Goal: Task Accomplishment & Management: Manage account settings

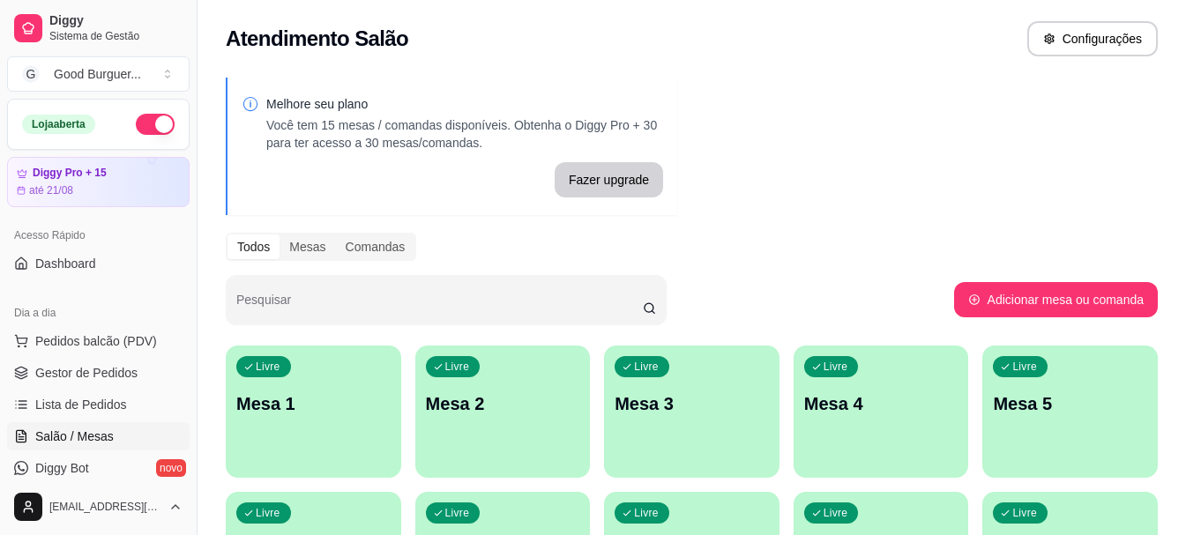
scroll to position [88, 0]
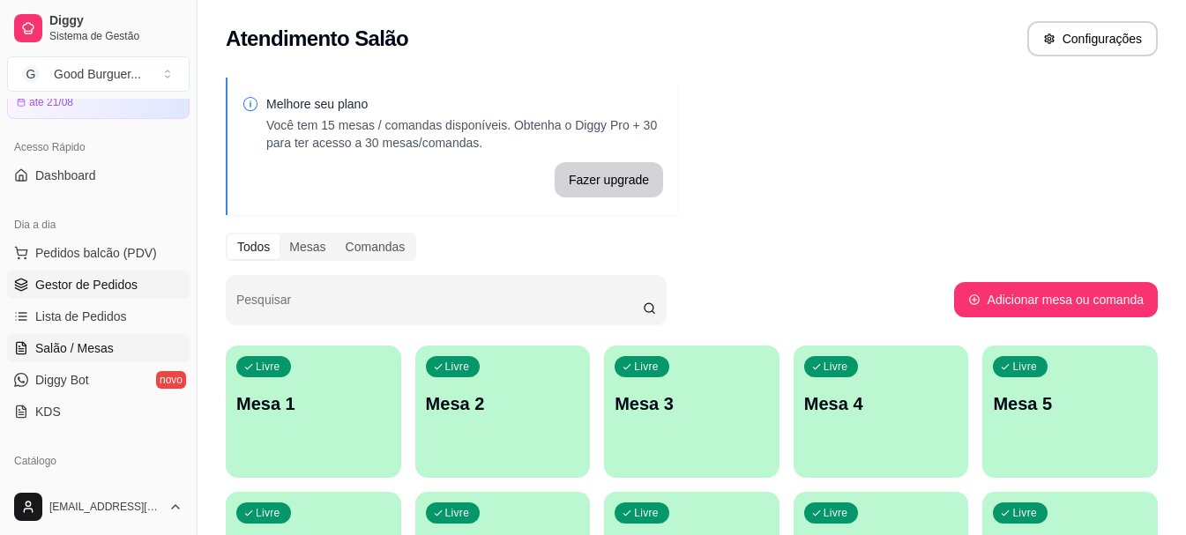
click at [82, 285] on span "Gestor de Pedidos" at bounding box center [86, 285] width 102 height 18
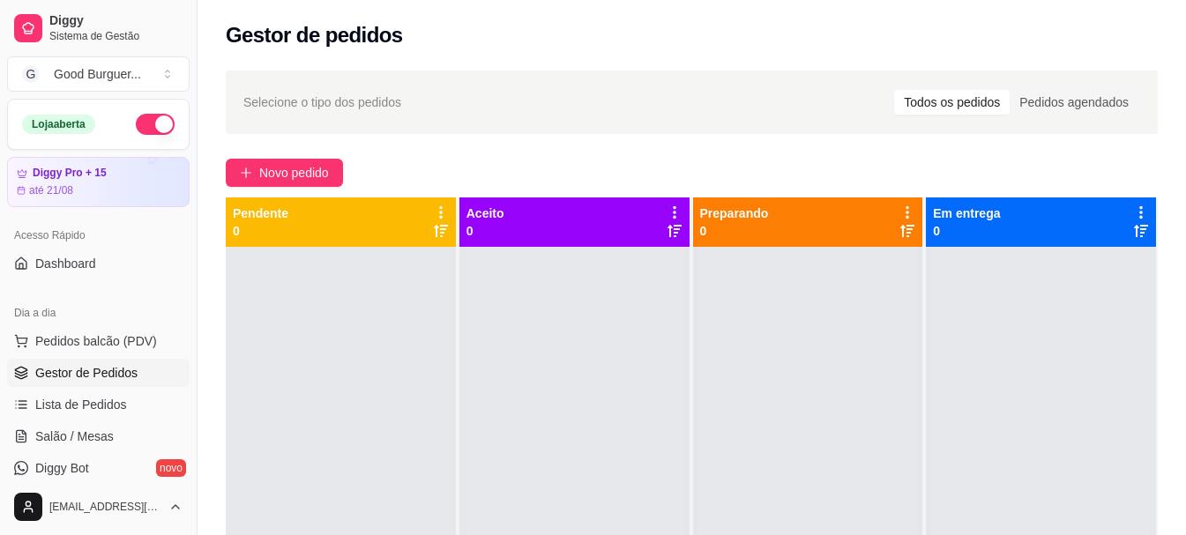
click at [679, 31] on div "Gestor de pedidos" at bounding box center [692, 35] width 932 height 28
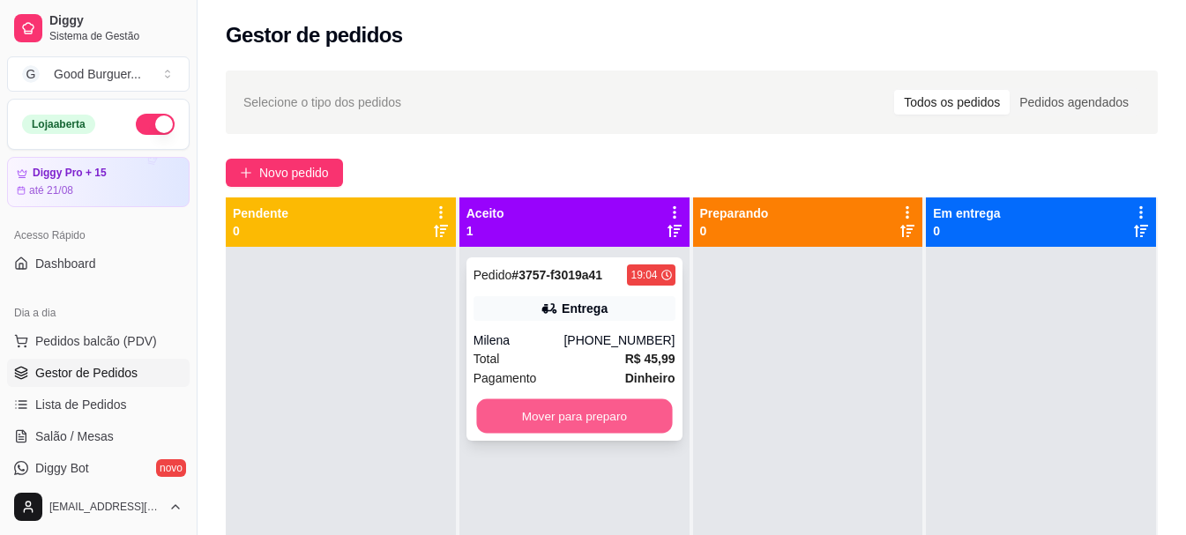
click at [528, 410] on button "Mover para preparo" at bounding box center [574, 416] width 196 height 34
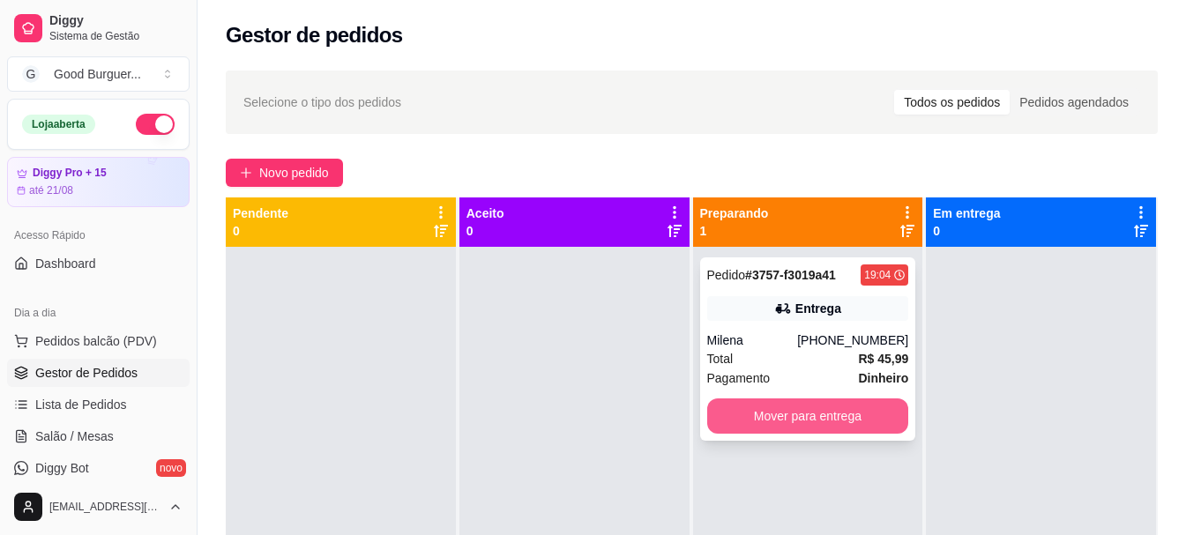
click at [847, 421] on button "Mover para entrega" at bounding box center [808, 415] width 202 height 35
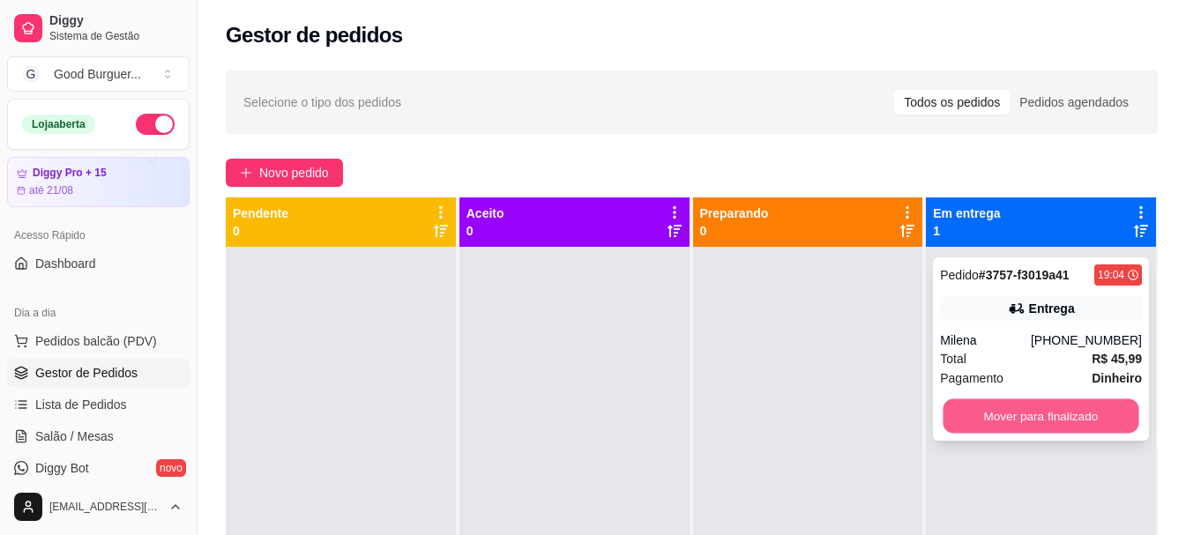
click at [1005, 414] on button "Mover para finalizado" at bounding box center [1041, 416] width 196 height 34
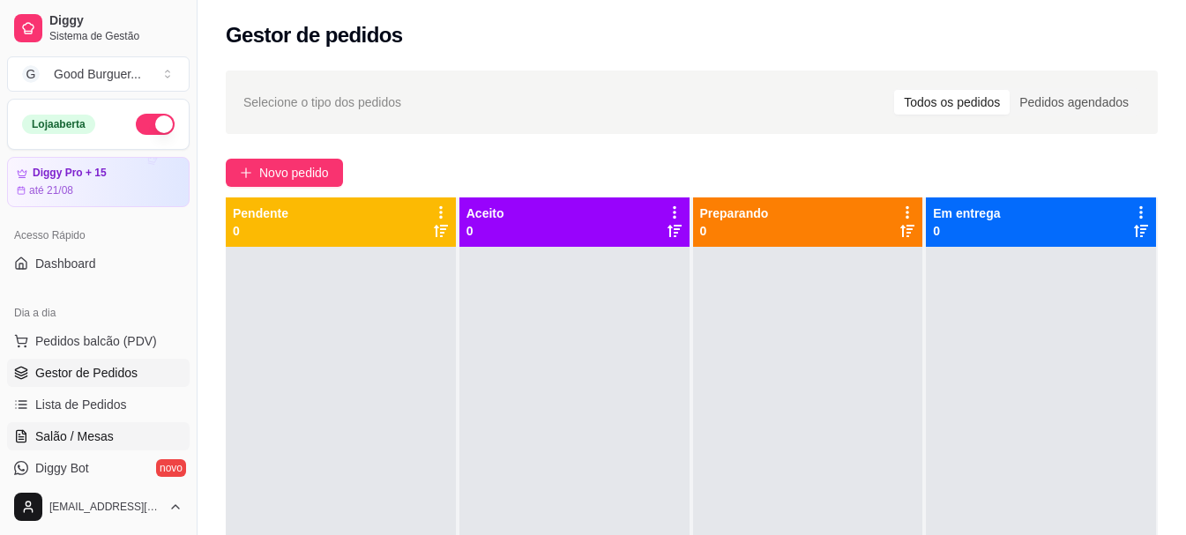
click at [43, 436] on span "Salão / Mesas" at bounding box center [74, 437] width 78 height 18
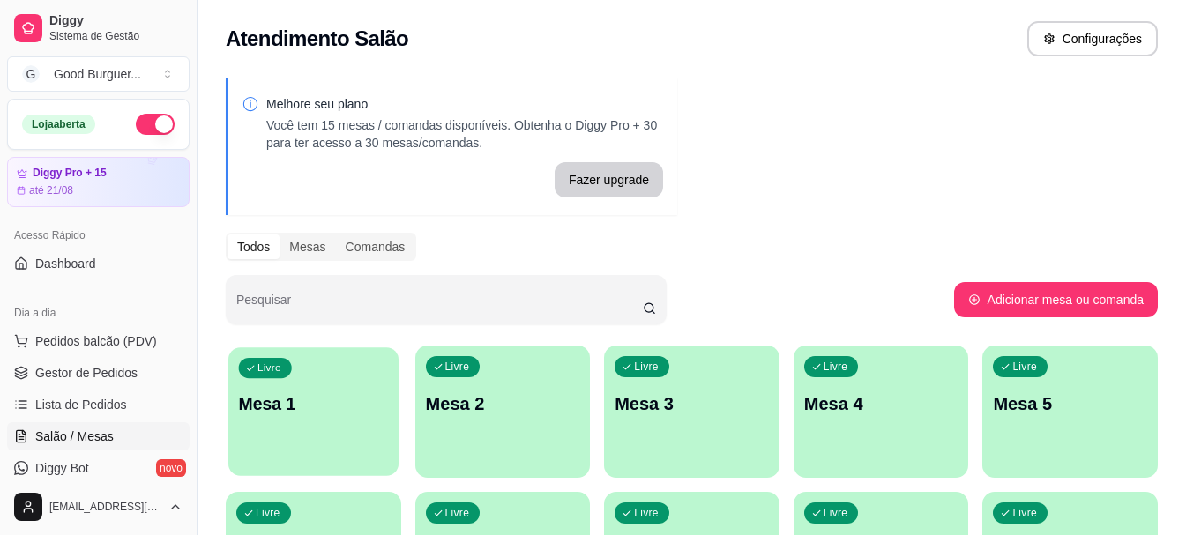
click at [305, 420] on div "Livre Mesa 1" at bounding box center [313, 401] width 170 height 108
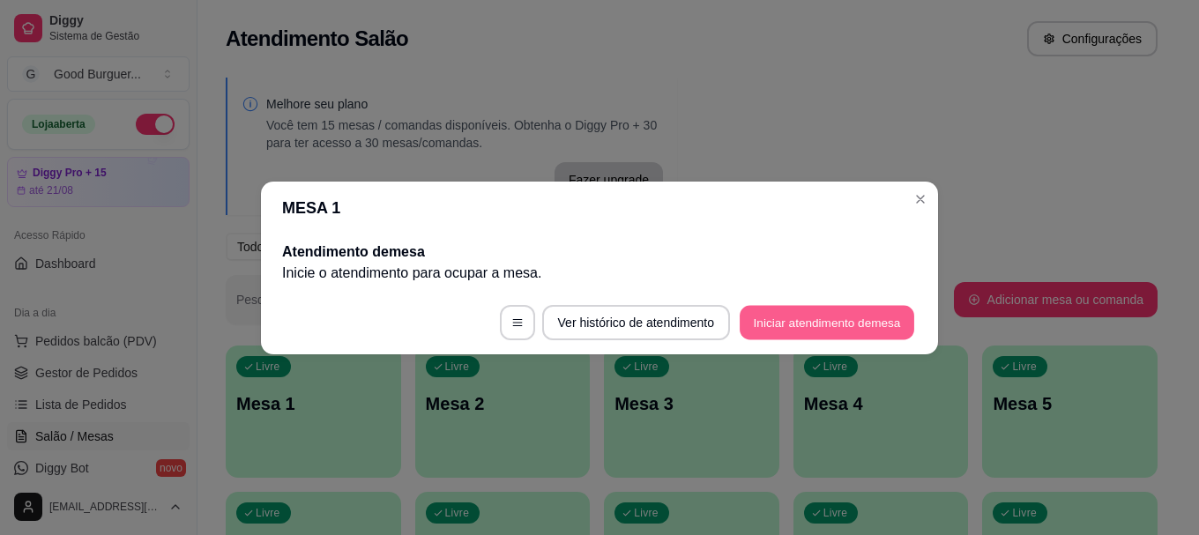
click at [776, 319] on button "Iniciar atendimento de mesa" at bounding box center [827, 322] width 175 height 34
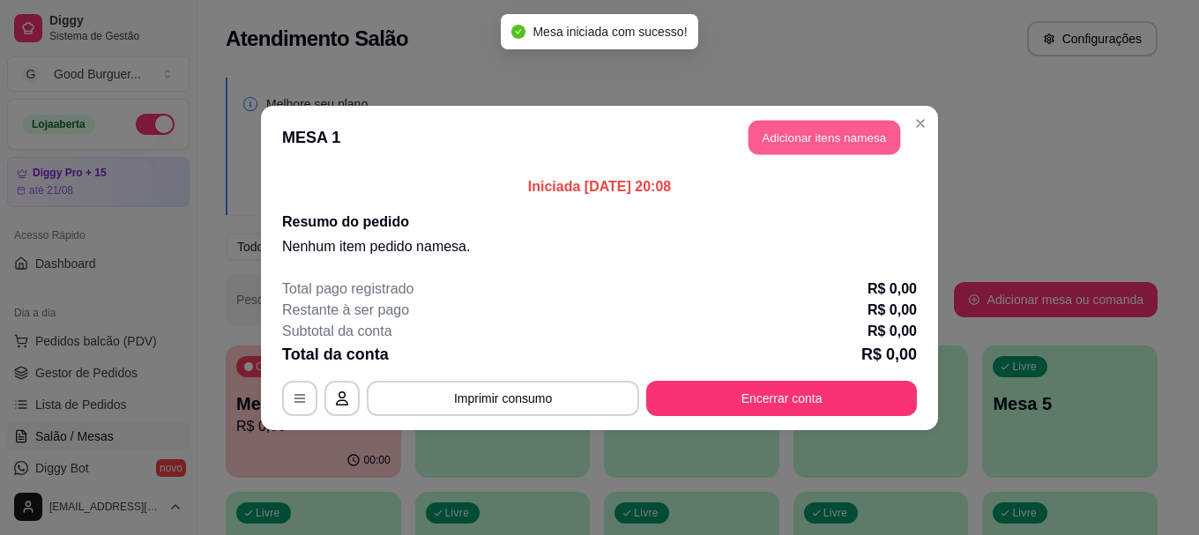
click at [787, 139] on button "Adicionar itens na mesa" at bounding box center [825, 137] width 152 height 34
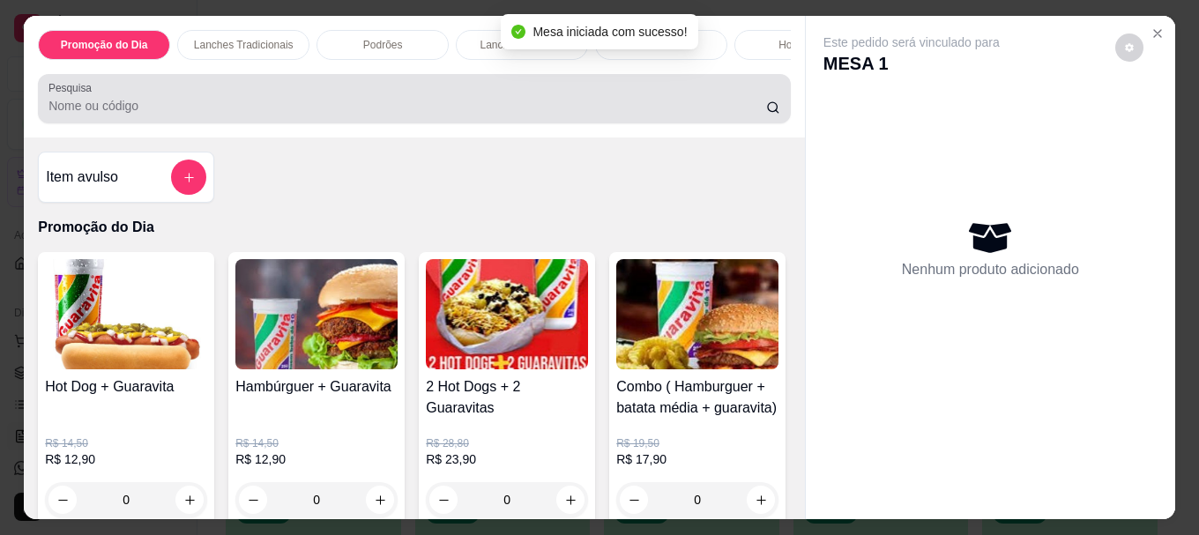
click at [376, 93] on div at bounding box center [414, 98] width 732 height 35
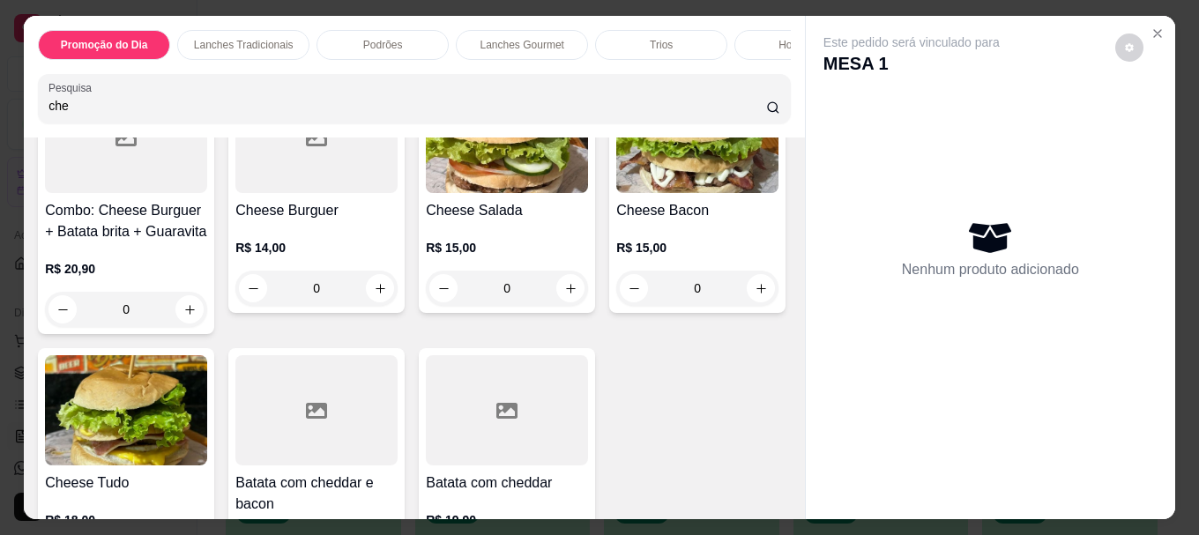
scroll to position [264, 0]
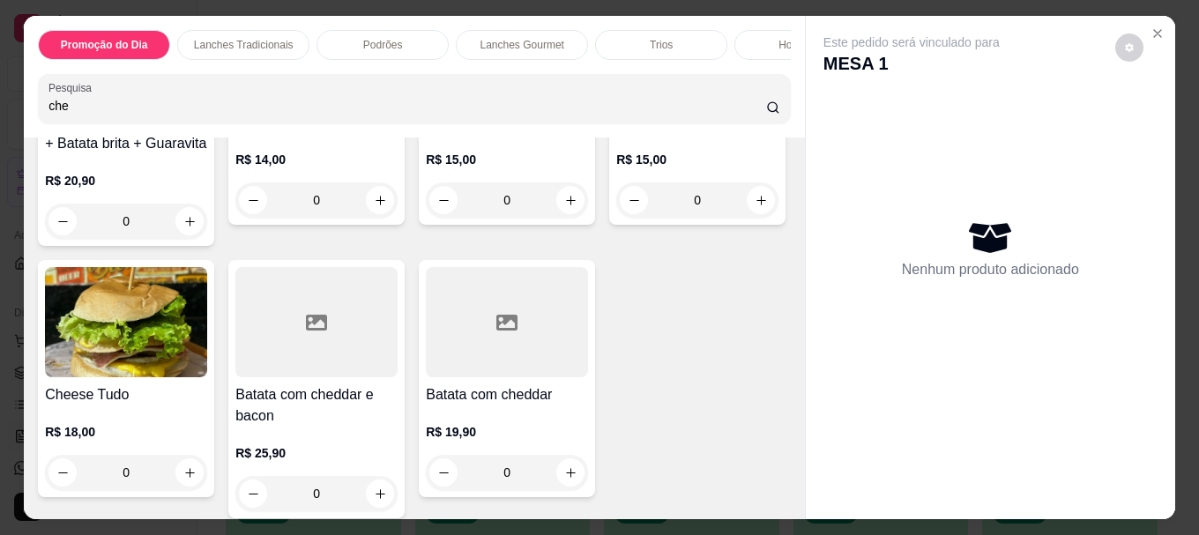
type input "che"
click at [616, 105] on img at bounding box center [697, 50] width 162 height 110
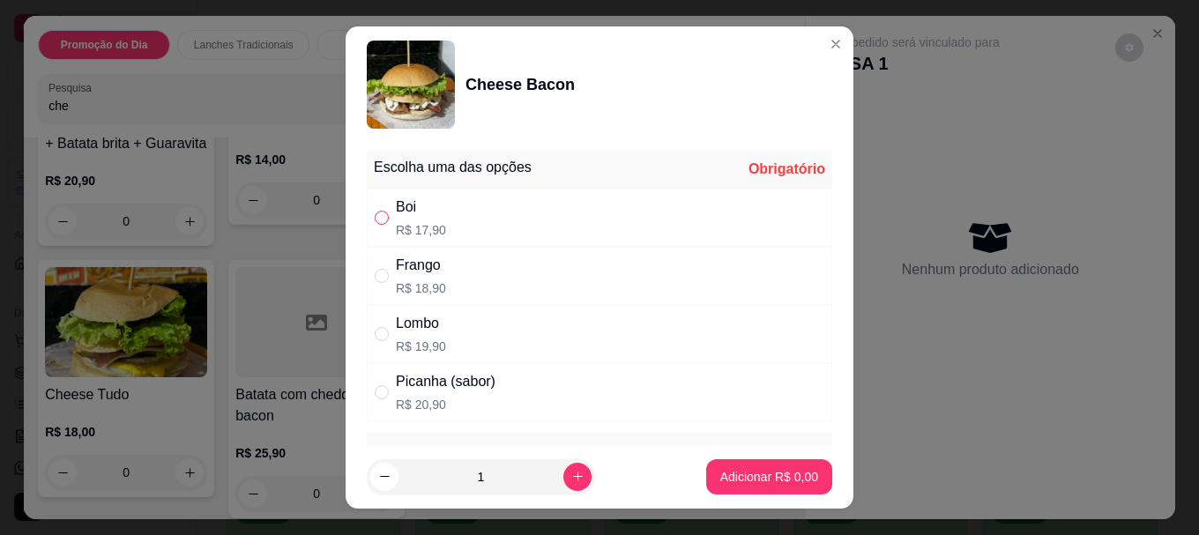
click at [378, 211] on input "" at bounding box center [382, 218] width 14 height 14
radio input "true"
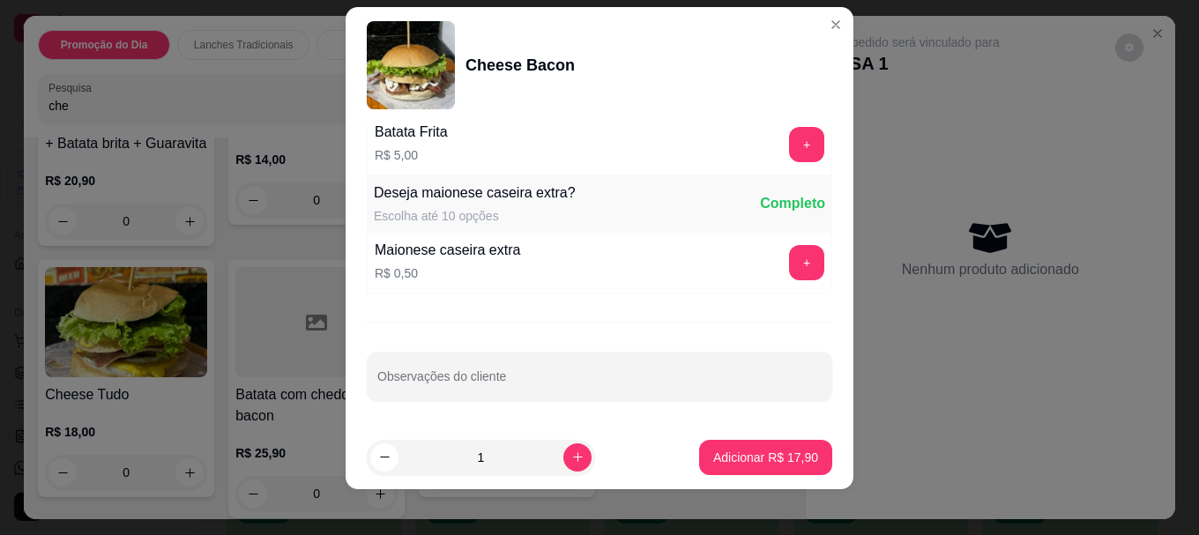
scroll to position [30, 0]
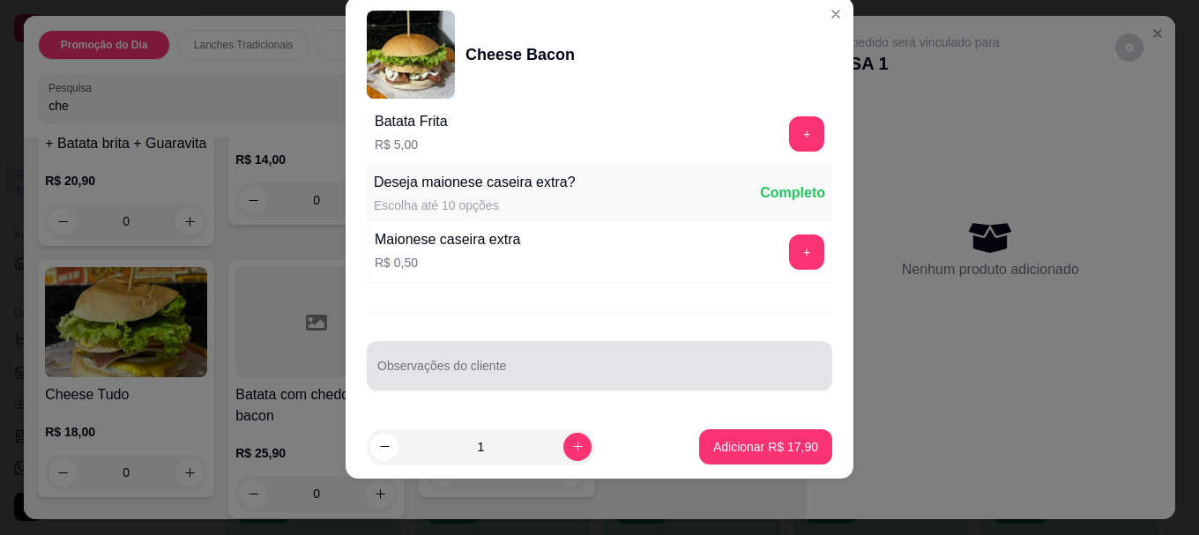
click at [384, 361] on div at bounding box center [599, 365] width 444 height 35
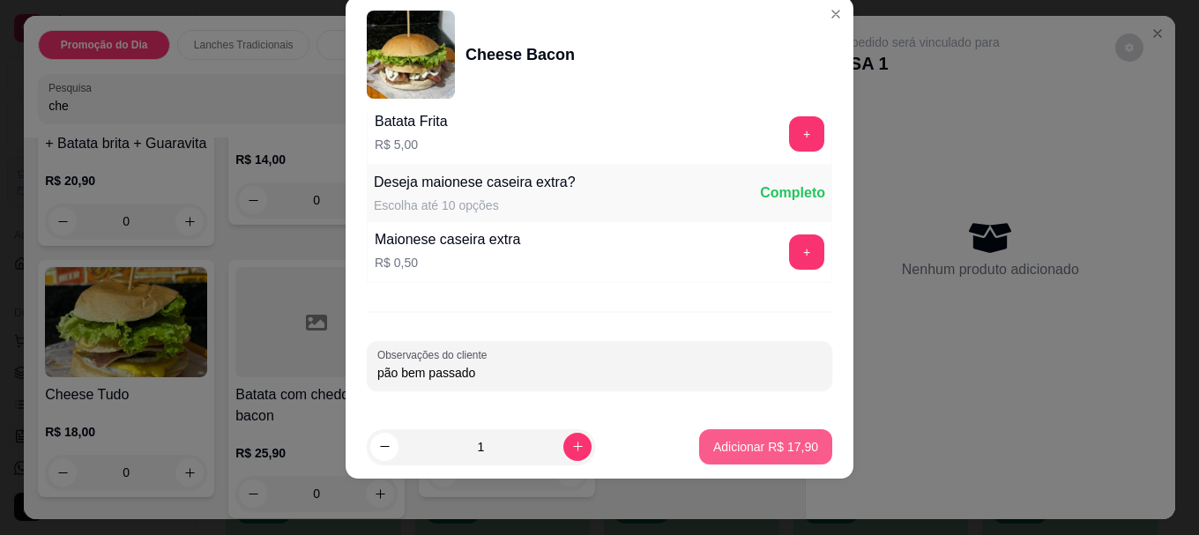
type input "pão bem passado"
click at [735, 442] on p "Adicionar R$ 17,90" at bounding box center [766, 446] width 102 height 17
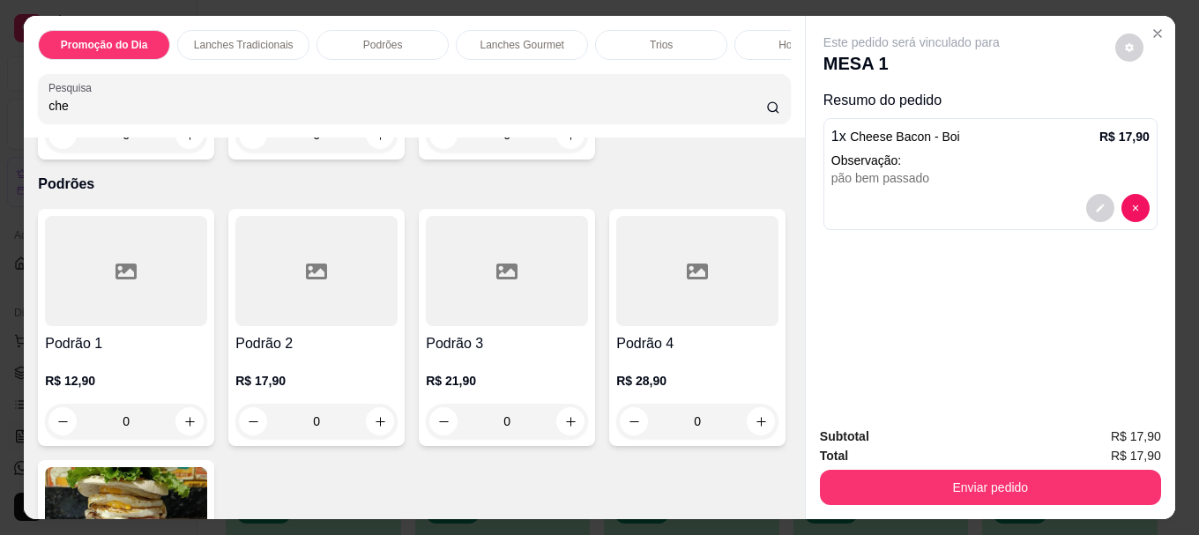
scroll to position [1763, 0]
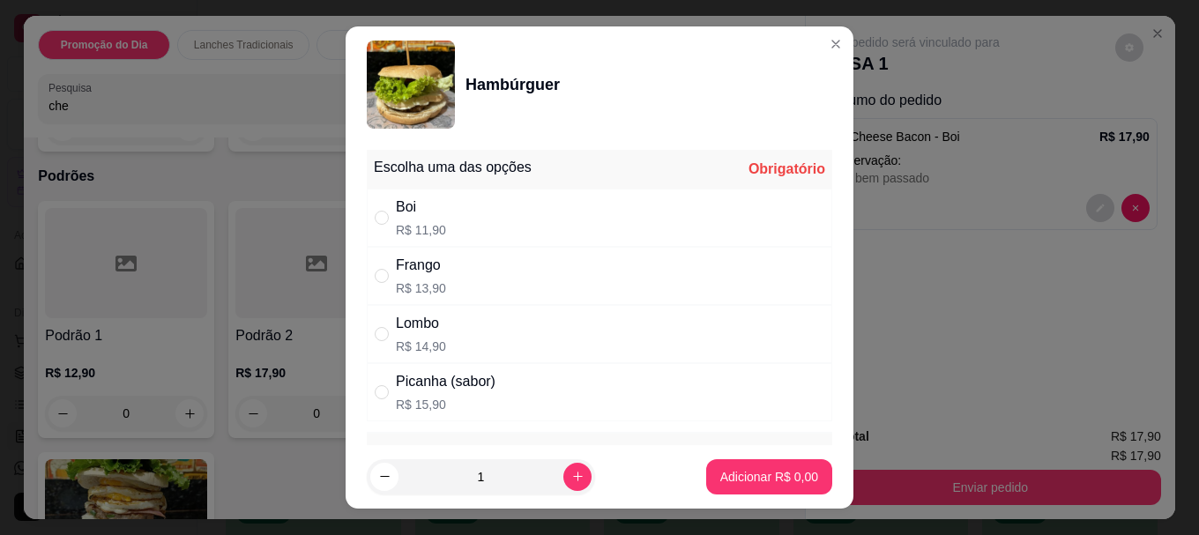
click at [396, 209] on div "Boi" at bounding box center [421, 207] width 50 height 21
radio input "true"
click at [741, 483] on p "Adicionar R$ 11,90" at bounding box center [765, 477] width 105 height 18
type input "1"
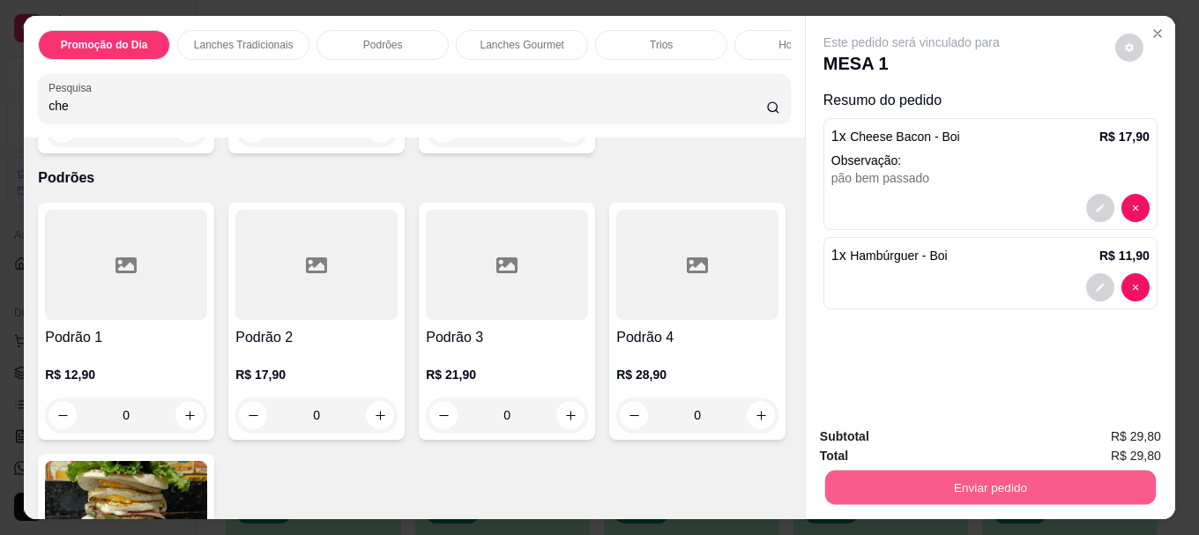
click at [944, 480] on button "Enviar pedido" at bounding box center [990, 487] width 331 height 34
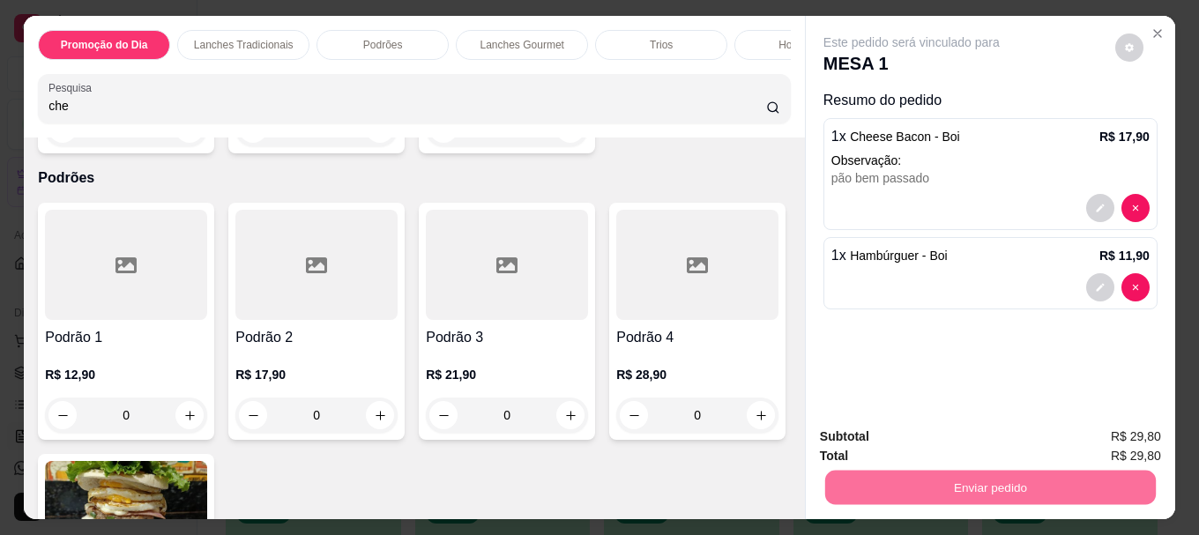
click at [912, 437] on button "Não registrar e enviar pedido" at bounding box center [932, 437] width 178 height 33
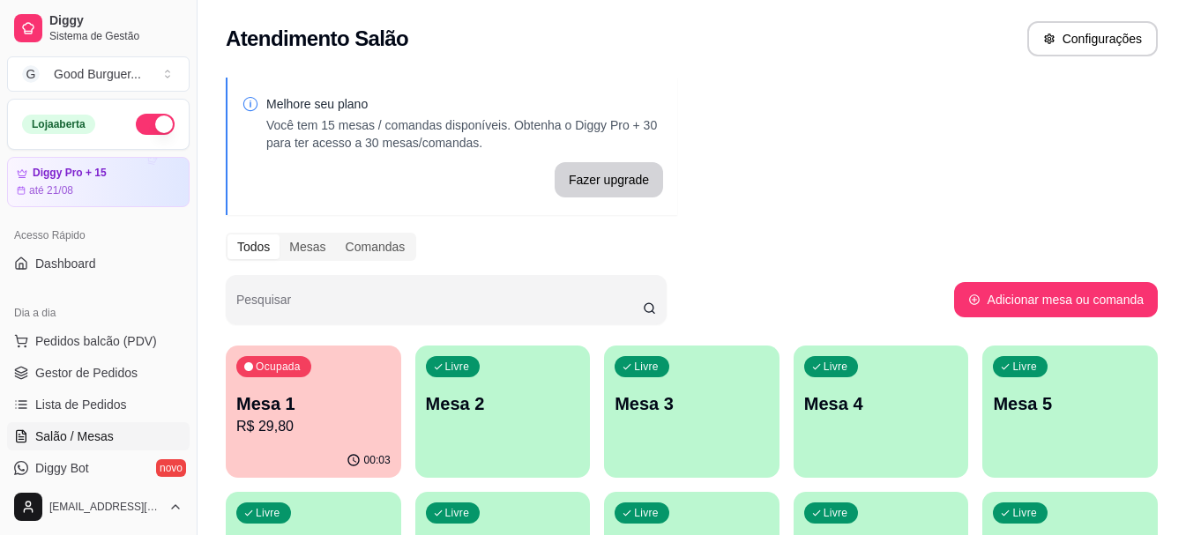
click at [327, 426] on p "R$ 29,80" at bounding box center [313, 426] width 154 height 21
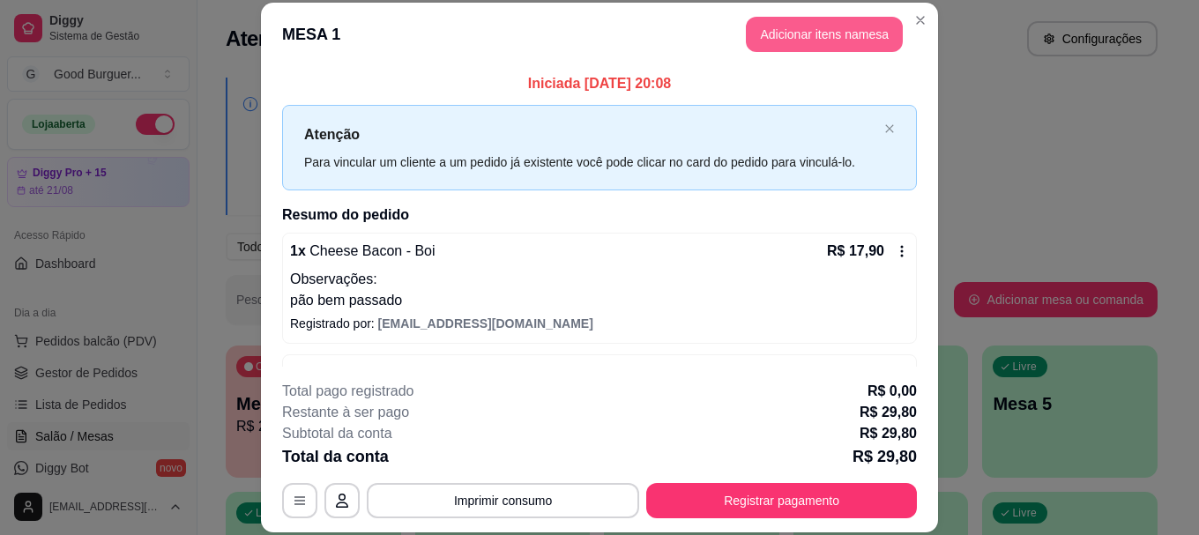
click at [827, 25] on button "Adicionar itens na mesa" at bounding box center [824, 34] width 157 height 35
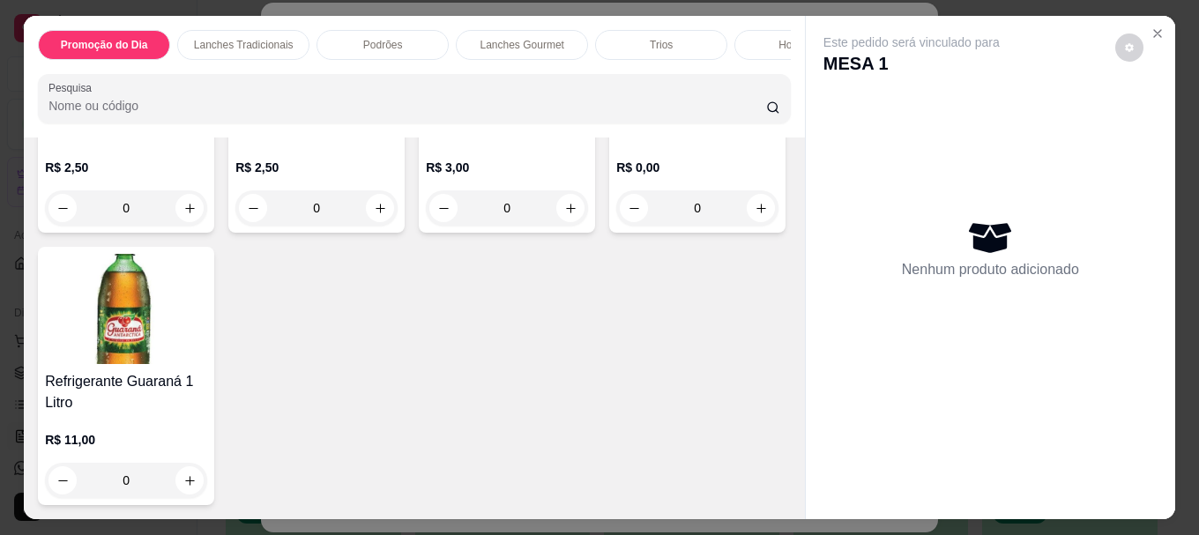
scroll to position [5984, 0]
click at [109, 113] on img at bounding box center [126, 58] width 162 height 110
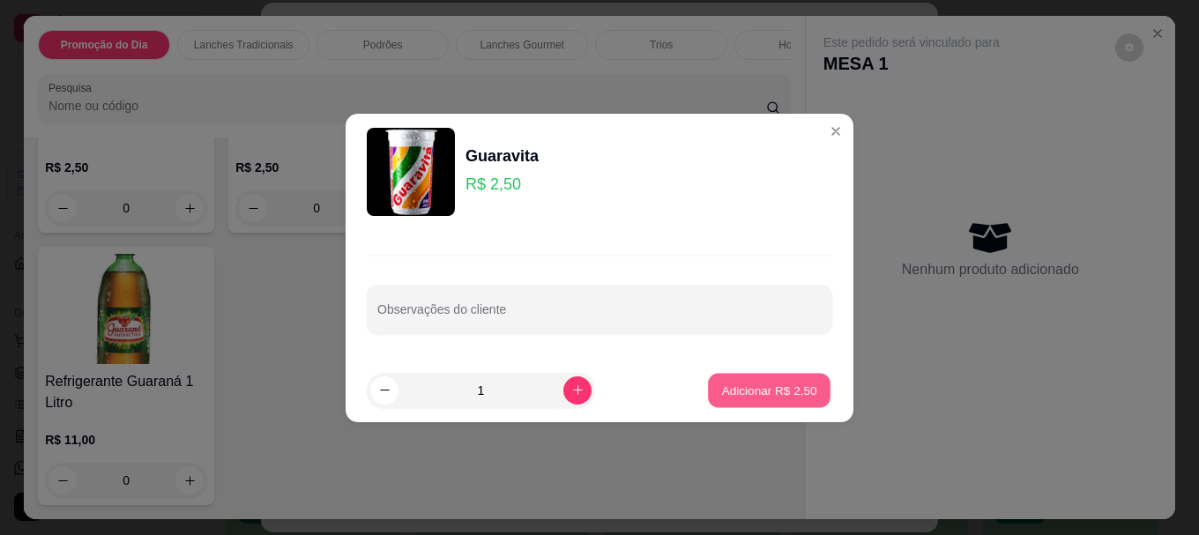
click at [746, 394] on p "Adicionar R$ 2,50" at bounding box center [768, 390] width 95 height 17
type input "1"
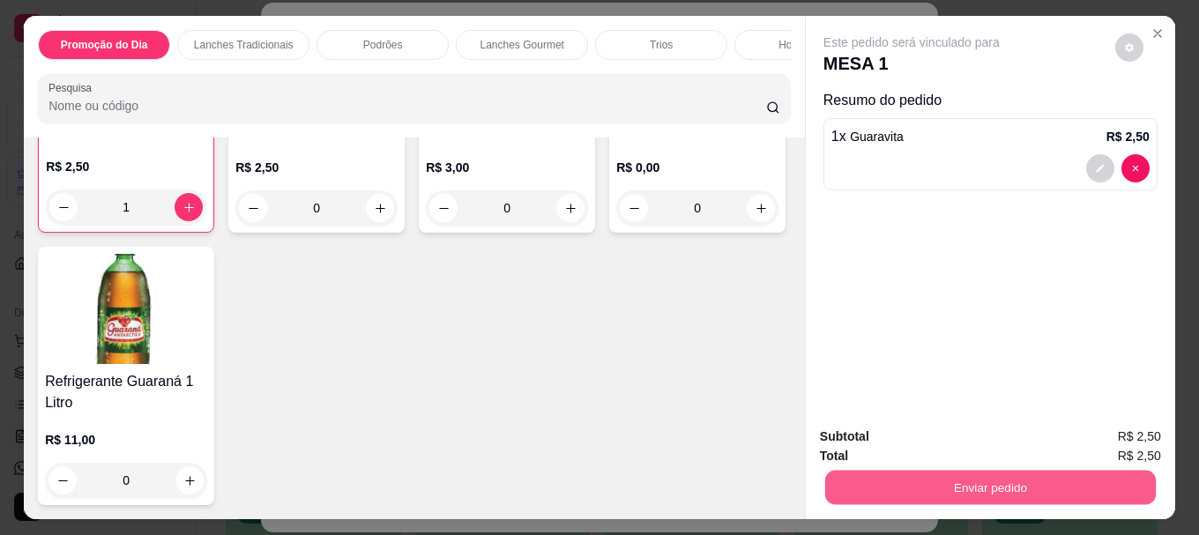
click at [954, 477] on button "Enviar pedido" at bounding box center [990, 487] width 331 height 34
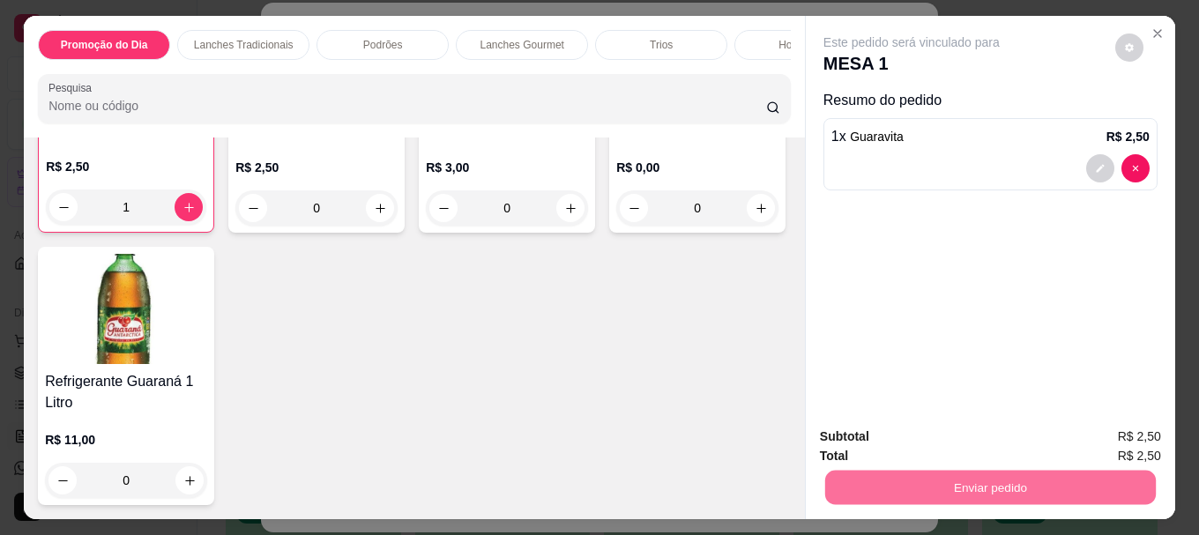
click at [887, 439] on button "Não registrar e enviar pedido" at bounding box center [932, 437] width 178 height 33
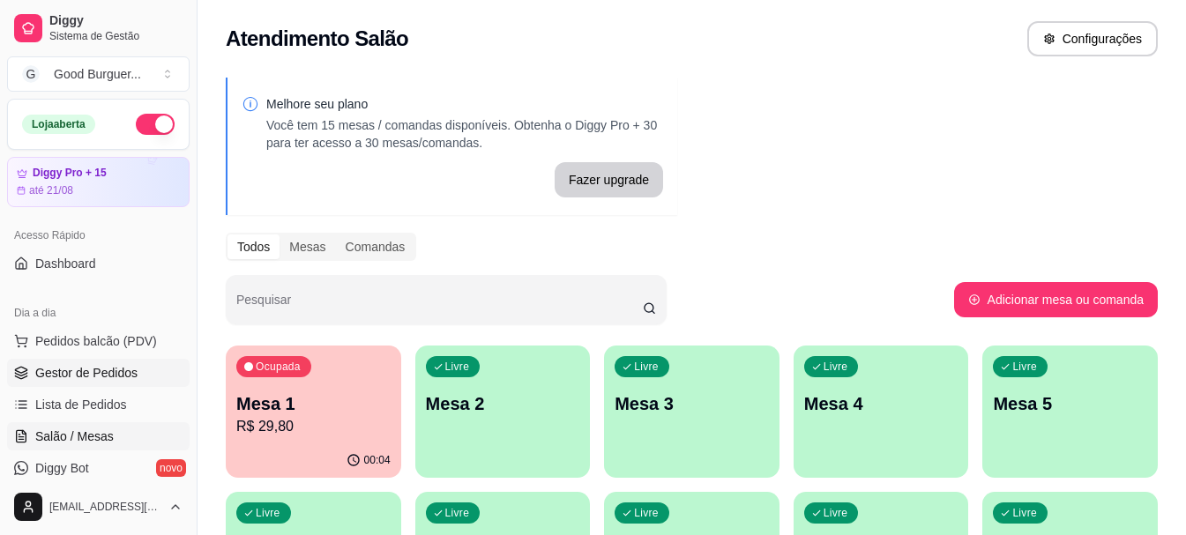
click at [91, 373] on span "Gestor de Pedidos" at bounding box center [86, 373] width 102 height 18
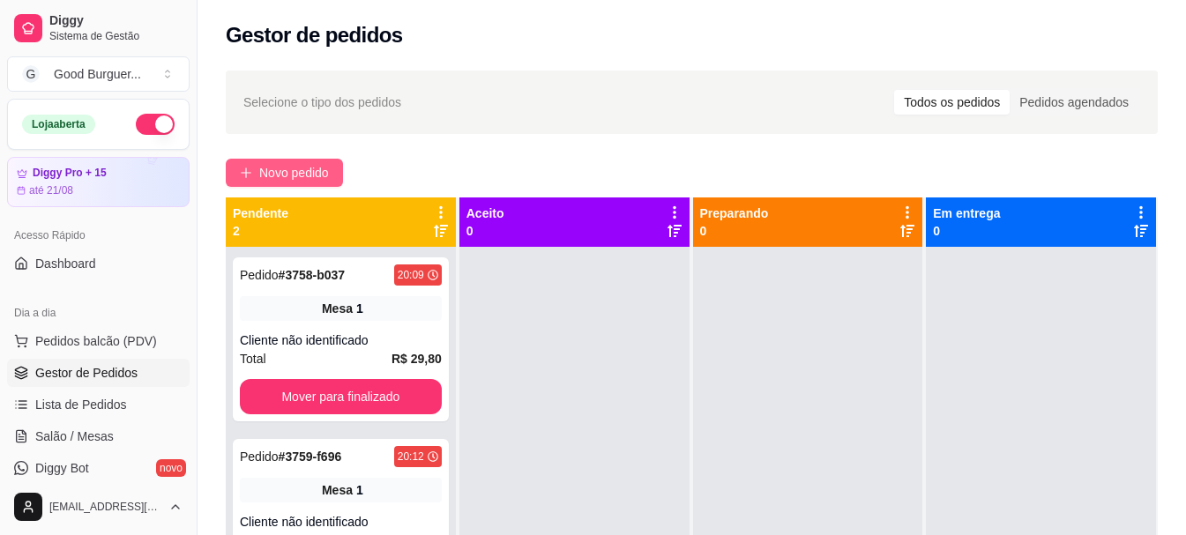
click at [307, 165] on span "Novo pedido" at bounding box center [294, 172] width 70 height 19
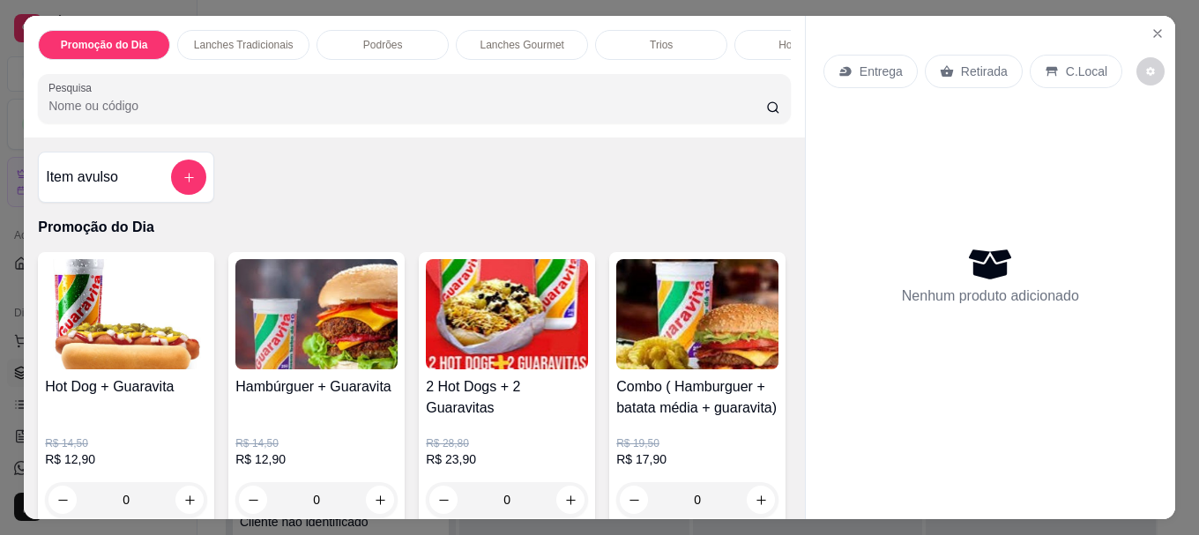
click at [137, 107] on input "Pesquisa" at bounding box center [407, 106] width 718 height 18
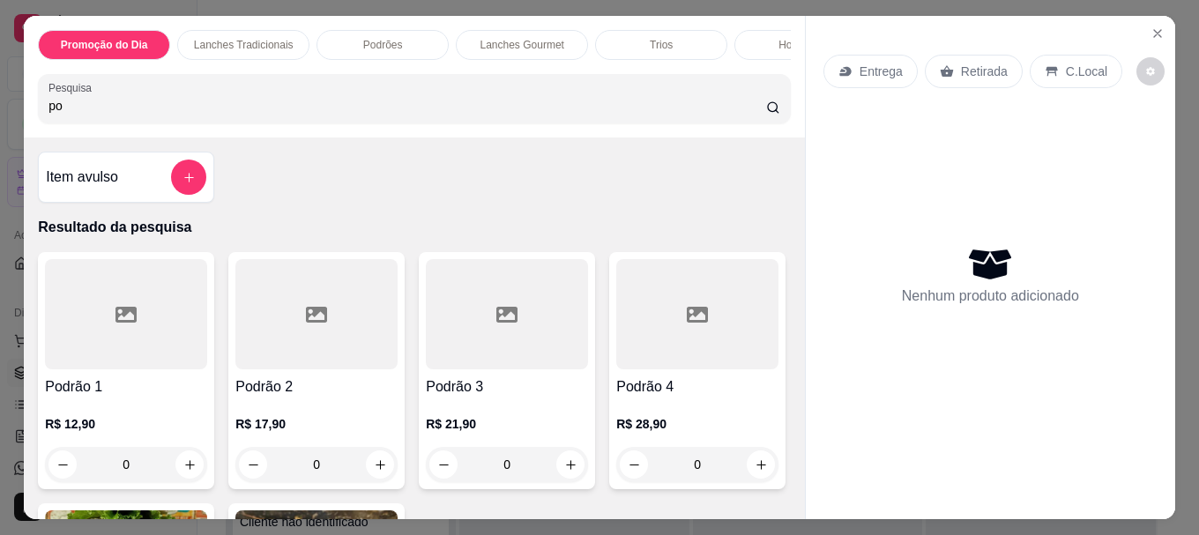
type input "po"
click at [456, 369] on div at bounding box center [507, 314] width 162 height 110
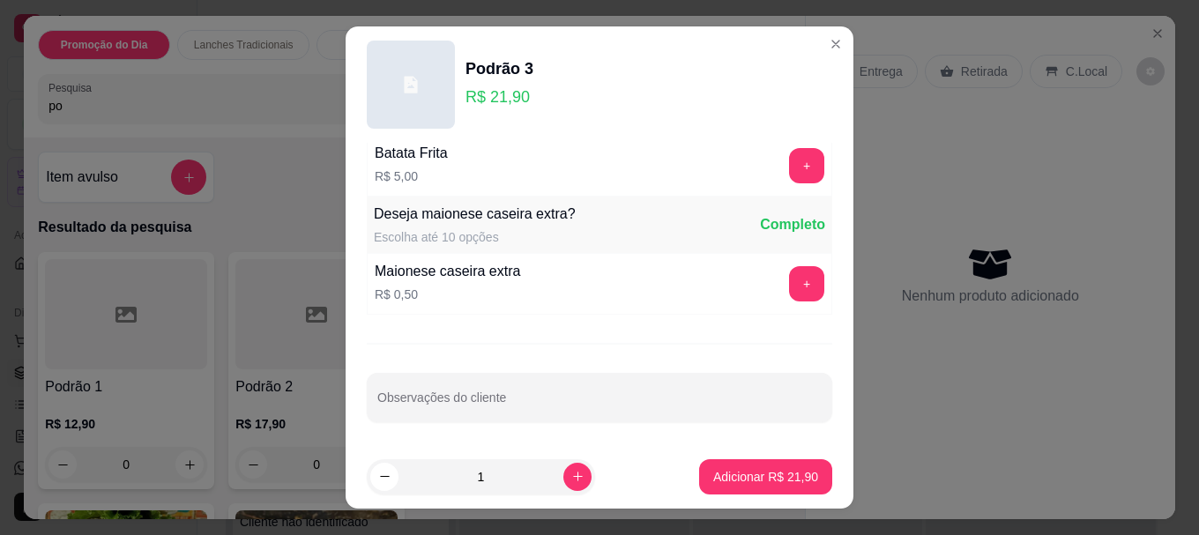
scroll to position [1237, 0]
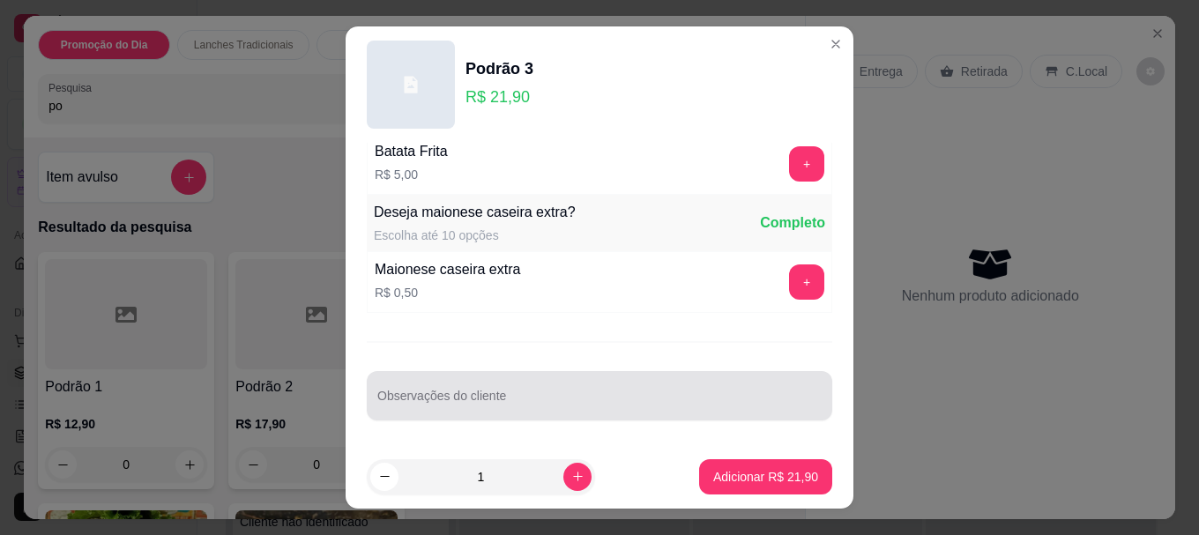
click at [458, 406] on input "Observações do cliente" at bounding box center [599, 403] width 444 height 18
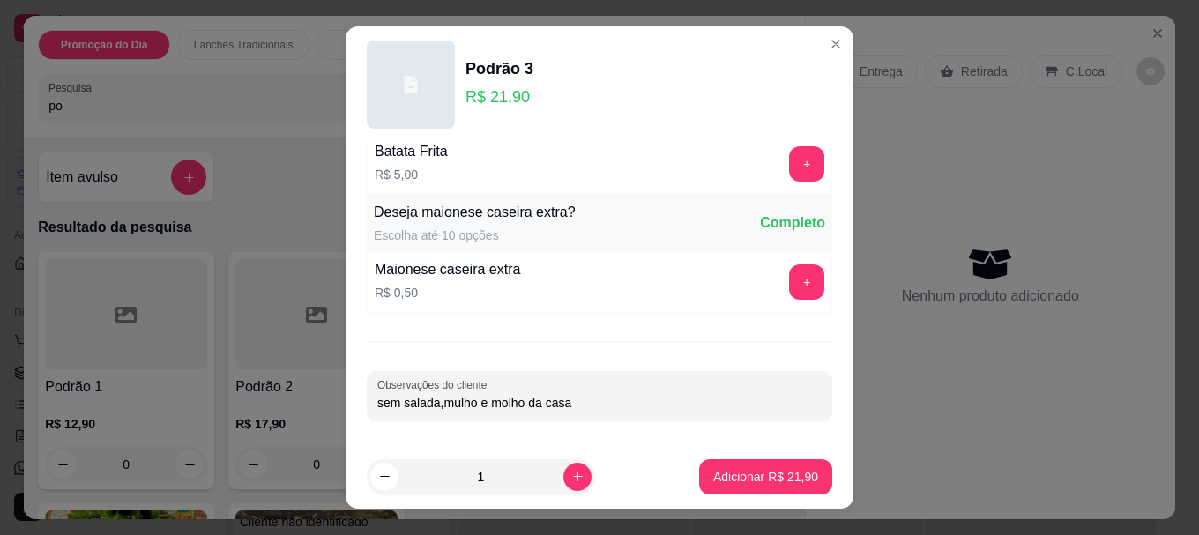
click at [450, 402] on input "sem salada,mulho e molho da casa" at bounding box center [599, 403] width 444 height 18
click at [434, 401] on input "sem salada,[PERSON_NAME] e molho da casa" at bounding box center [599, 403] width 444 height 18
click at [577, 404] on input "sem salada, [PERSON_NAME] e molho da casa" at bounding box center [599, 403] width 444 height 18
type input "sem salada, [PERSON_NAME] e molho da casa. bife bem passado"
click at [713, 473] on p "Adicionar R$ 21,90" at bounding box center [765, 477] width 105 height 18
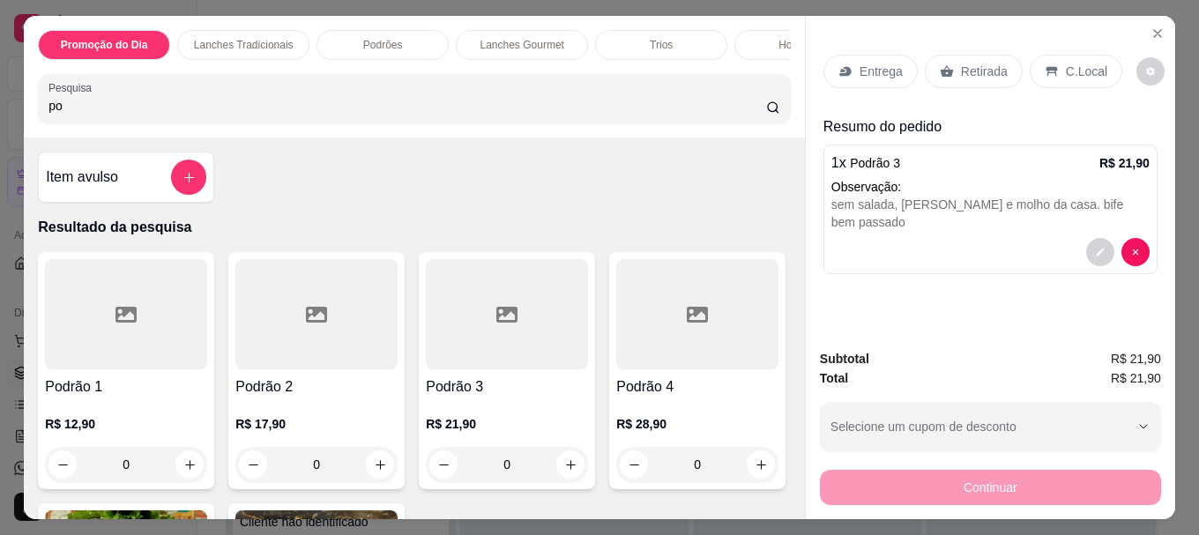
click at [474, 386] on h4 "Podrão 3" at bounding box center [507, 386] width 162 height 21
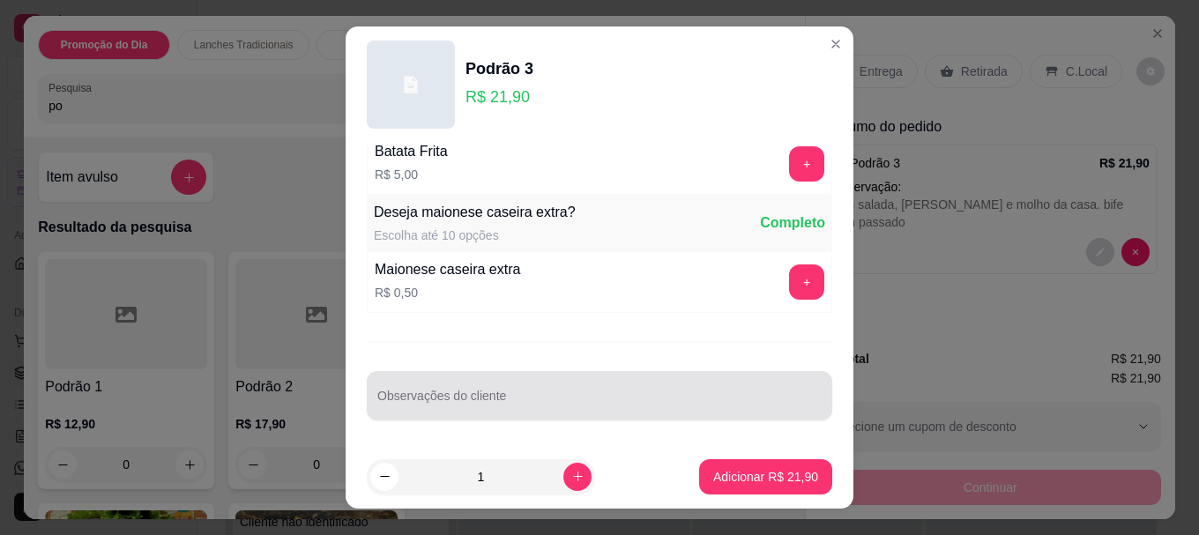
click at [429, 397] on input "Observações do cliente" at bounding box center [599, 403] width 444 height 18
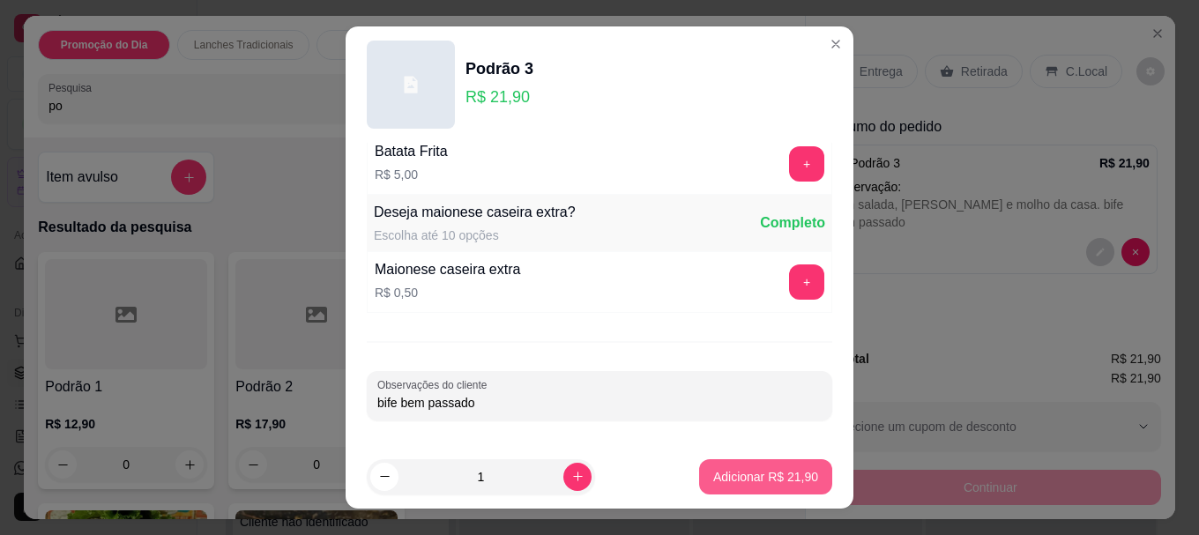
type input "bife bem passado"
click at [732, 483] on p "Adicionar R$ 21,90" at bounding box center [766, 476] width 102 height 17
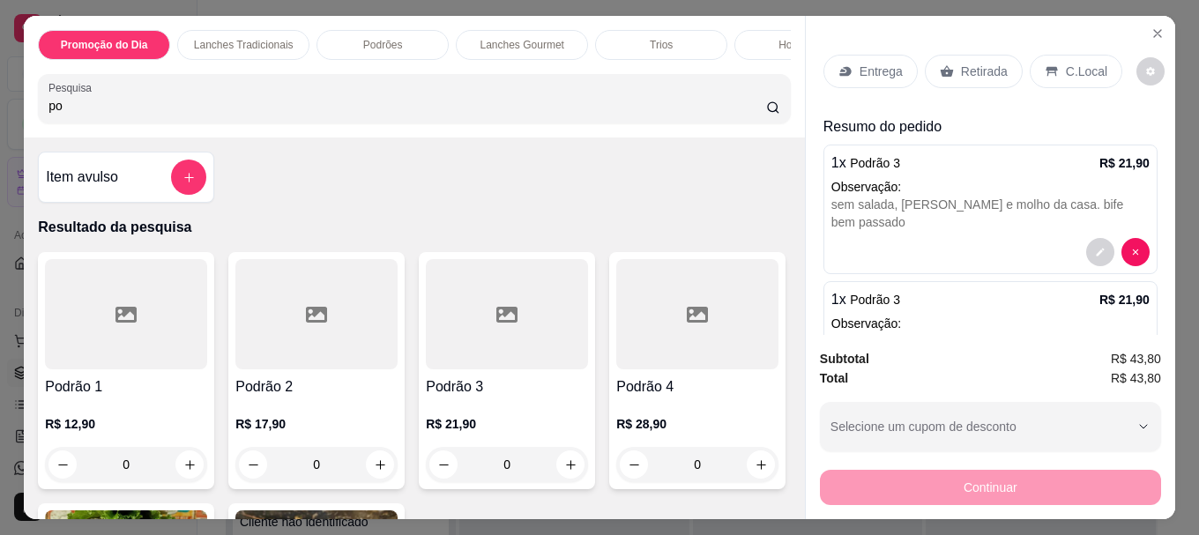
click at [877, 66] on p "Entrega" at bounding box center [881, 72] width 43 height 18
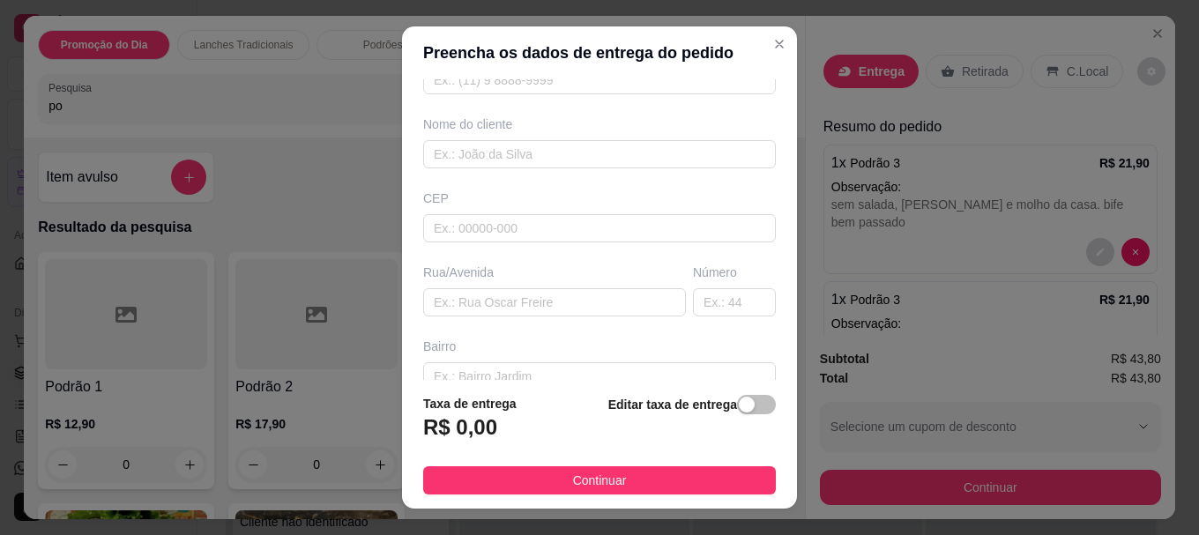
scroll to position [176, 0]
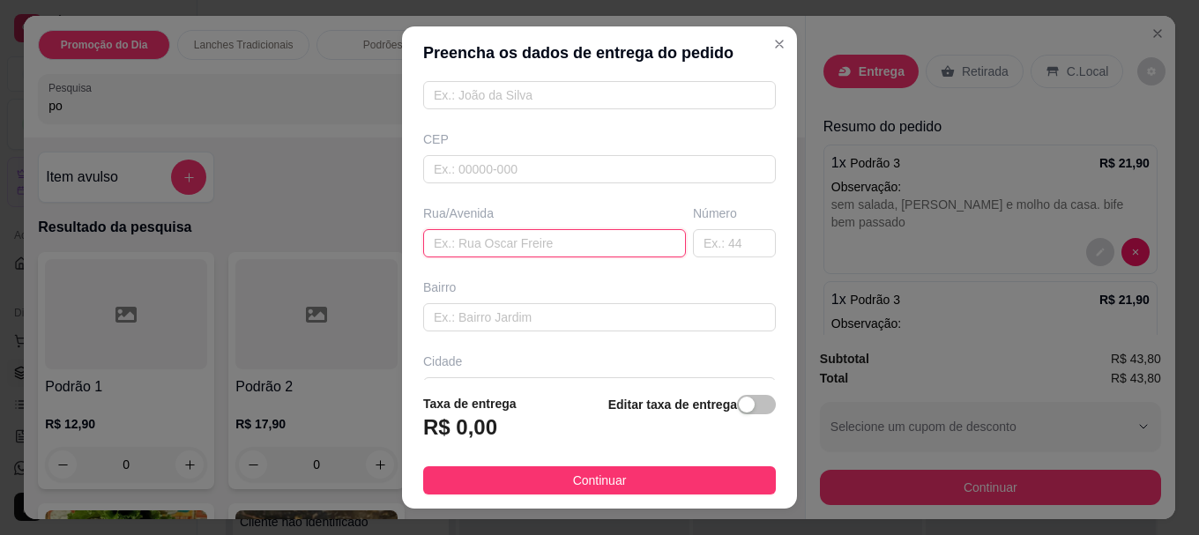
click at [541, 242] on input "text" at bounding box center [554, 243] width 263 height 28
paste input "[PERSON_NAME]"
type input "[PERSON_NAME]"
click at [693, 244] on input "text" at bounding box center [734, 243] width 83 height 28
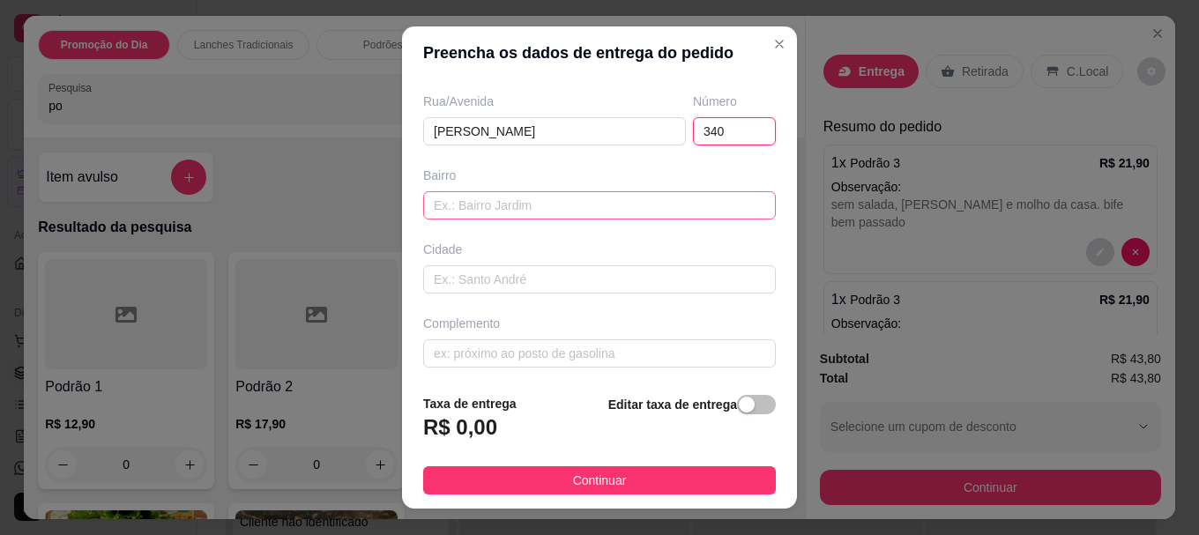
scroll to position [294, 0]
type input "340"
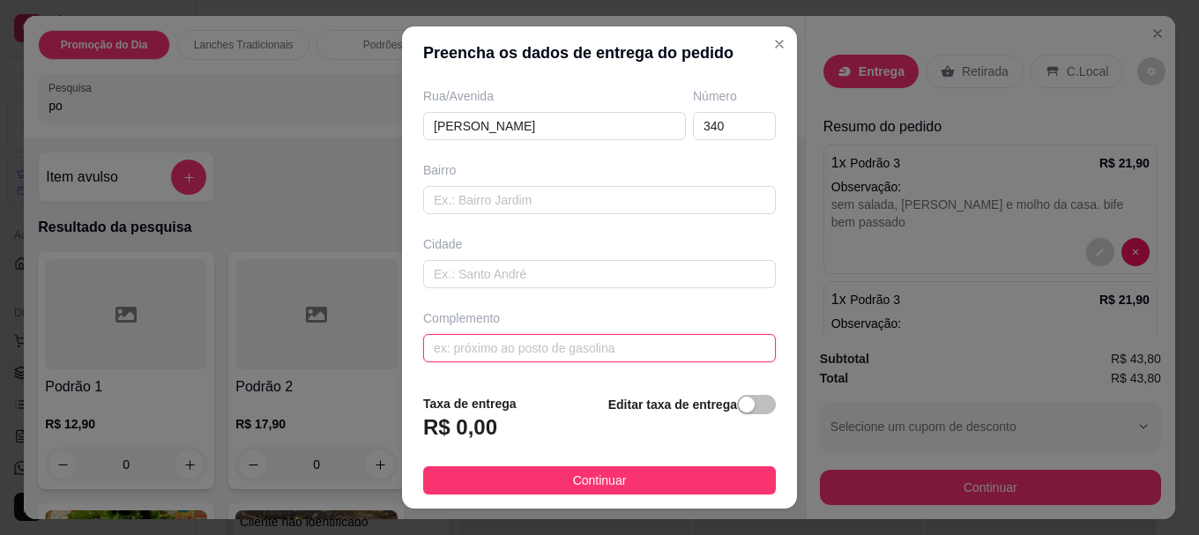
click at [509, 351] on input "text" at bounding box center [599, 348] width 353 height 28
type input "atrás do cg"
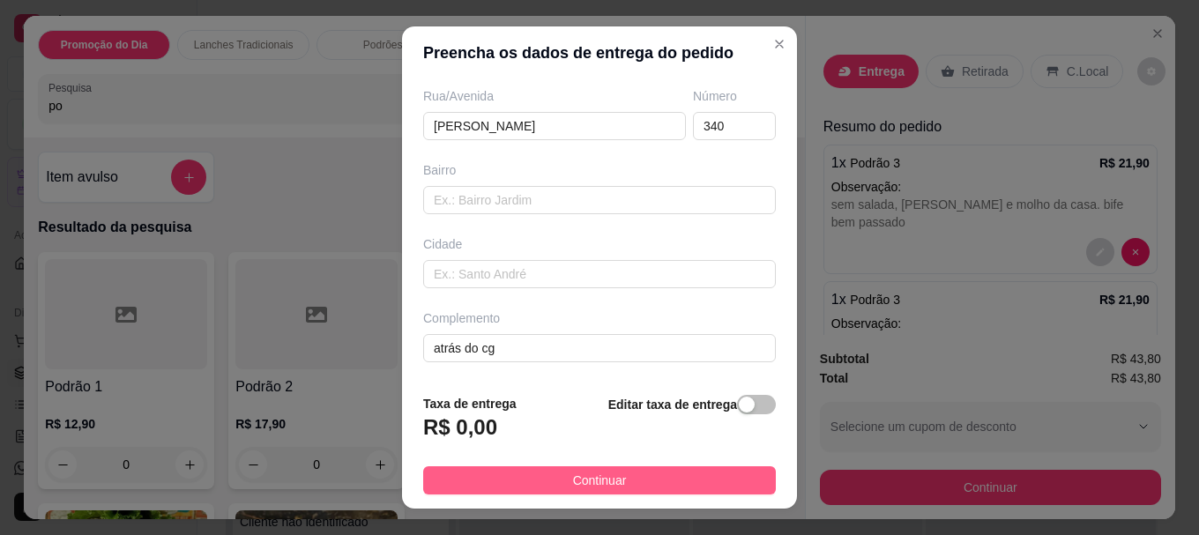
click at [582, 479] on span "Continuar" at bounding box center [600, 480] width 54 height 19
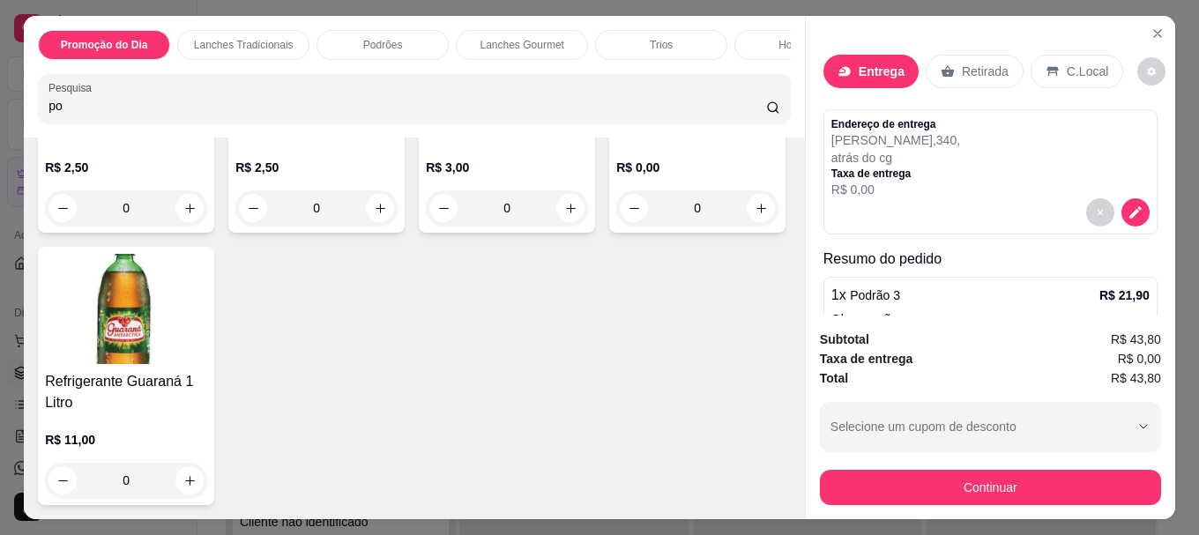
scroll to position [6610, 0]
click at [616, 113] on img at bounding box center [697, 58] width 162 height 110
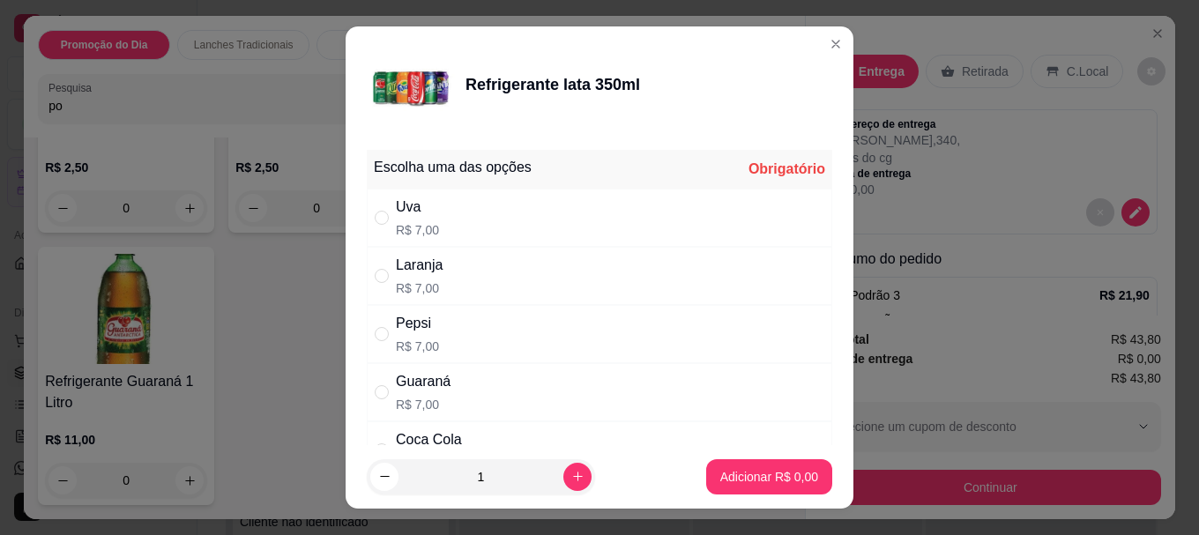
scroll to position [88, 0]
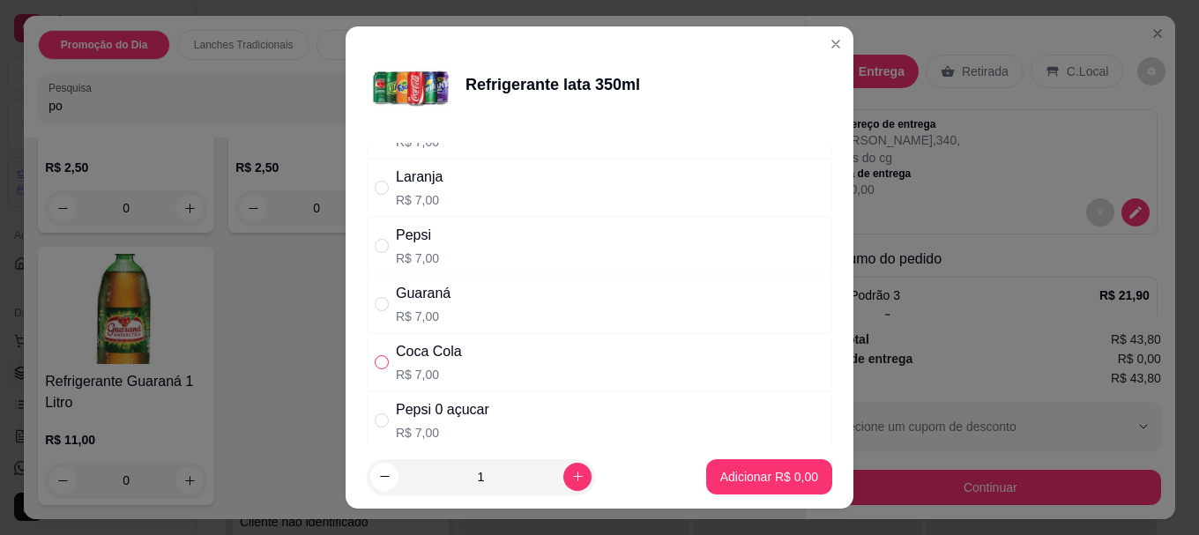
click at [381, 364] on input "" at bounding box center [382, 362] width 14 height 14
radio input "true"
click at [755, 478] on p "Adicionar R$ 7,00" at bounding box center [768, 476] width 95 height 17
type input "1"
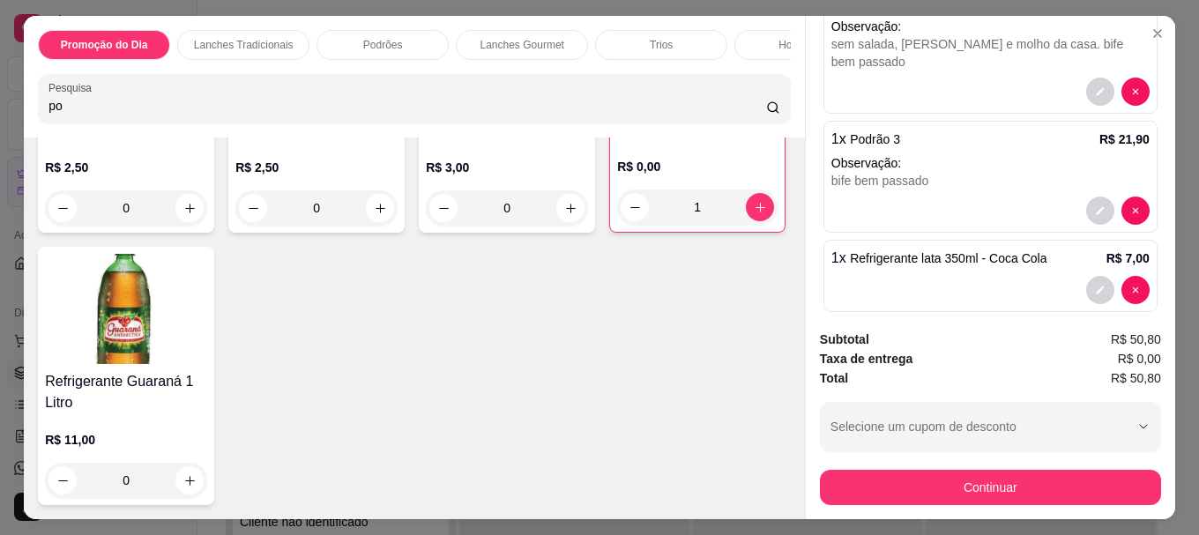
scroll to position [296, 0]
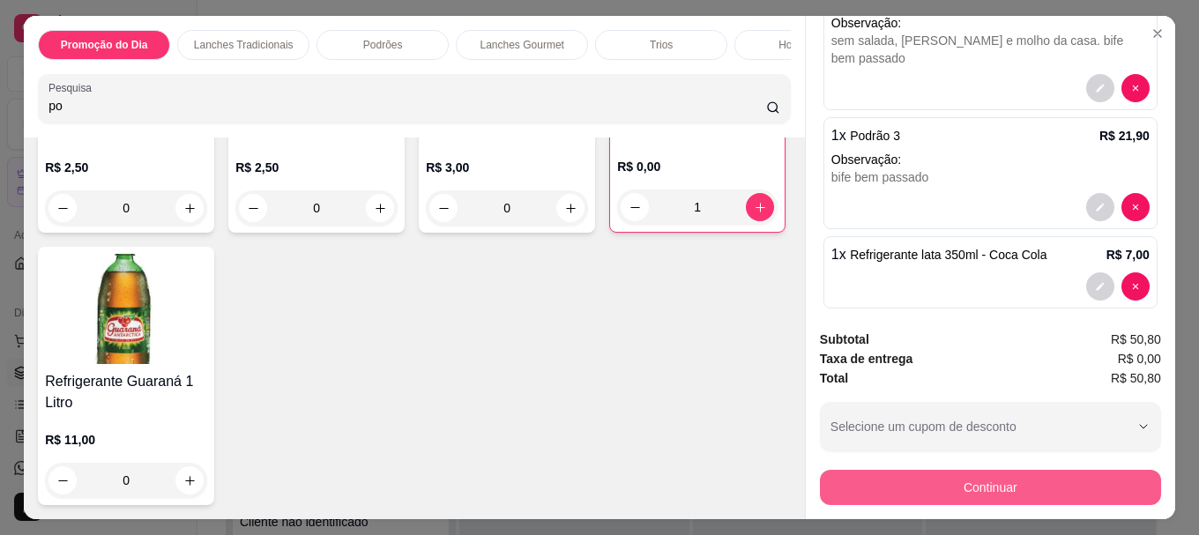
click at [916, 483] on button "Continuar" at bounding box center [990, 487] width 341 height 35
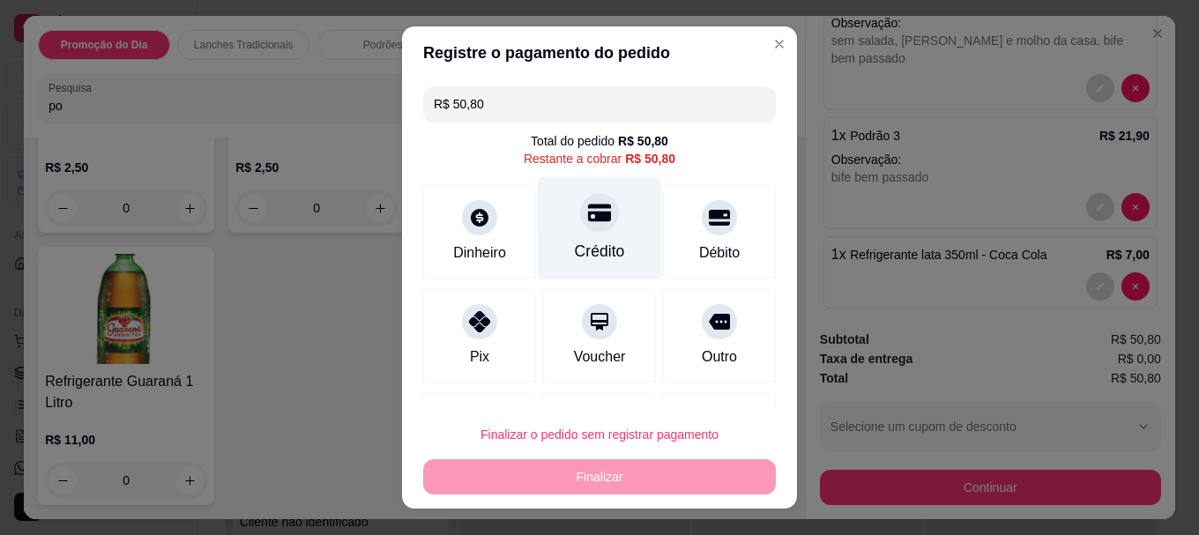
click at [587, 227] on div at bounding box center [599, 213] width 39 height 39
type input "R$ 0,00"
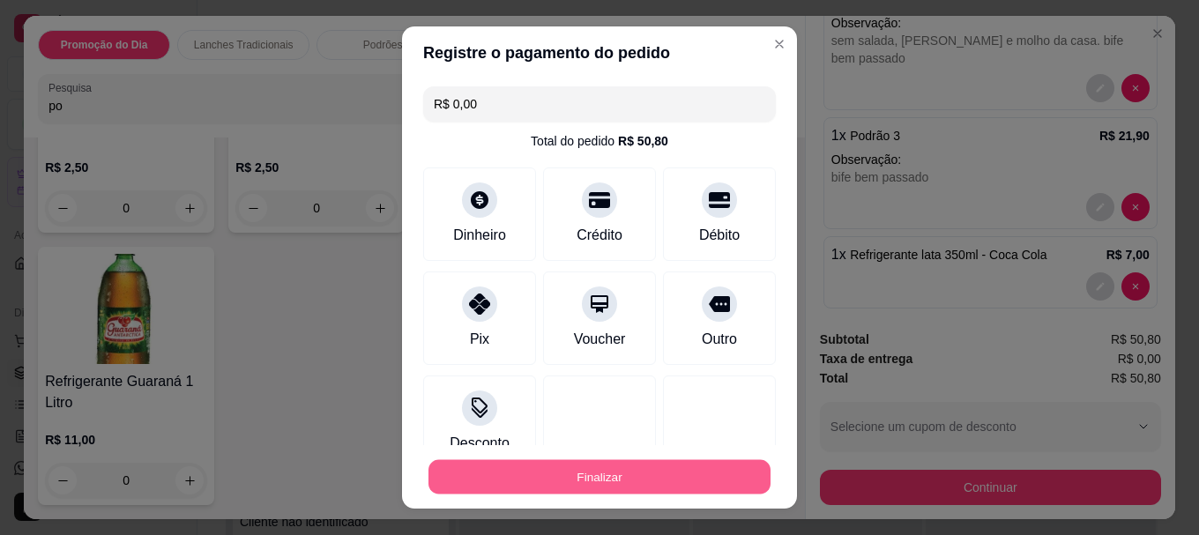
click at [610, 468] on button "Finalizar" at bounding box center [599, 476] width 342 height 34
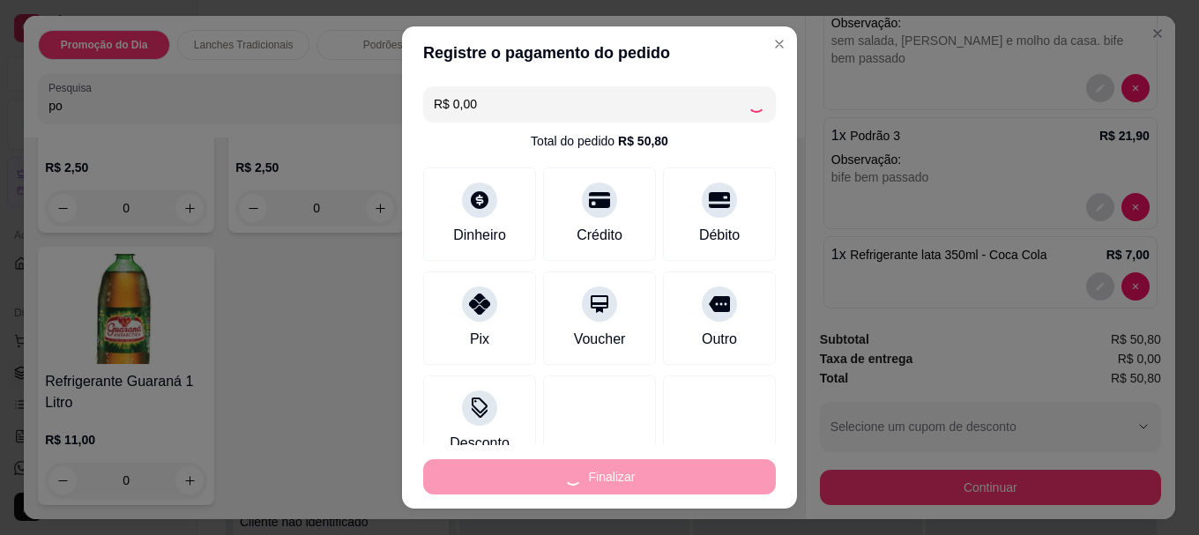
type input "0"
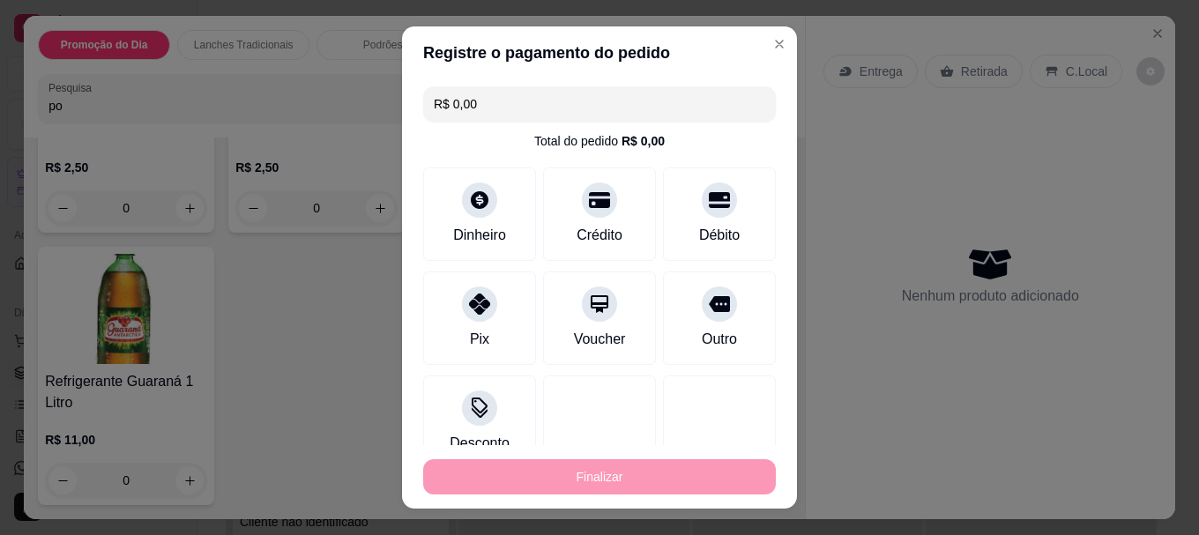
type input "-R$ 50,80"
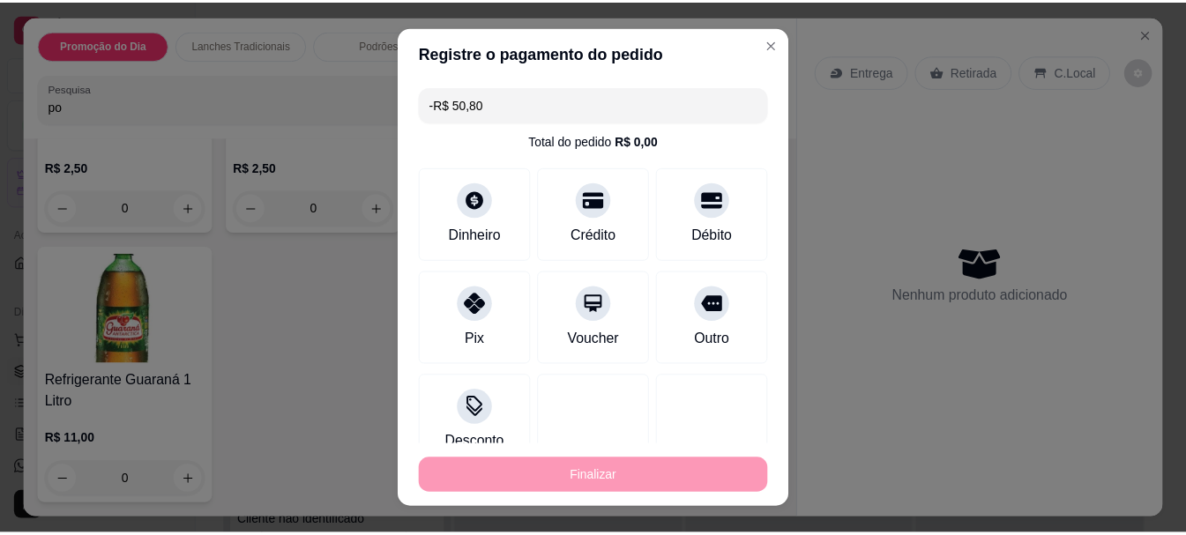
scroll to position [0, 0]
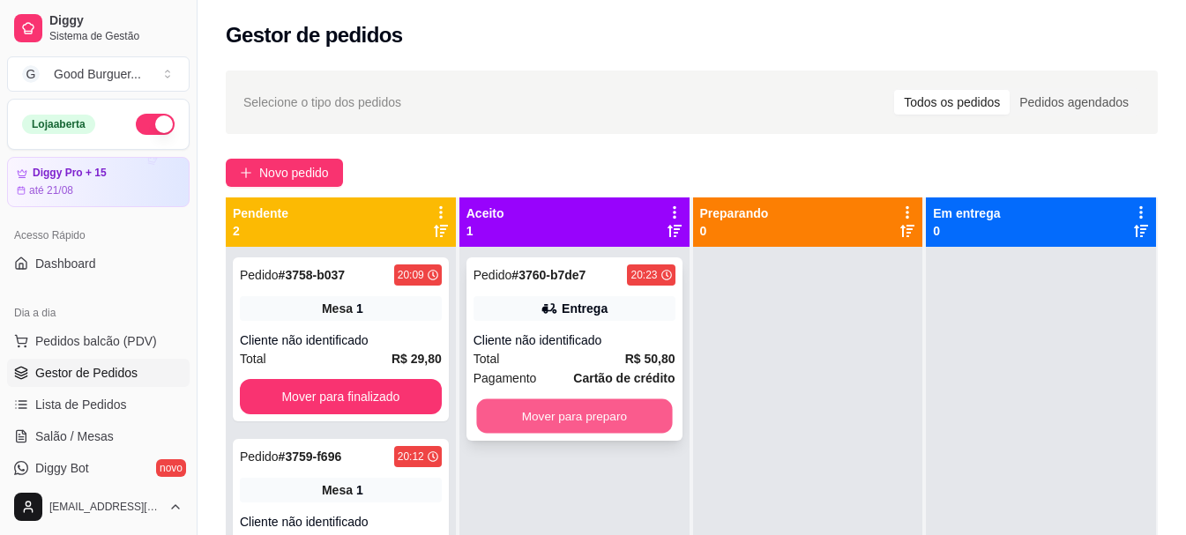
click at [516, 414] on button "Mover para preparo" at bounding box center [574, 416] width 196 height 34
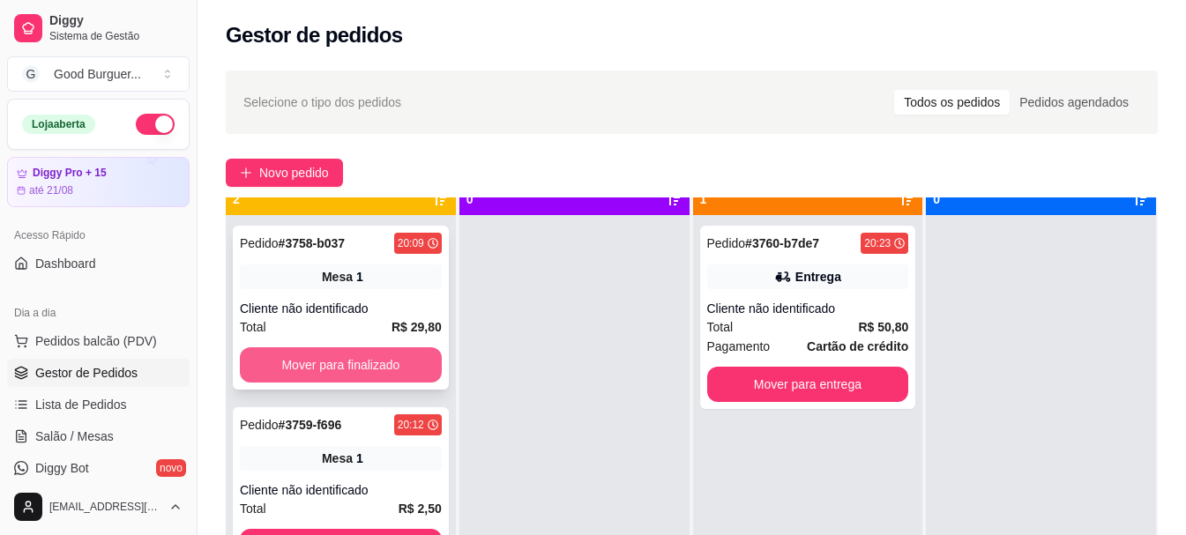
scroll to position [49, 0]
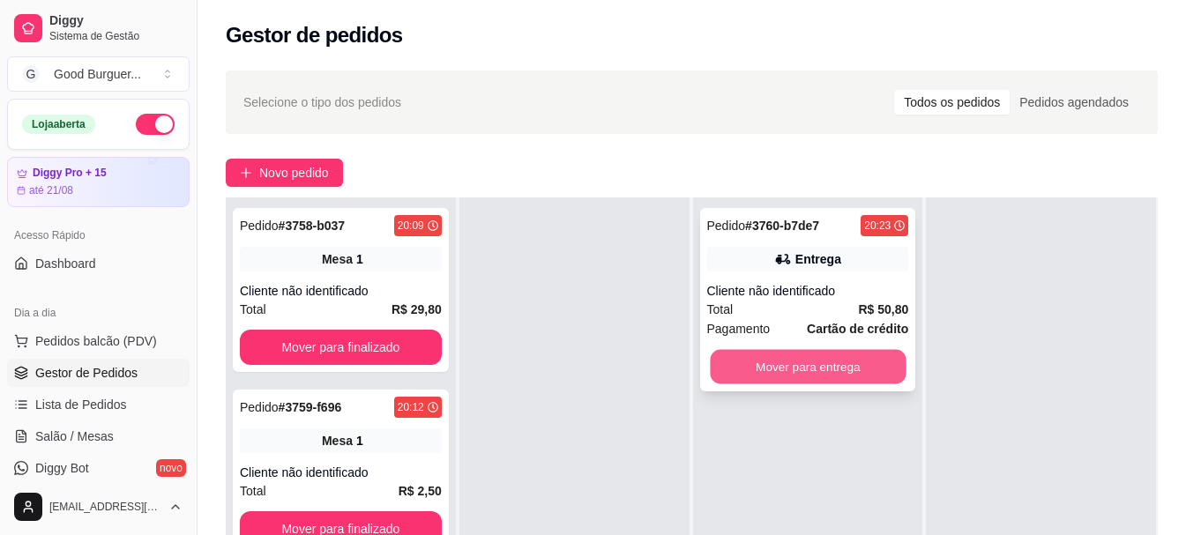
click at [766, 366] on button "Mover para entrega" at bounding box center [808, 367] width 196 height 34
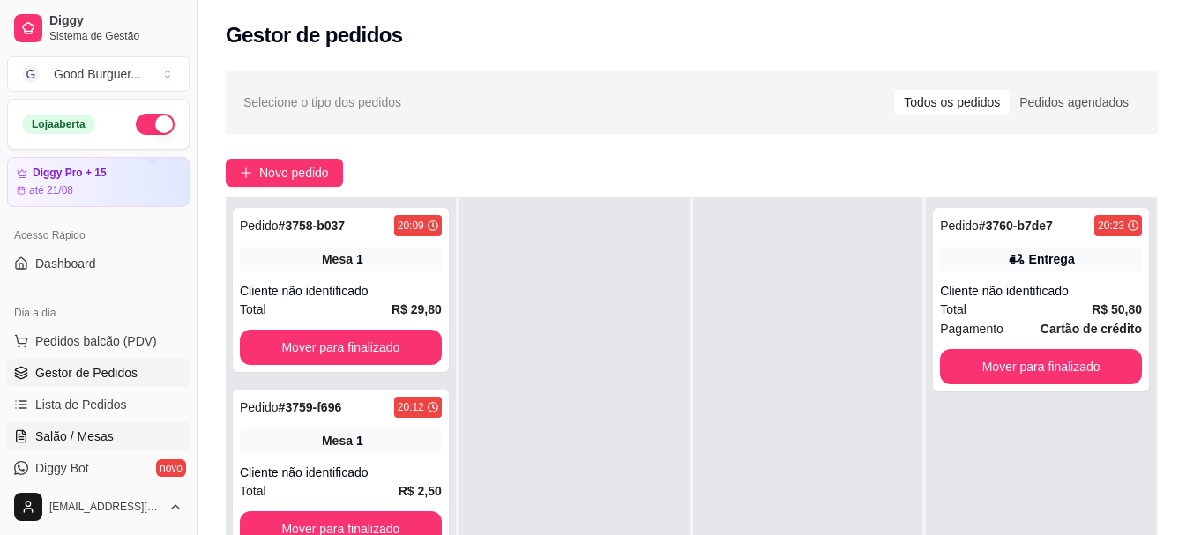
click at [95, 428] on span "Salão / Mesas" at bounding box center [74, 437] width 78 height 18
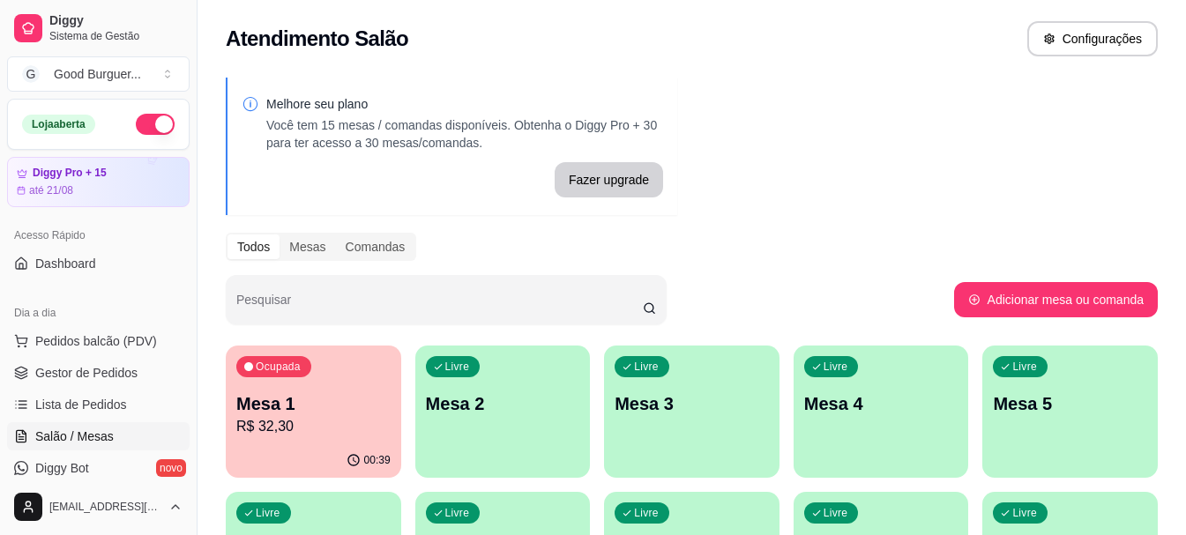
click at [287, 429] on p "R$ 32,30" at bounding box center [313, 426] width 154 height 21
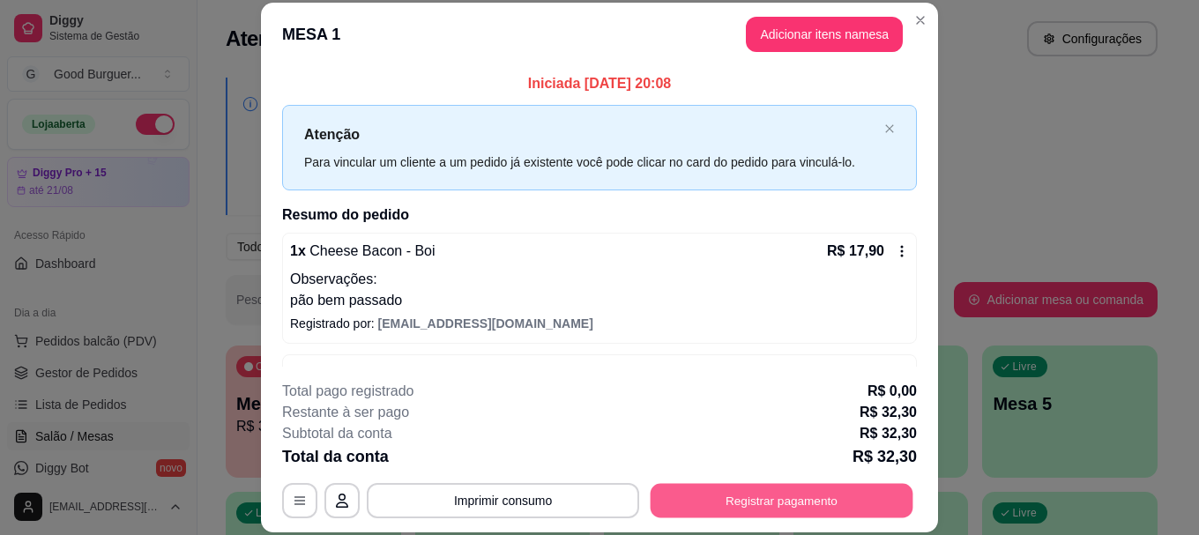
click at [766, 500] on button "Registrar pagamento" at bounding box center [782, 501] width 263 height 34
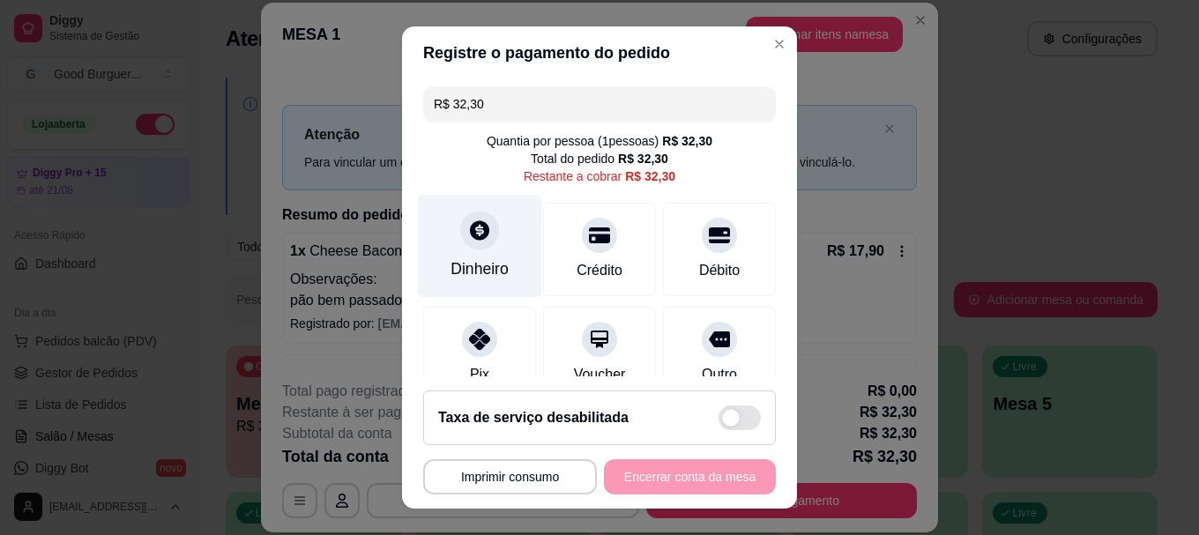
click at [470, 251] on div "Dinheiro" at bounding box center [480, 246] width 124 height 103
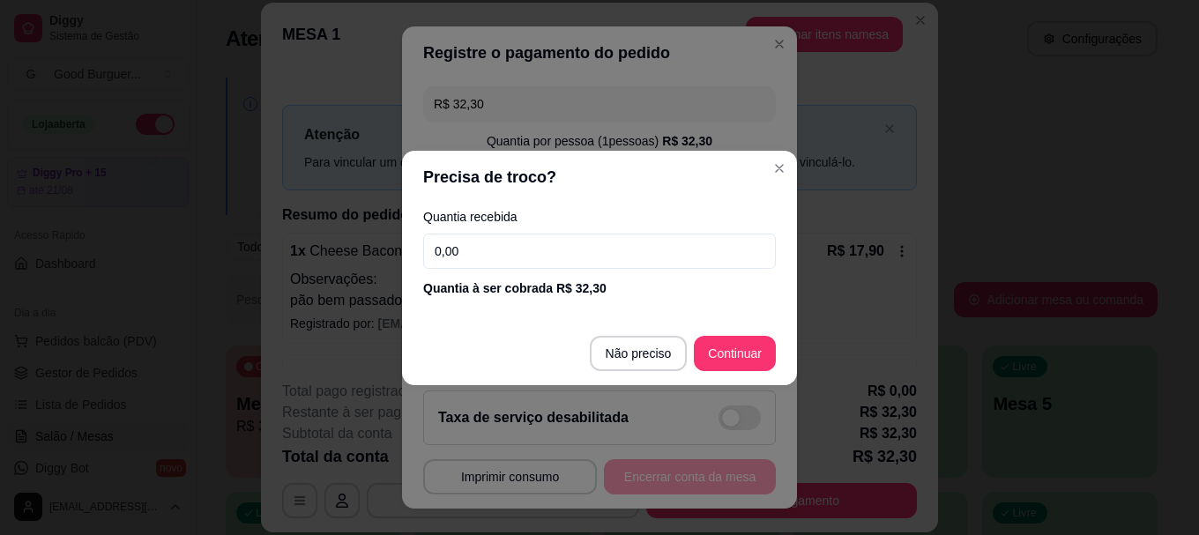
click at [467, 251] on input "0,00" at bounding box center [599, 251] width 353 height 35
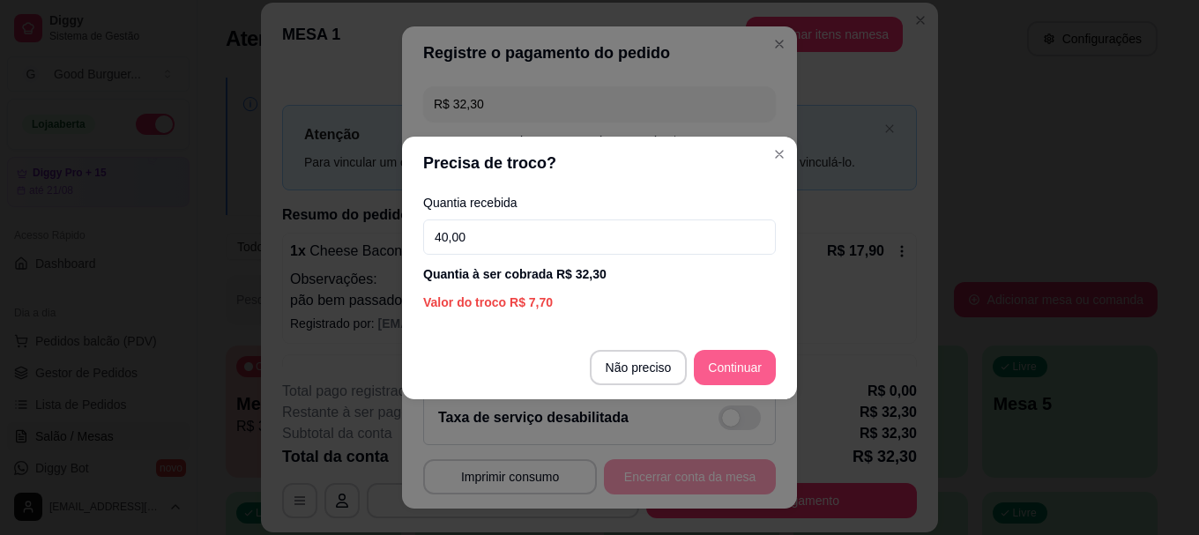
type input "40,00"
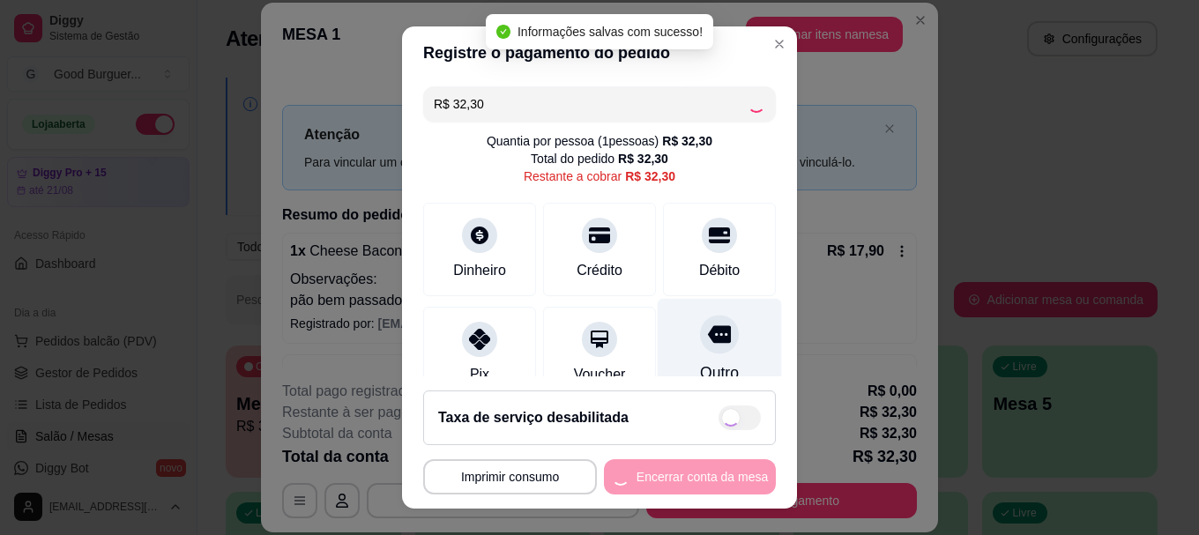
type input "R$ 0,00"
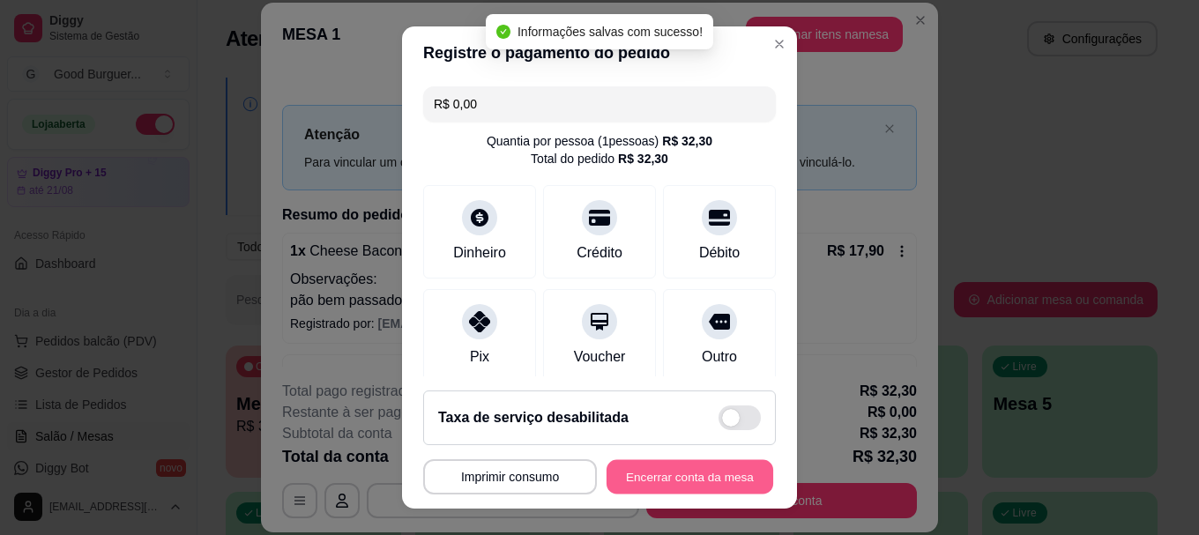
click at [681, 472] on button "Encerrar conta da mesa" at bounding box center [690, 476] width 167 height 34
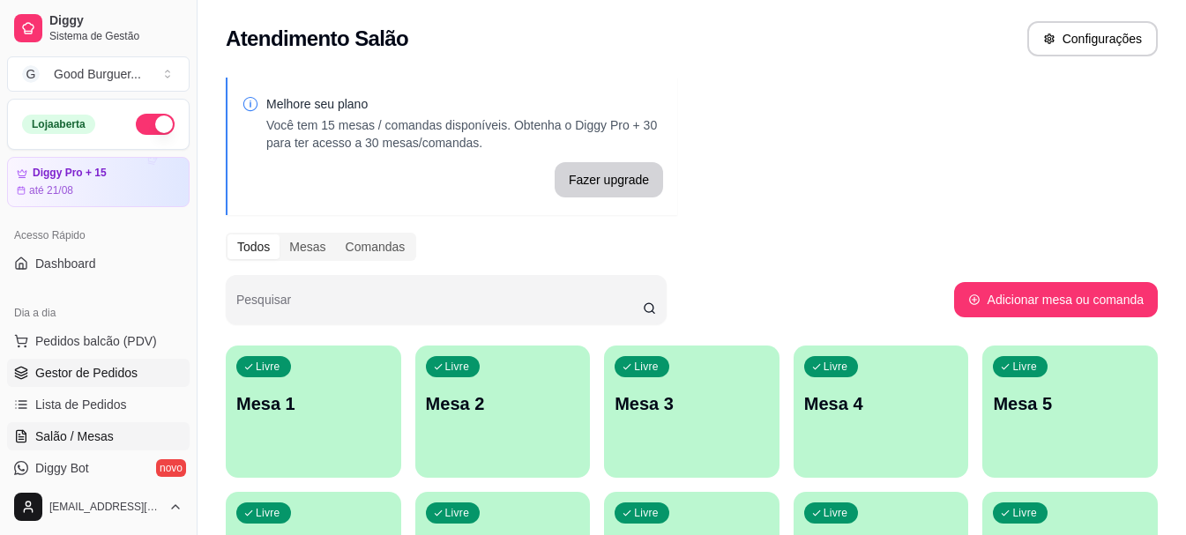
click at [73, 375] on span "Gestor de Pedidos" at bounding box center [86, 373] width 102 height 18
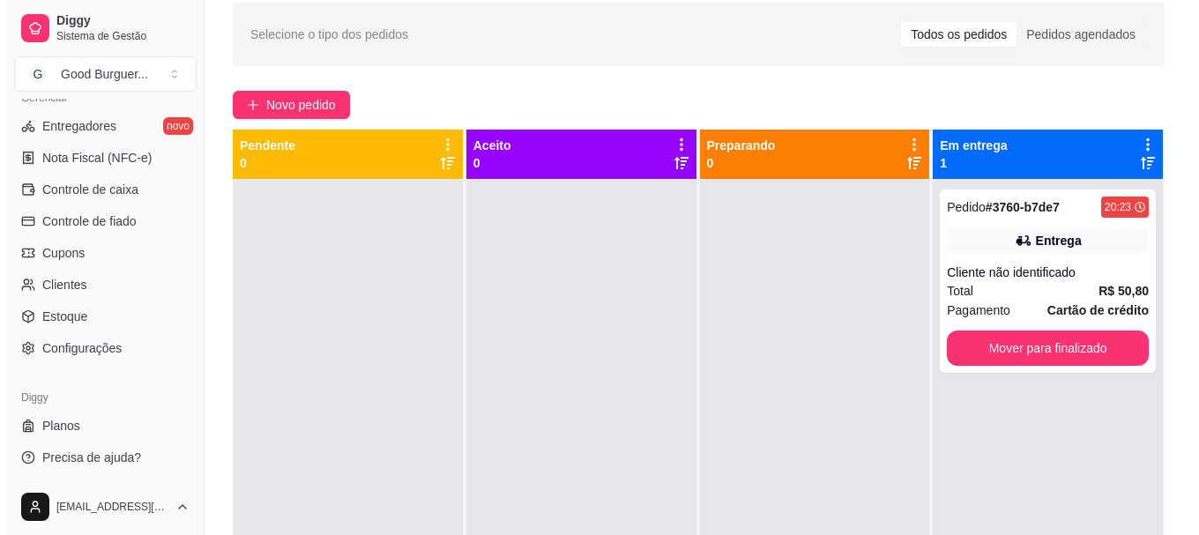
scroll to position [71, 0]
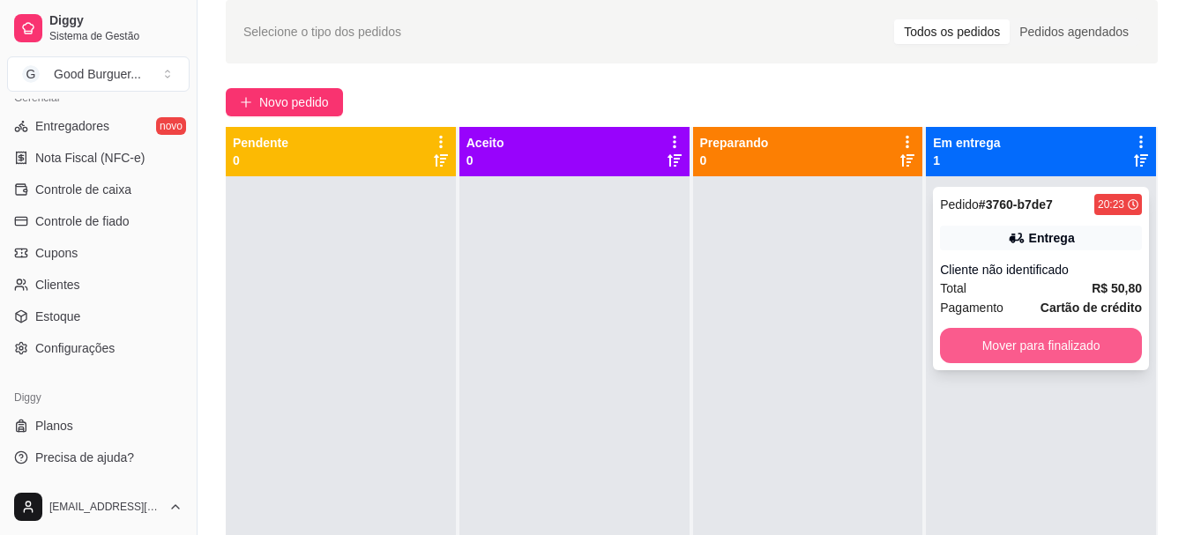
click at [979, 339] on button "Mover para finalizado" at bounding box center [1041, 345] width 202 height 35
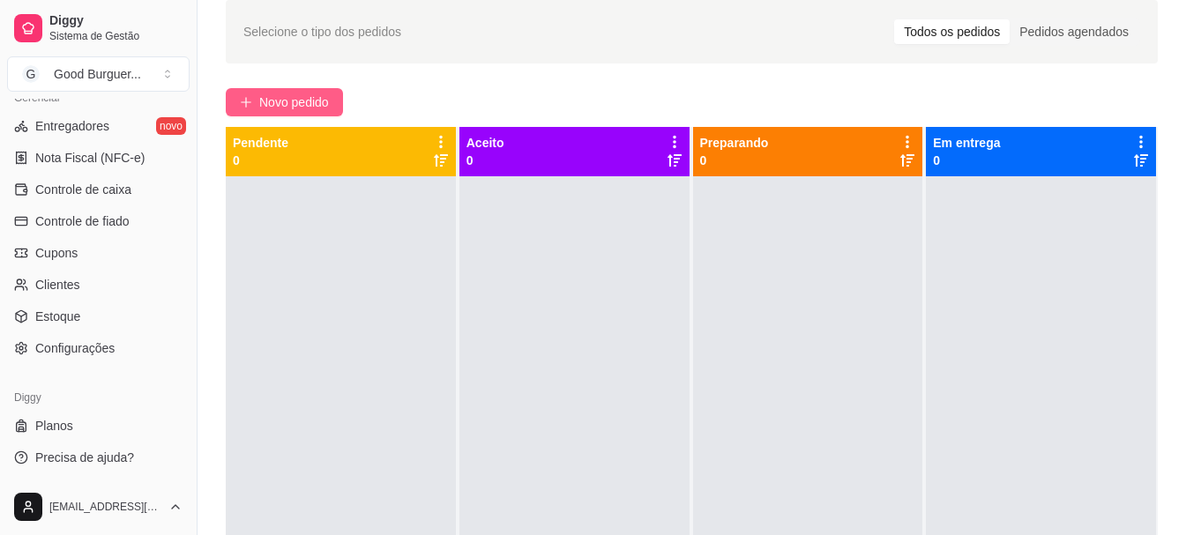
click at [328, 100] on span "Novo pedido" at bounding box center [294, 102] width 70 height 19
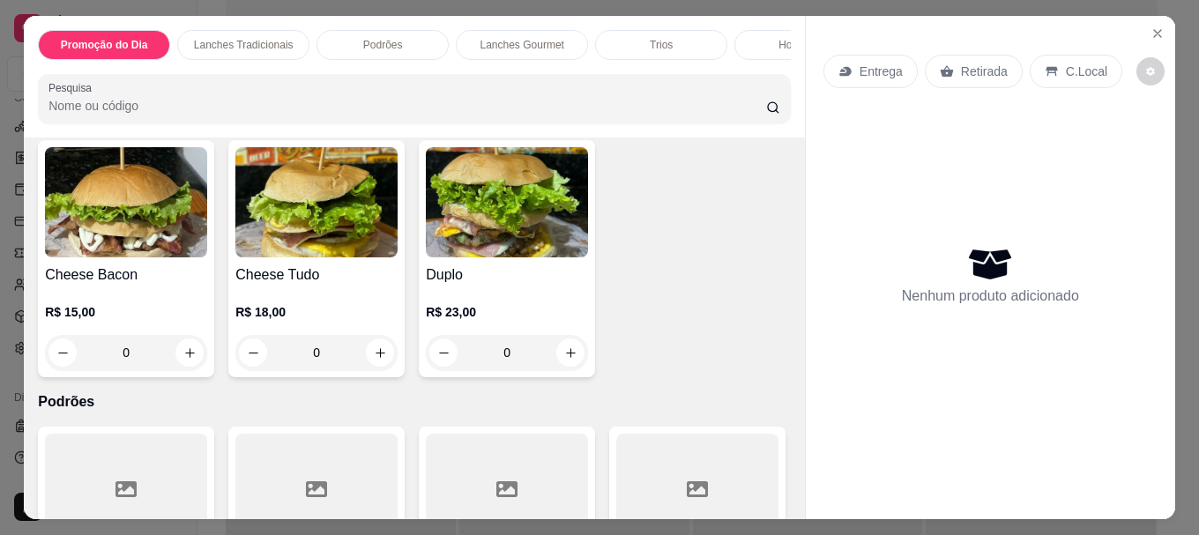
scroll to position [970, 0]
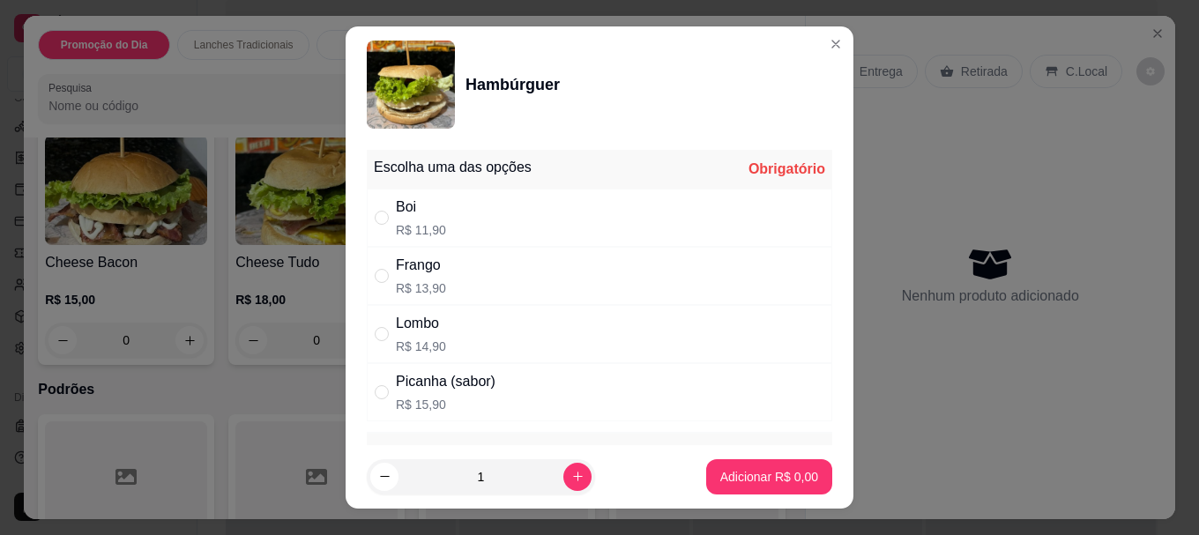
click at [396, 208] on div "Boi" at bounding box center [421, 207] width 50 height 21
radio input "true"
click at [751, 470] on p "Adicionar R$ 11,90" at bounding box center [766, 476] width 102 height 17
type input "1"
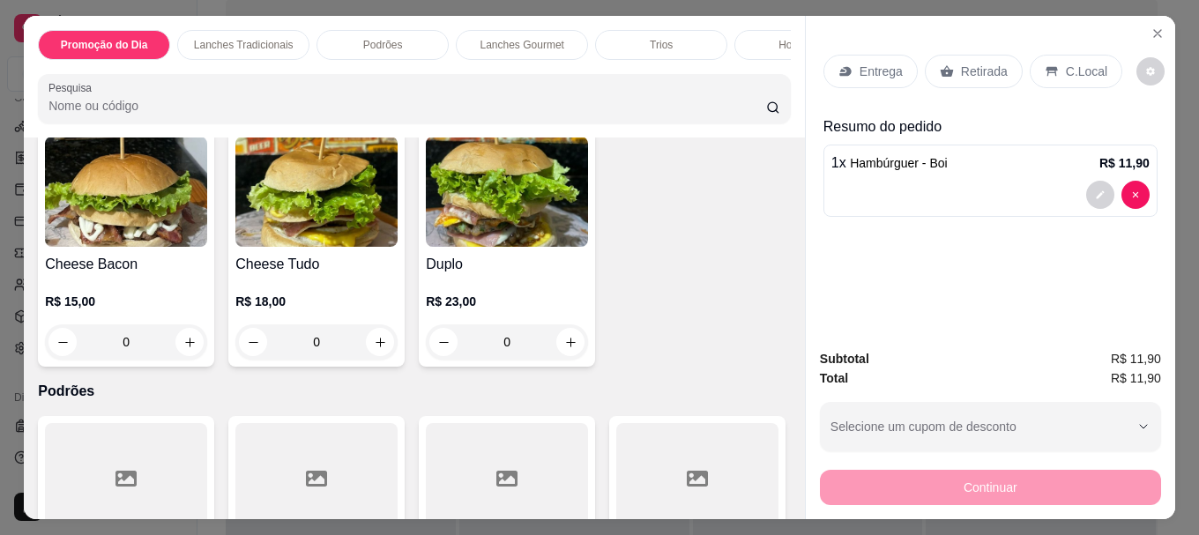
click at [981, 64] on p "Retirada" at bounding box center [984, 72] width 47 height 18
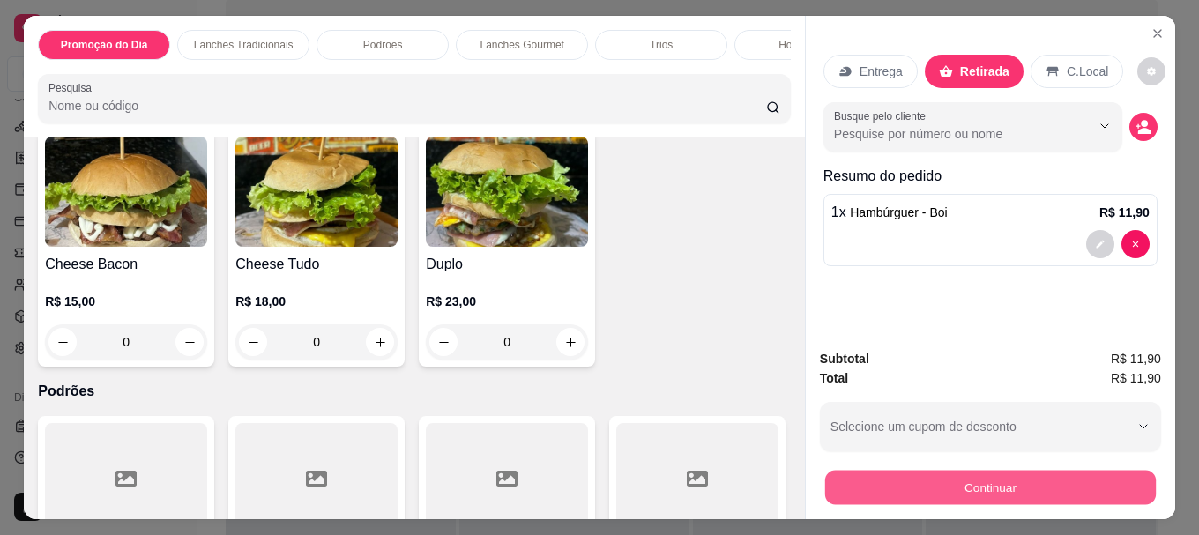
click at [898, 485] on button "Continuar" at bounding box center [990, 487] width 331 height 34
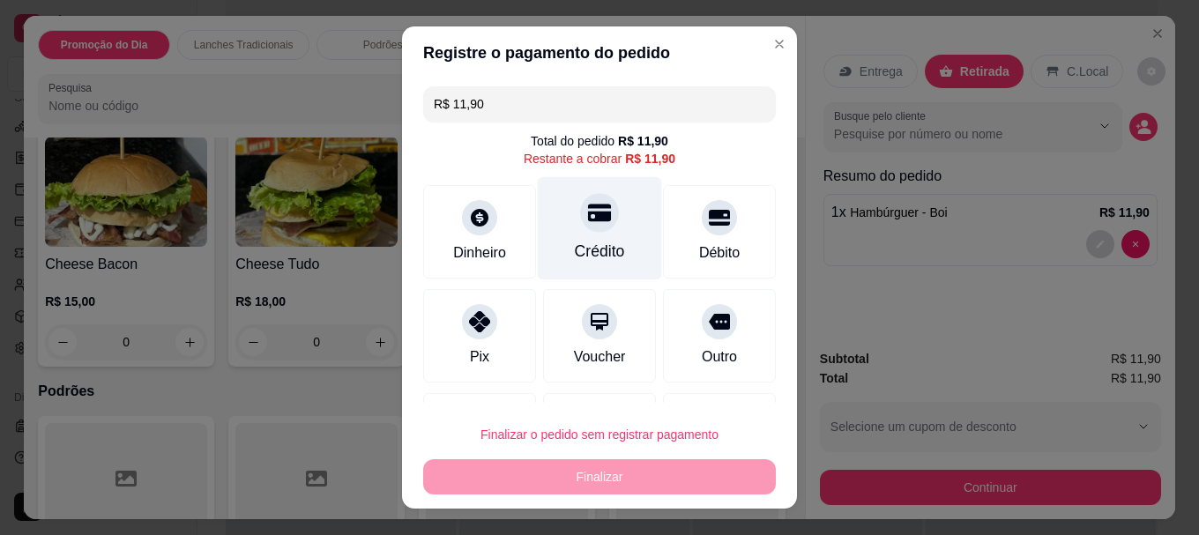
click at [586, 227] on div at bounding box center [599, 213] width 39 height 39
type input "R$ 0,00"
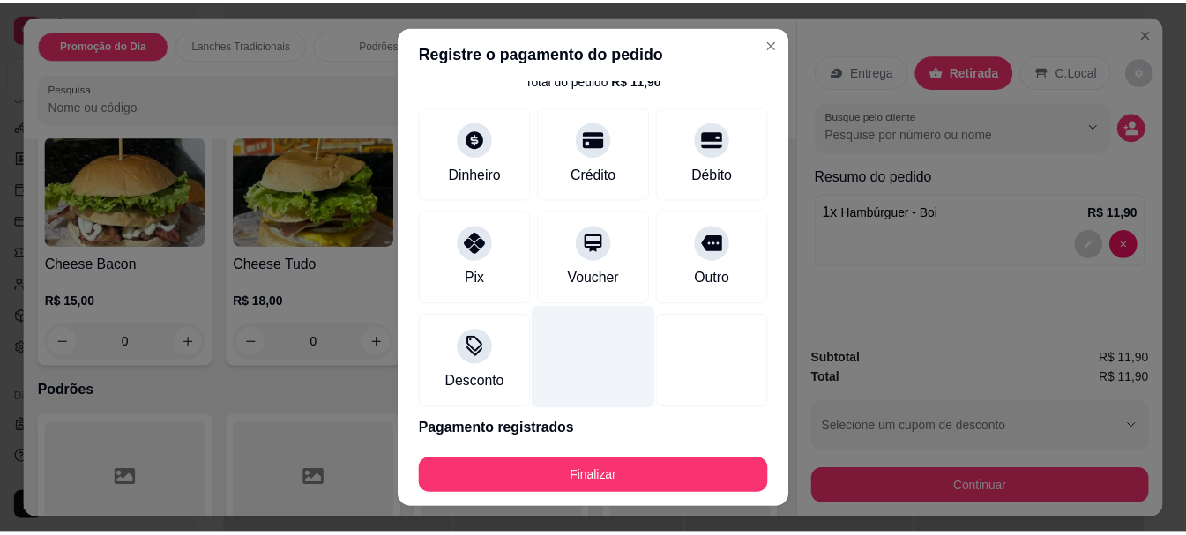
scroll to position [123, 0]
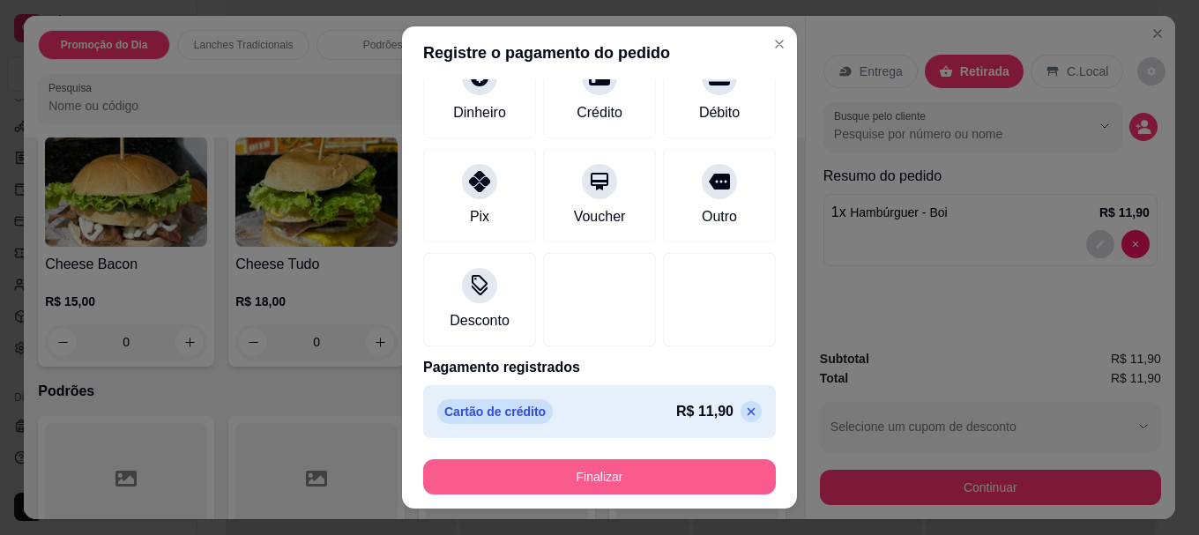
click at [577, 469] on button "Finalizar" at bounding box center [599, 476] width 353 height 35
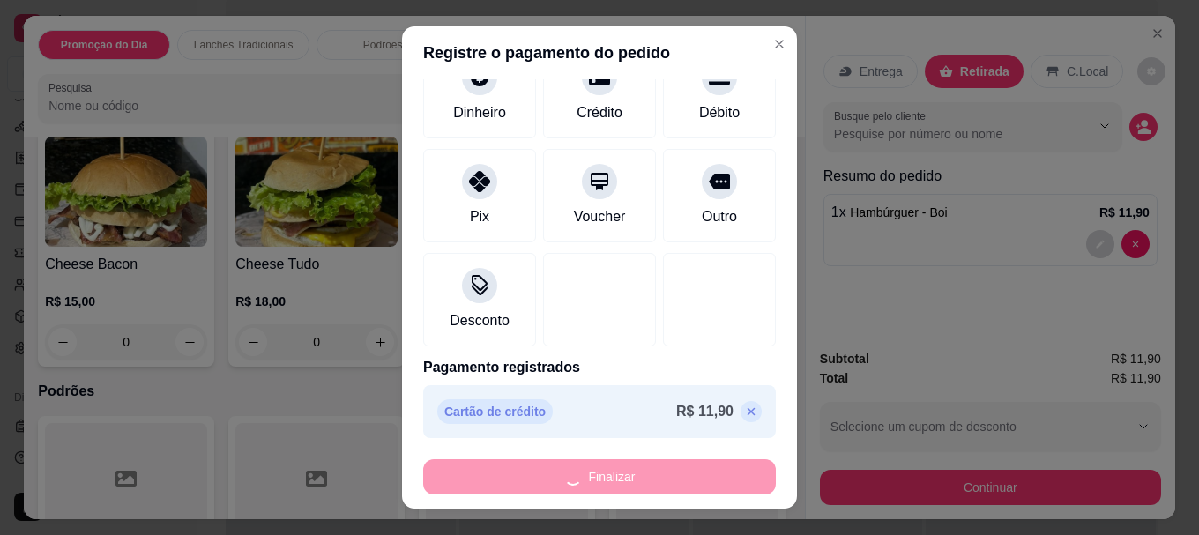
type input "0"
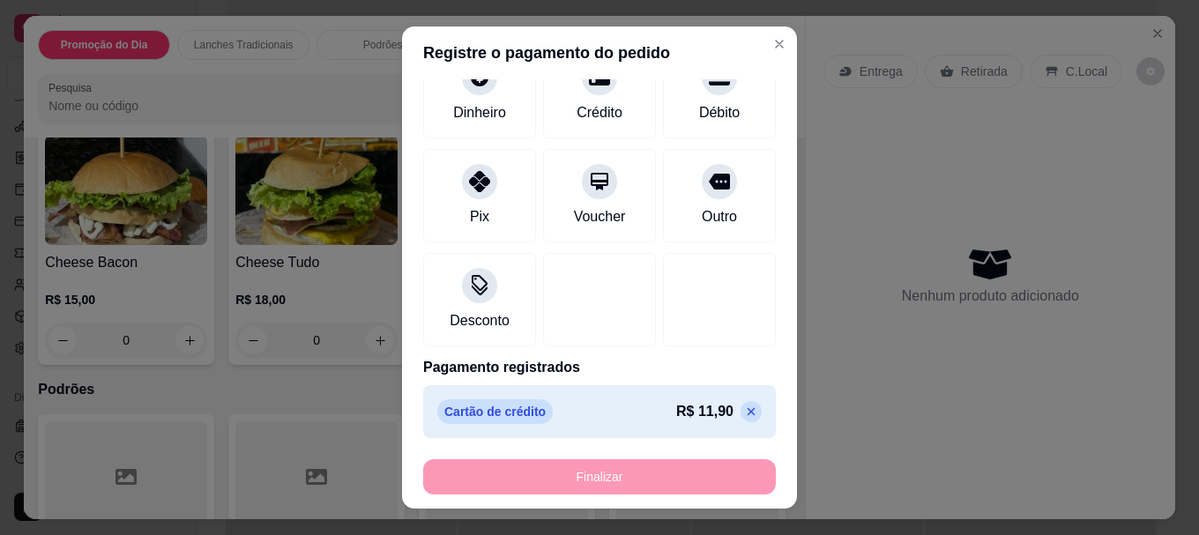
type input "-R$ 11,90"
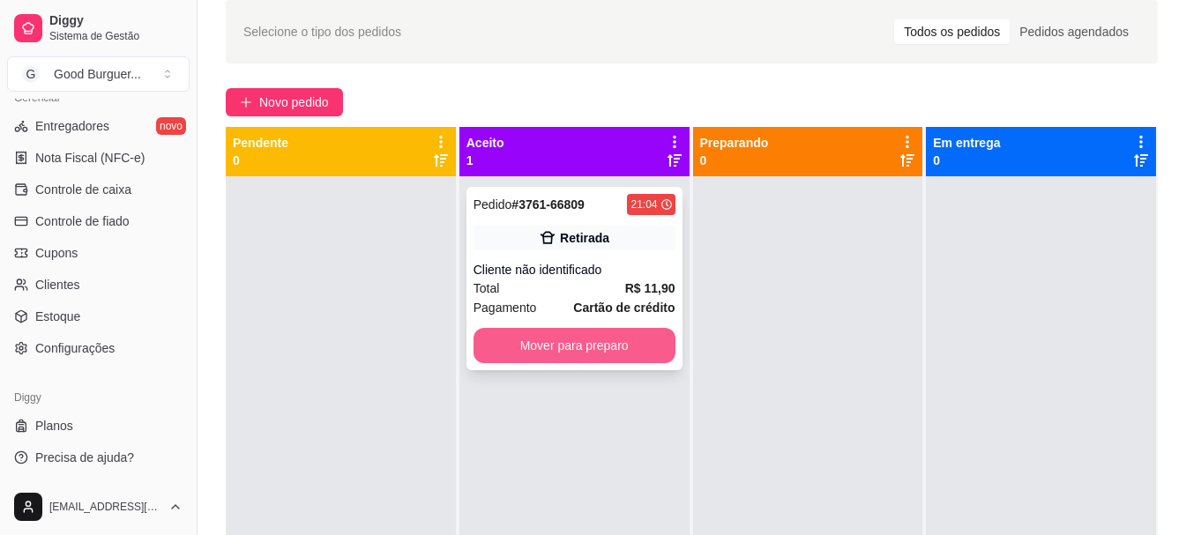
click at [552, 348] on button "Mover para preparo" at bounding box center [574, 345] width 202 height 35
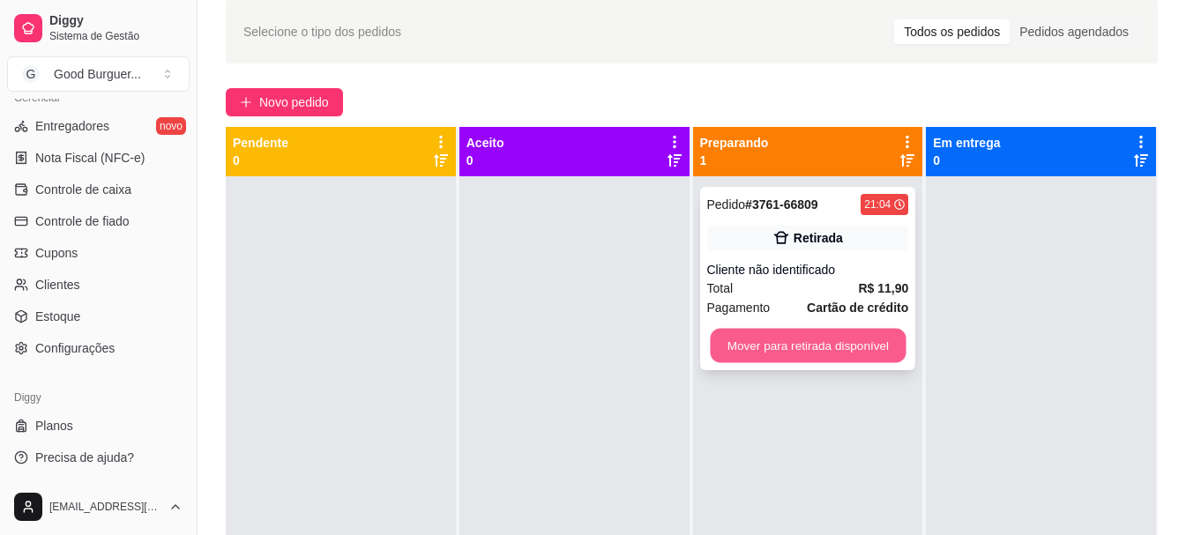
click at [733, 349] on button "Mover para retirada disponível" at bounding box center [808, 346] width 196 height 34
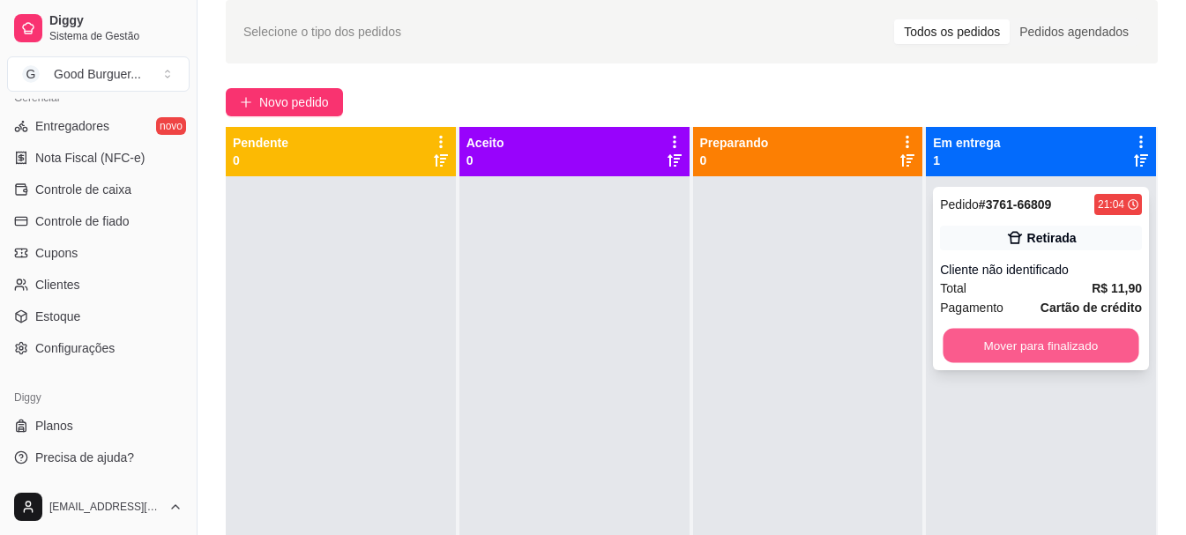
click at [1034, 348] on button "Mover para finalizado" at bounding box center [1041, 346] width 196 height 34
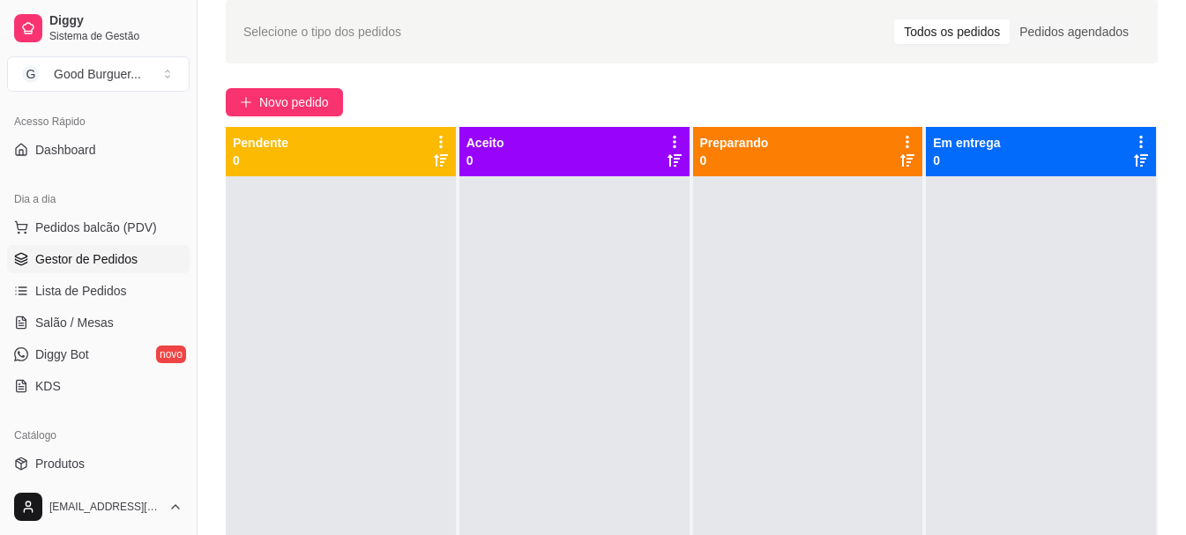
scroll to position [28, 0]
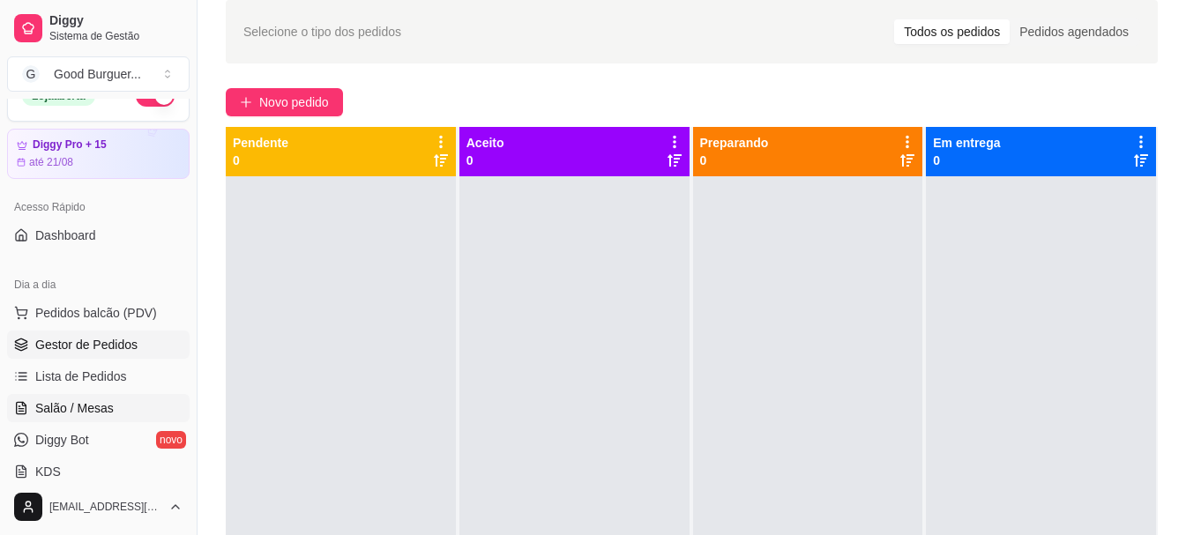
click at [75, 407] on span "Salão / Mesas" at bounding box center [74, 408] width 78 height 18
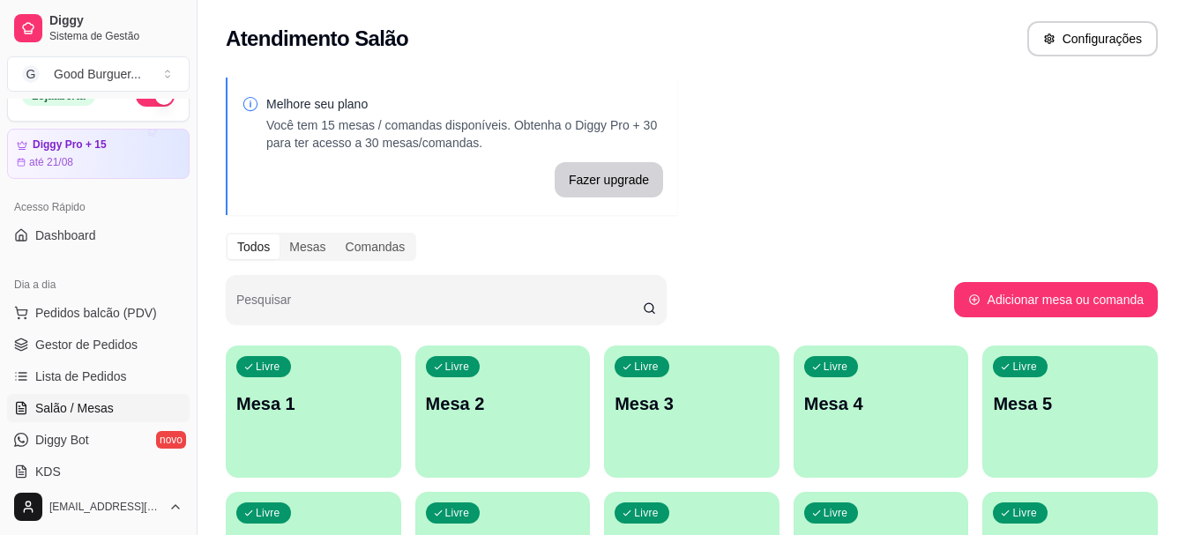
click at [363, 383] on div "Livre Mesa 1" at bounding box center [313, 401] width 175 height 111
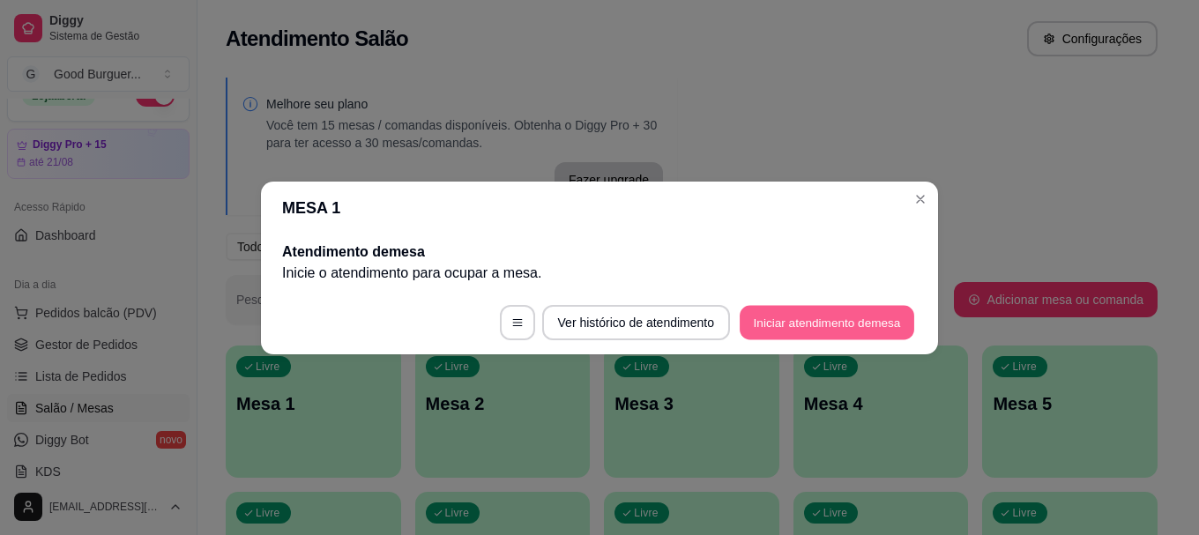
click at [798, 309] on button "Iniciar atendimento de mesa" at bounding box center [827, 322] width 175 height 34
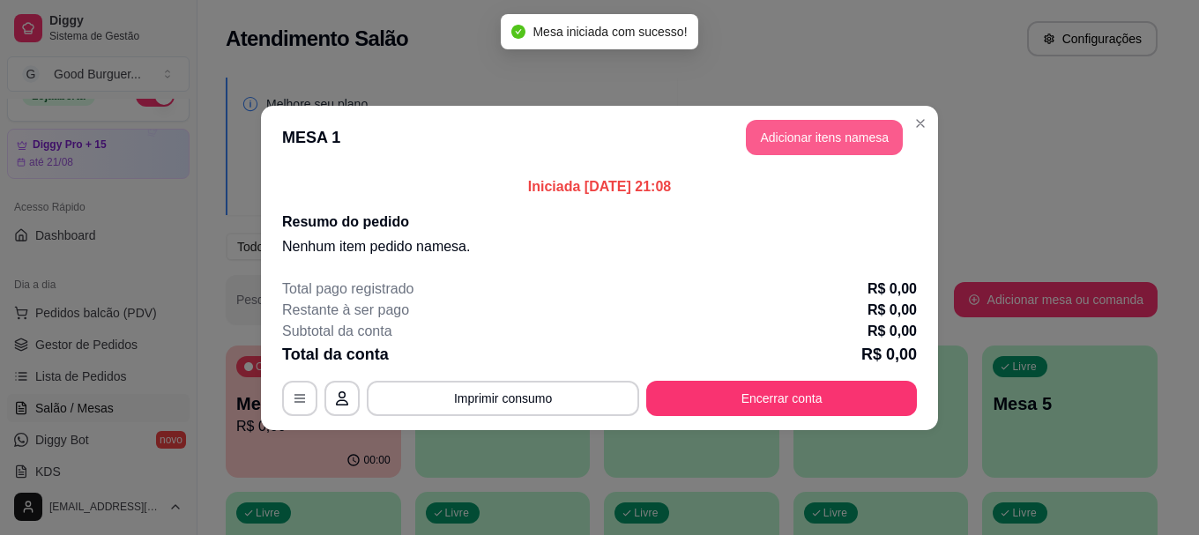
click at [793, 135] on button "Adicionar itens na mesa" at bounding box center [824, 137] width 157 height 35
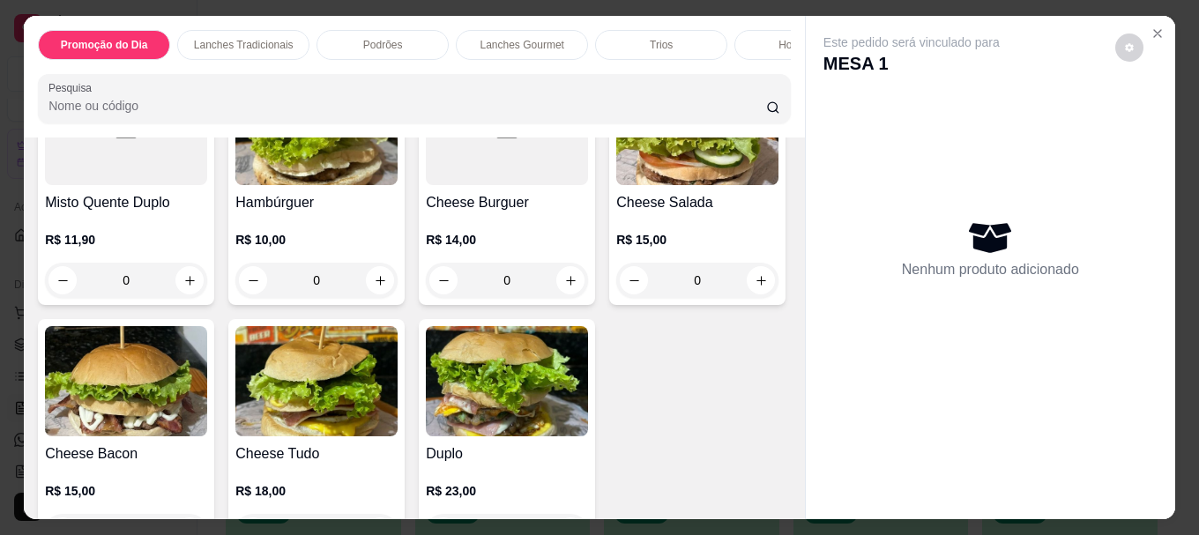
scroll to position [970, 0]
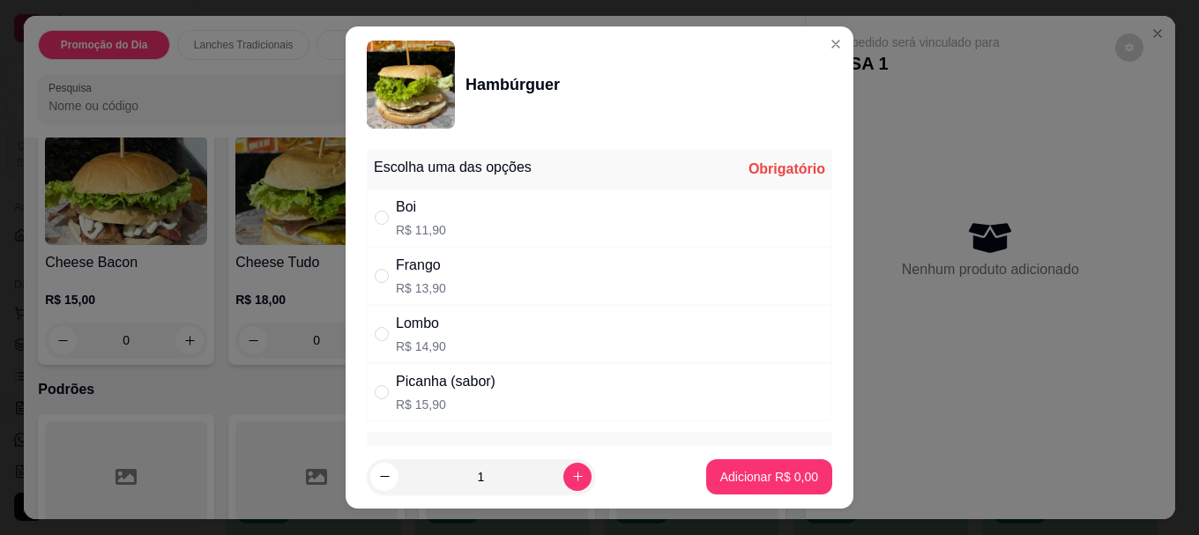
click at [421, 215] on div "Boi" at bounding box center [421, 207] width 50 height 21
radio input "true"
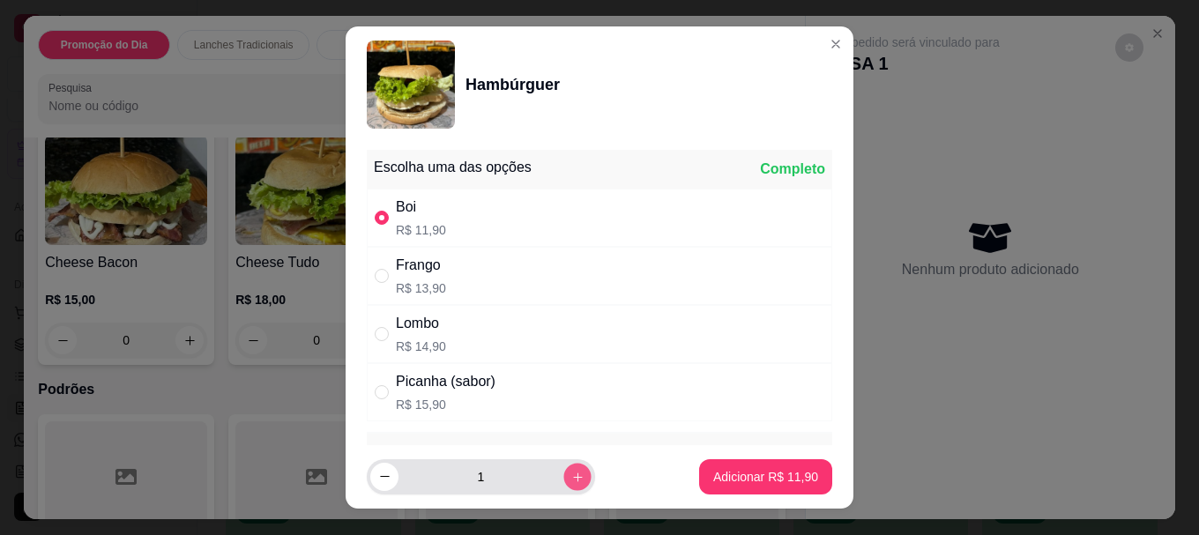
click at [571, 475] on icon "increase-product-quantity" at bounding box center [577, 476] width 13 height 13
type input "2"
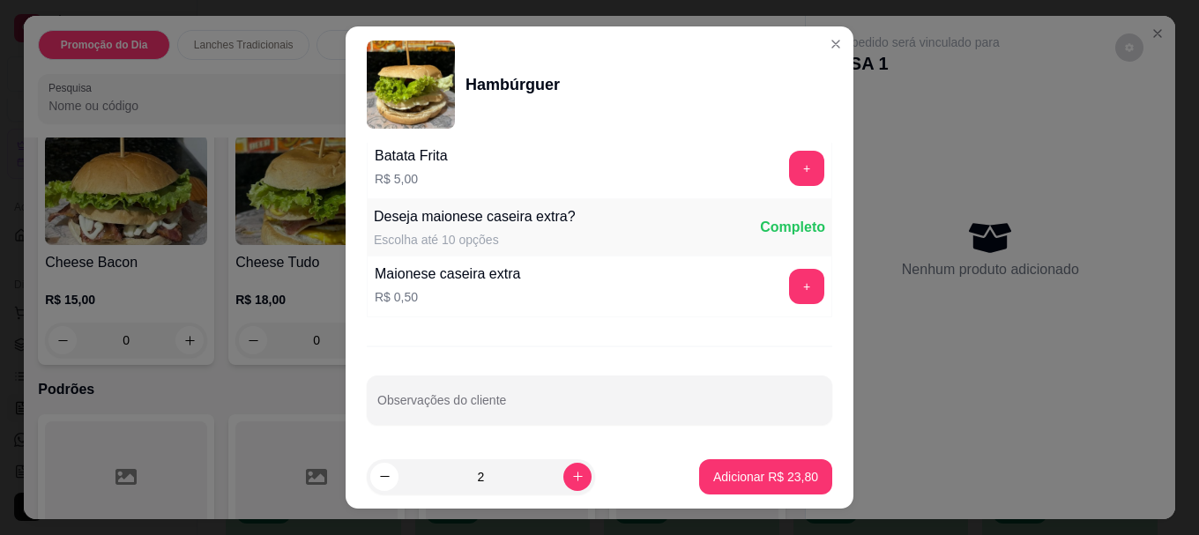
scroll to position [1519, 0]
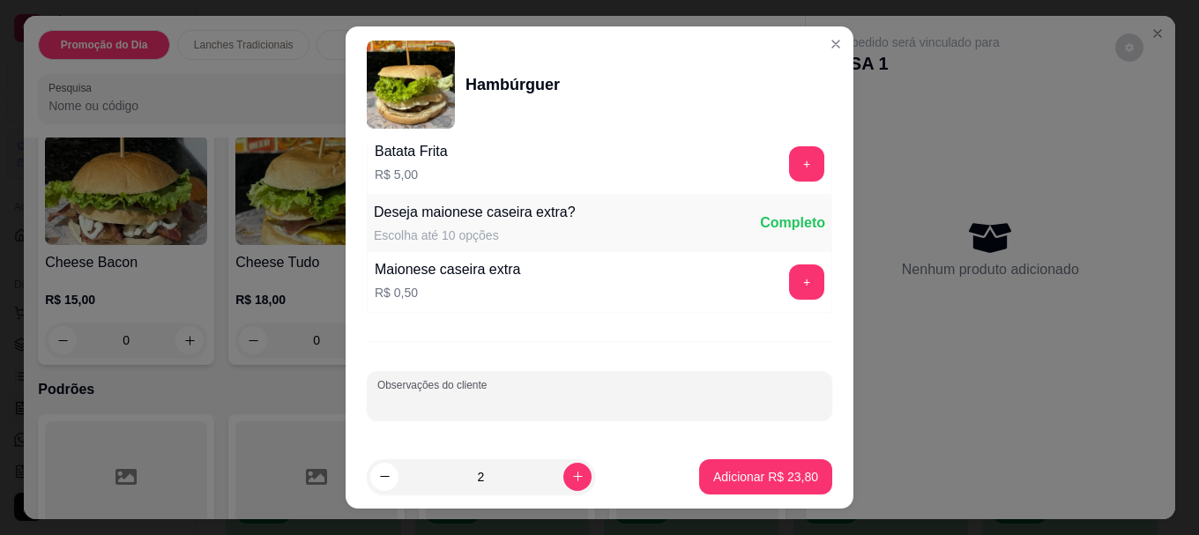
click at [565, 398] on input "Observações do cliente" at bounding box center [599, 403] width 444 height 18
type input "sem salada"
click at [726, 471] on p "Adicionar R$ 23,80" at bounding box center [766, 476] width 102 height 17
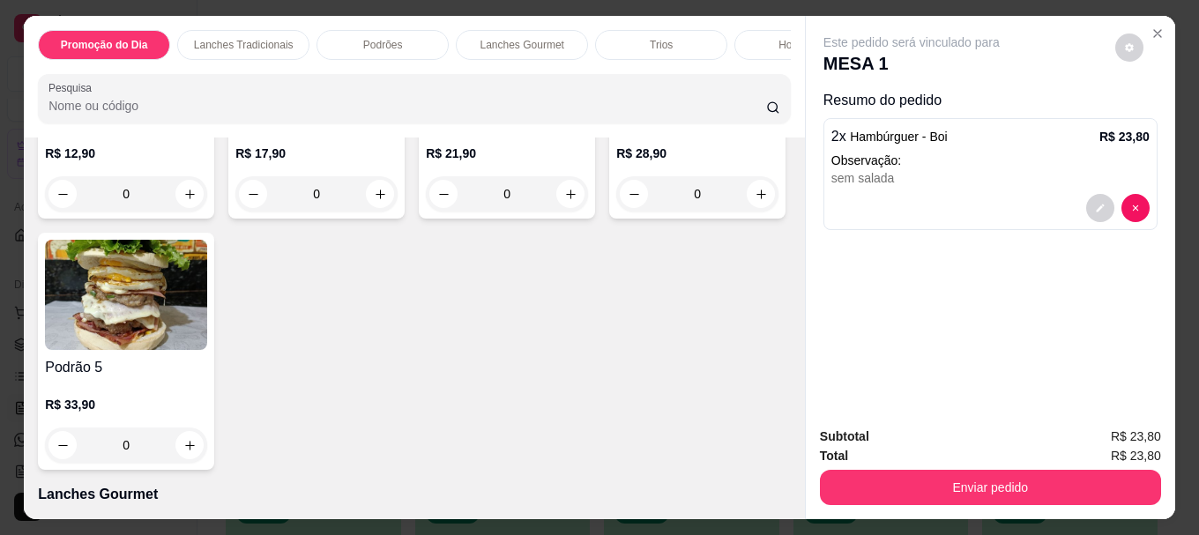
scroll to position [1411, 0]
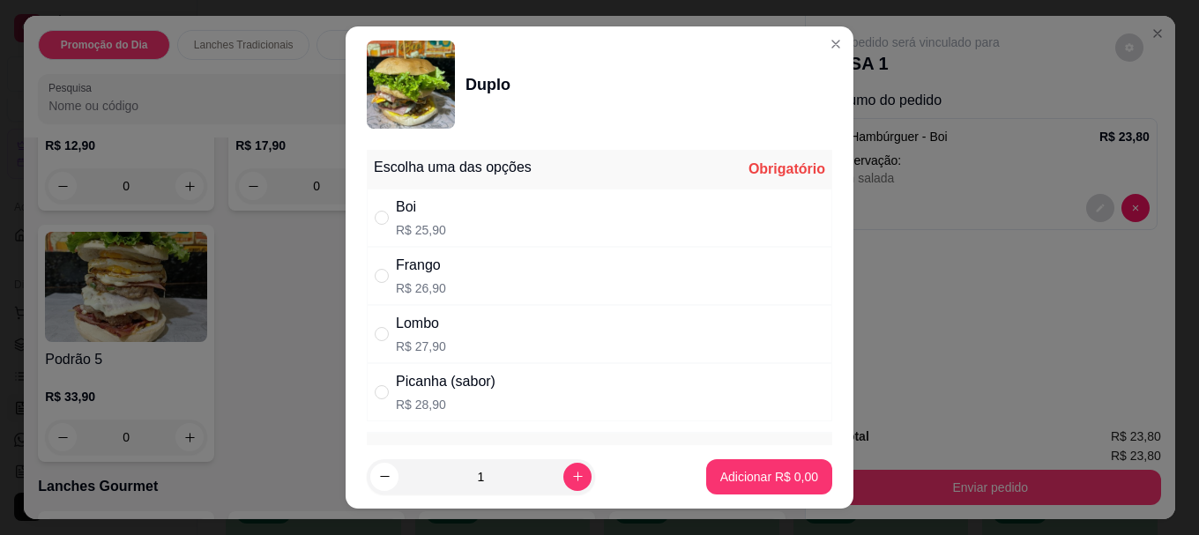
click at [401, 217] on div "Boi" at bounding box center [421, 207] width 50 height 21
radio input "true"
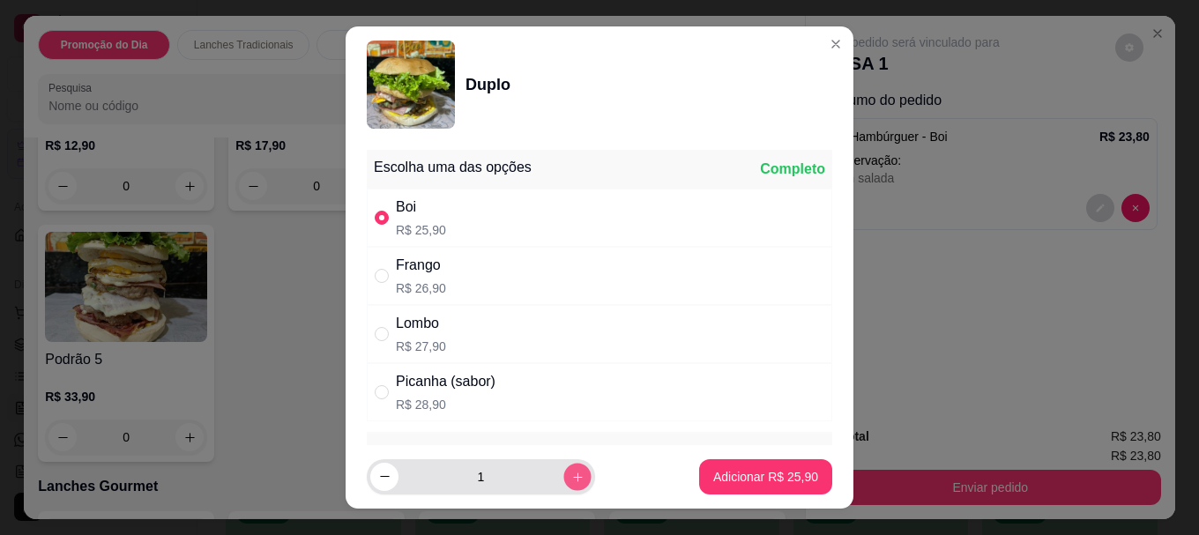
click at [571, 473] on icon "increase-product-quantity" at bounding box center [577, 476] width 13 height 13
type input "2"
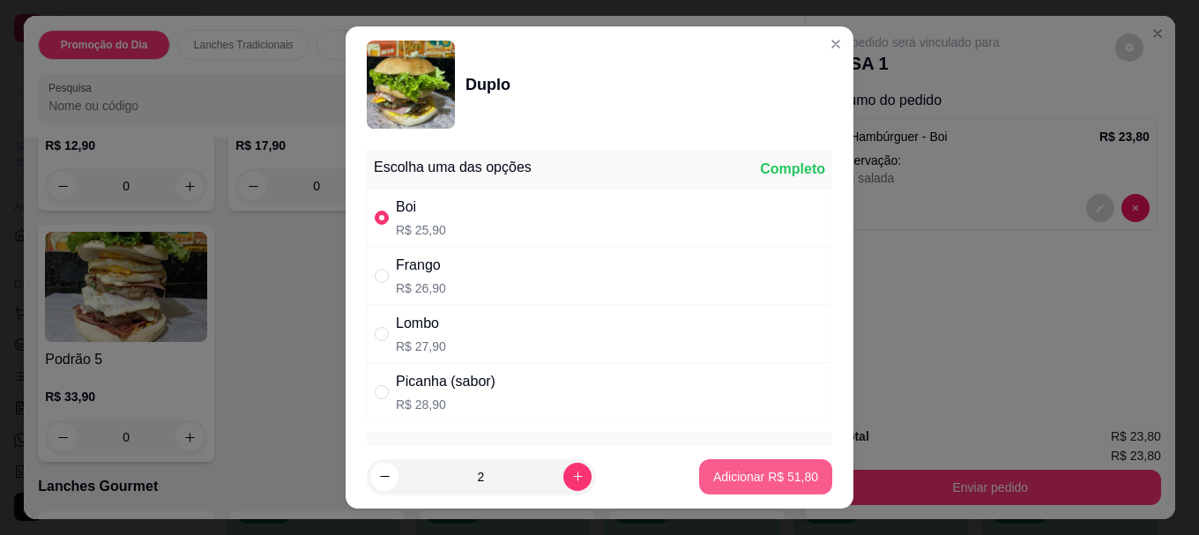
click at [728, 475] on p "Adicionar R$ 51,80" at bounding box center [765, 477] width 105 height 18
type input "2"
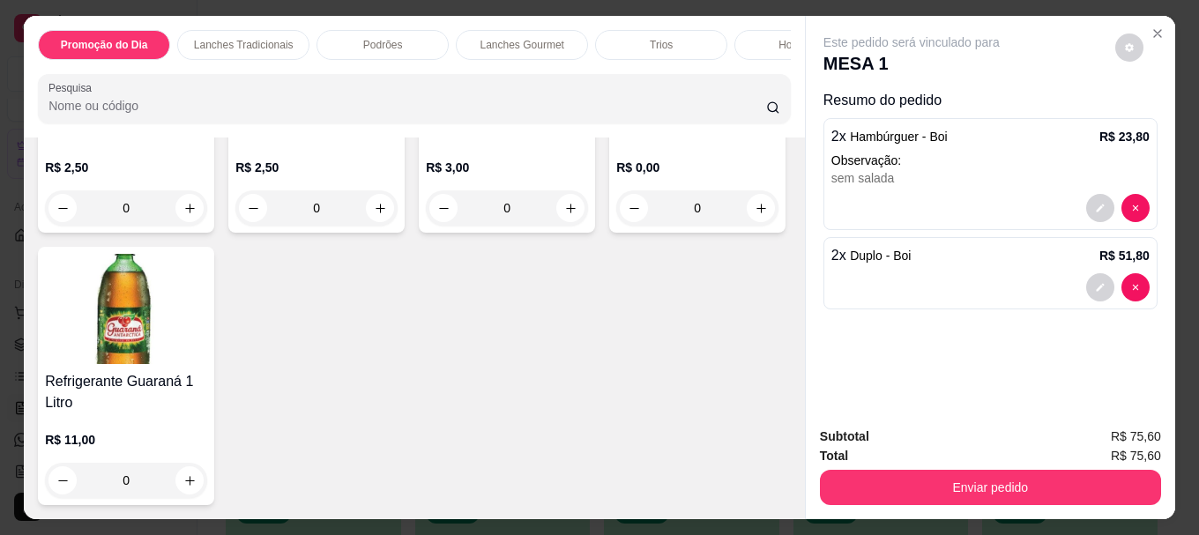
scroll to position [6074, 0]
click at [115, 159] on p "R$ 2,50" at bounding box center [126, 168] width 162 height 18
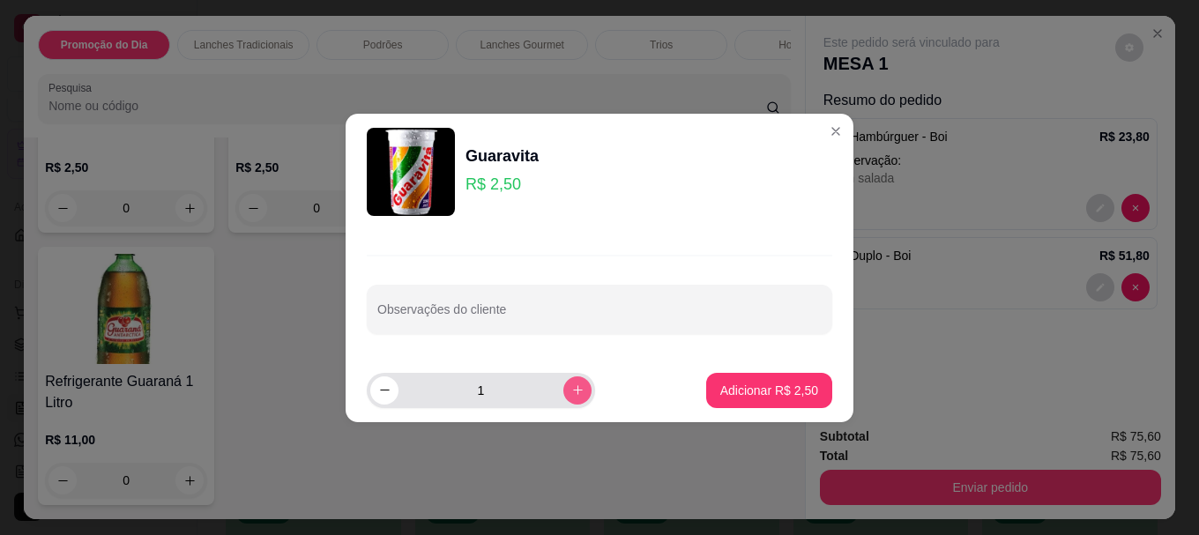
click at [563, 387] on button "increase-product-quantity" at bounding box center [577, 390] width 28 height 28
type input "2"
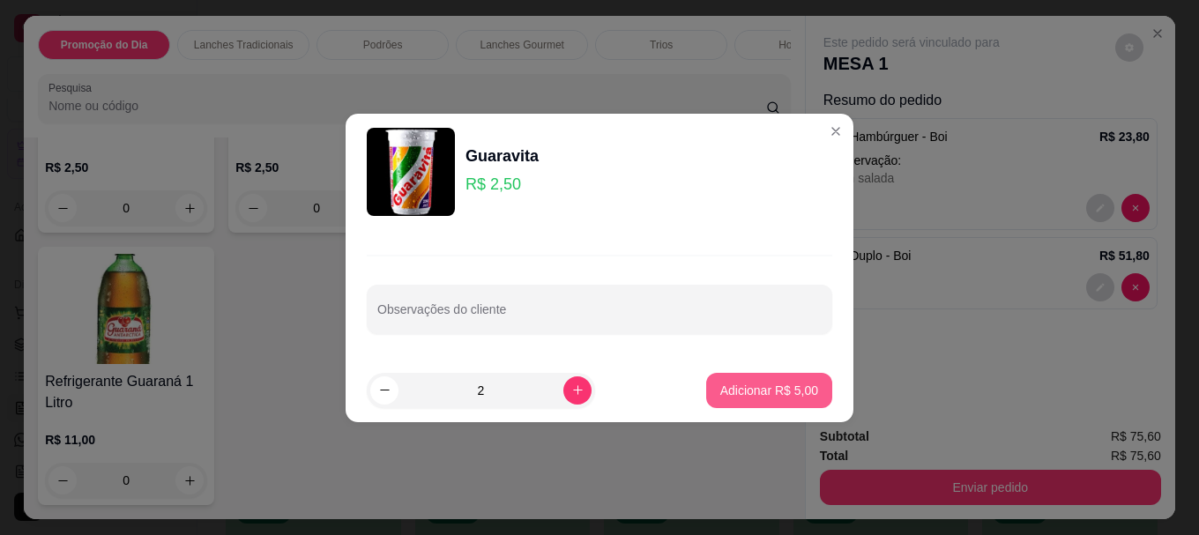
click at [755, 386] on p "Adicionar R$ 5,00" at bounding box center [769, 391] width 98 height 18
type input "2"
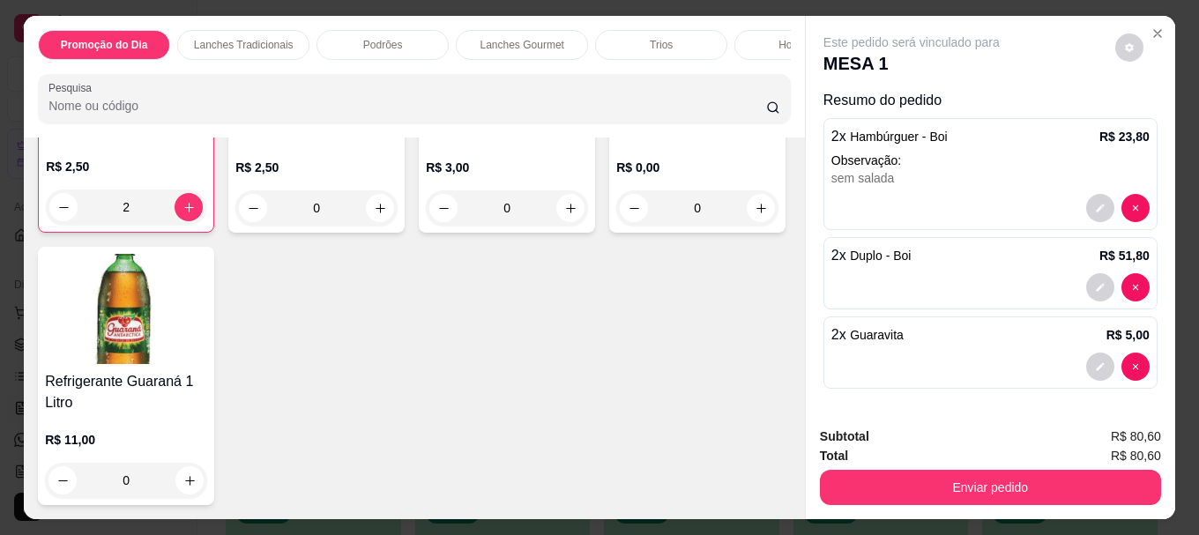
scroll to position [6074, 0]
click at [207, 348] on img at bounding box center [126, 309] width 162 height 110
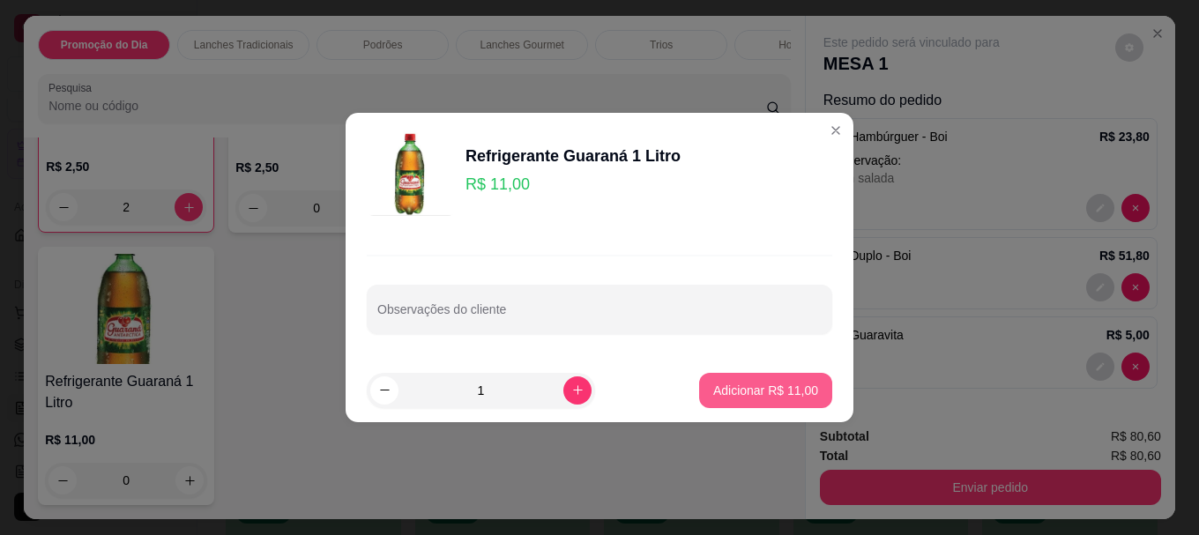
click at [746, 381] on button "Adicionar R$ 11,00" at bounding box center [765, 390] width 133 height 35
type input "1"
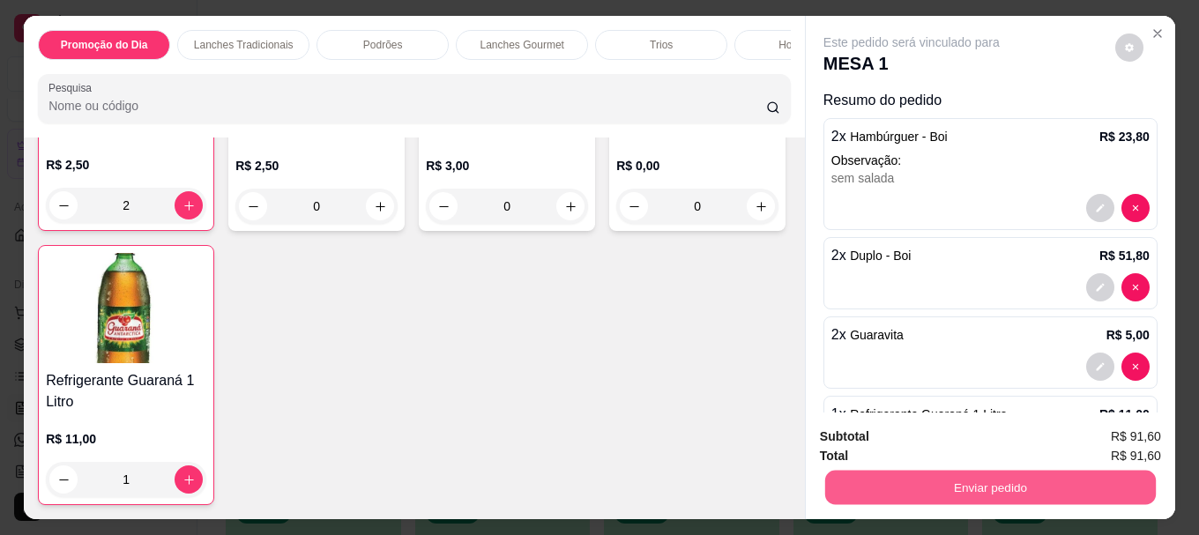
click at [996, 473] on button "Enviar pedido" at bounding box center [990, 487] width 331 height 34
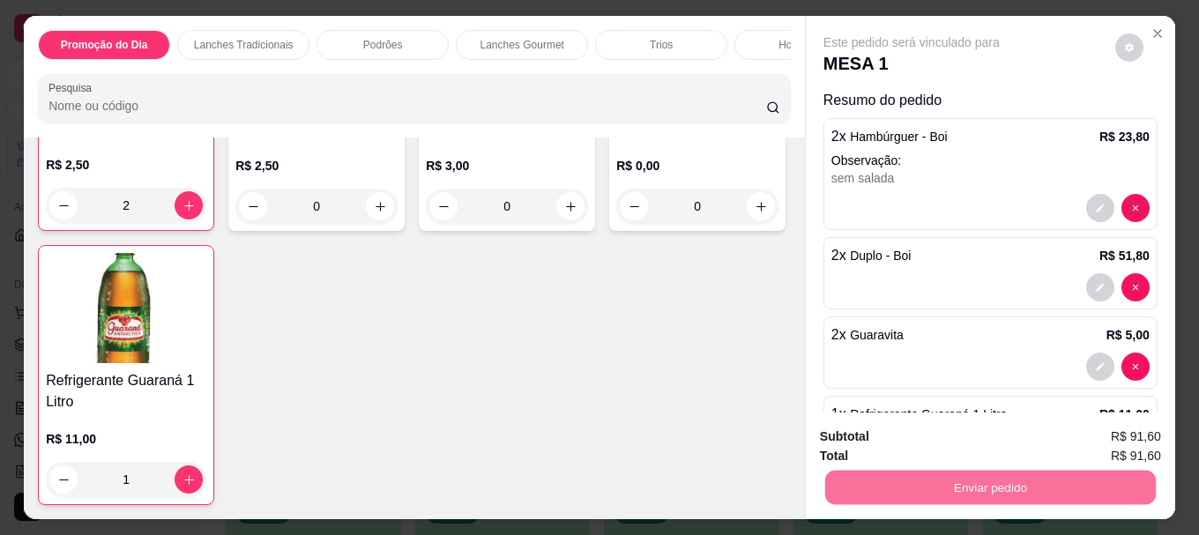
click at [971, 436] on button "Não registrar e enviar pedido" at bounding box center [932, 437] width 178 height 33
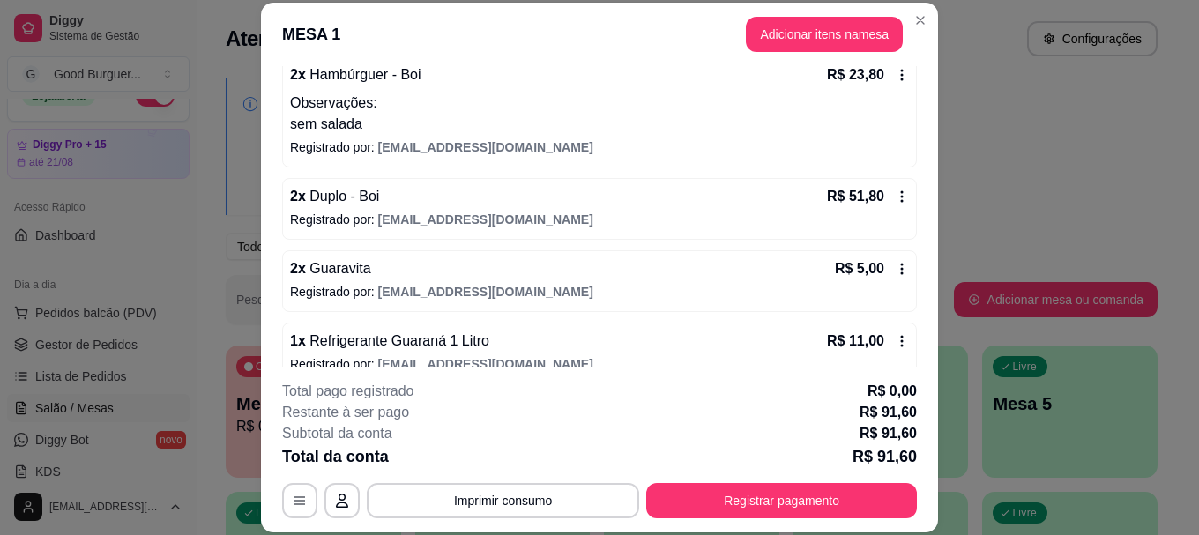
scroll to position [201, 0]
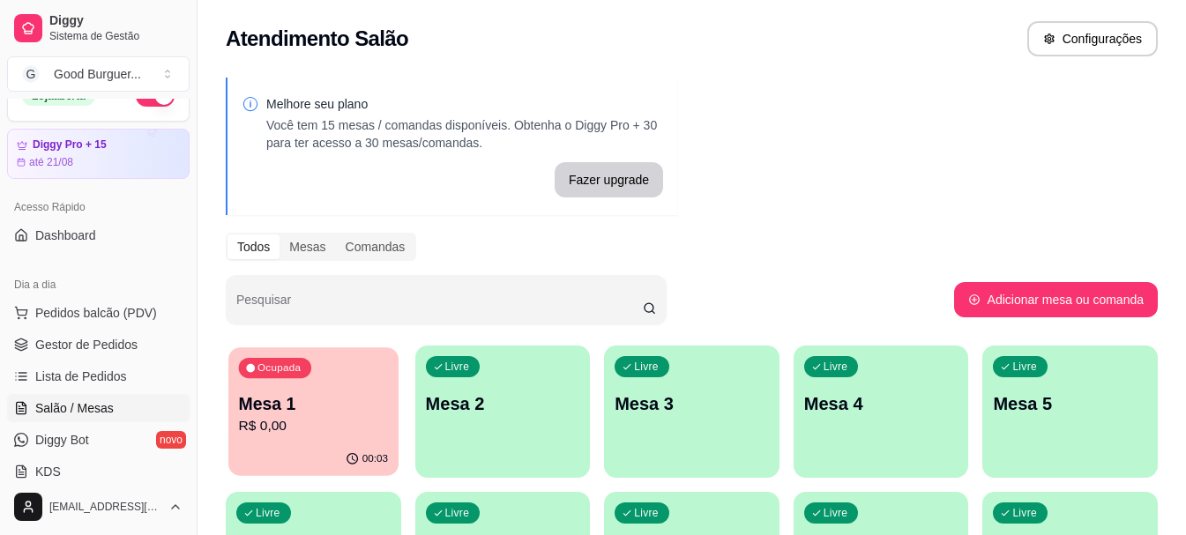
click at [300, 406] on p "Mesa 1" at bounding box center [313, 404] width 149 height 24
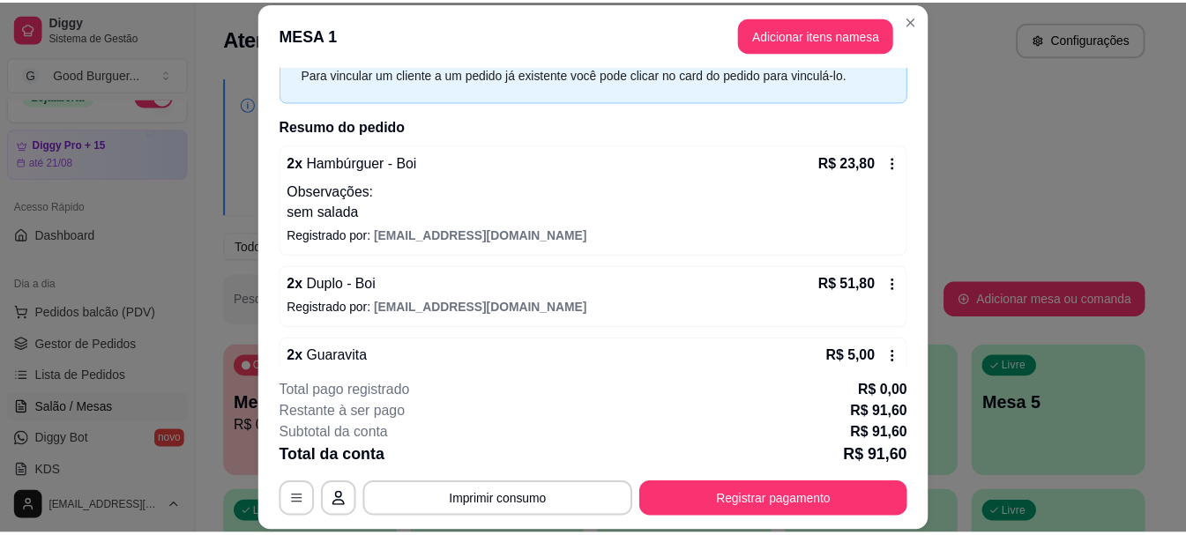
scroll to position [176, 0]
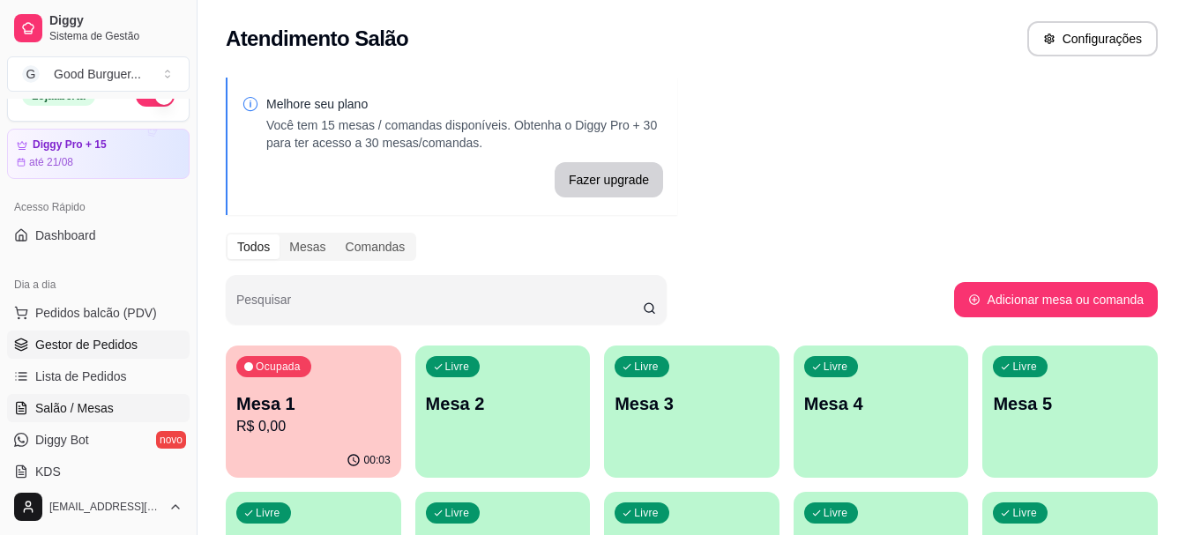
click at [105, 347] on span "Gestor de Pedidos" at bounding box center [86, 345] width 102 height 18
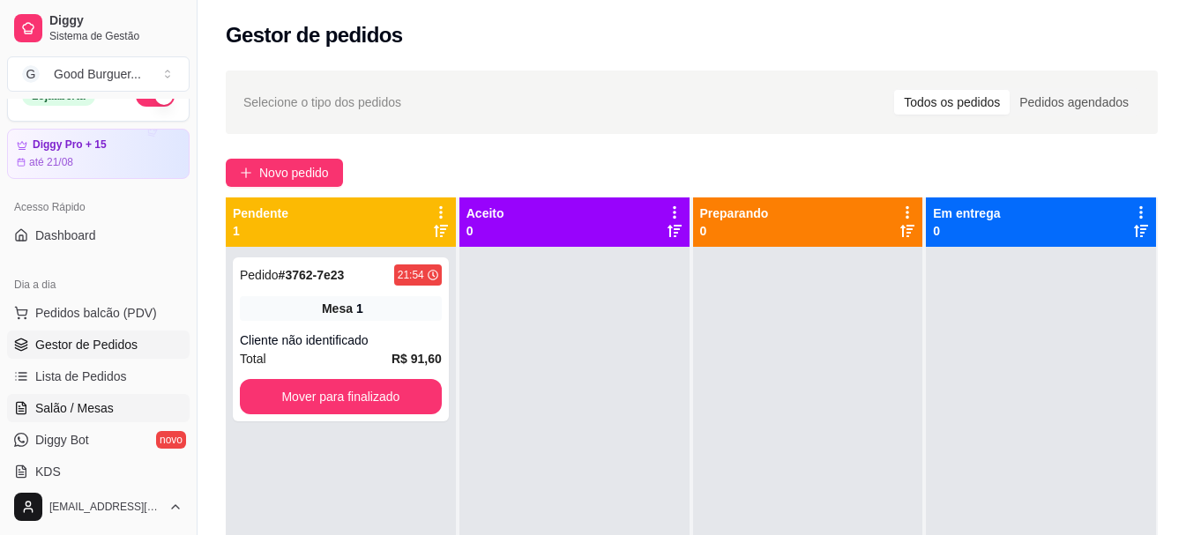
click at [73, 406] on span "Salão / Mesas" at bounding box center [74, 408] width 78 height 18
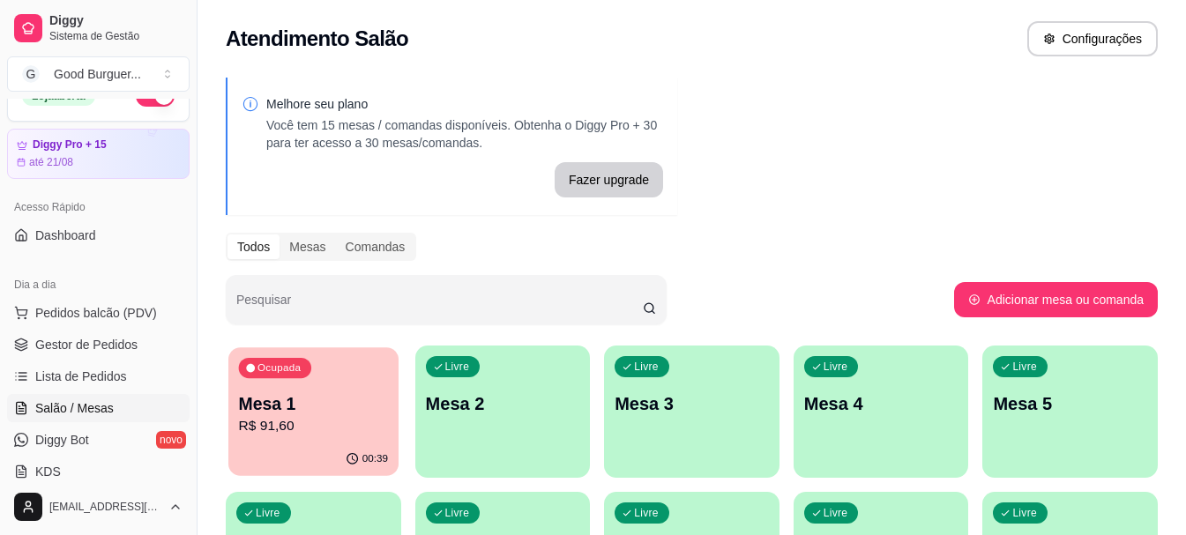
click at [300, 384] on div "Ocupada Mesa 1 R$ 91,60" at bounding box center [313, 394] width 170 height 95
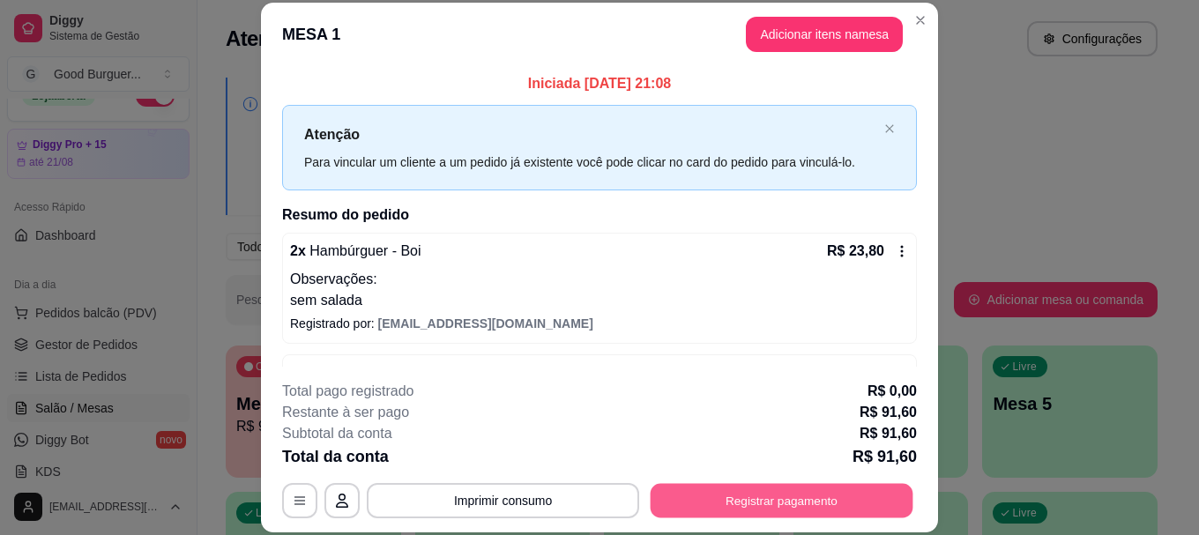
click at [782, 499] on button "Registrar pagamento" at bounding box center [782, 501] width 263 height 34
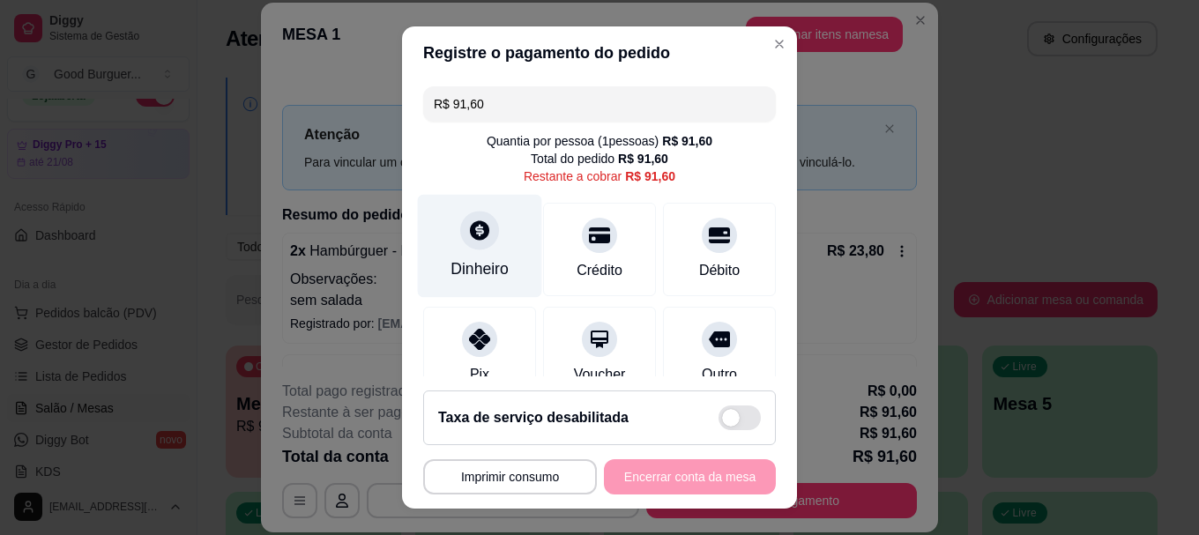
click at [463, 254] on div "Dinheiro" at bounding box center [480, 246] width 124 height 103
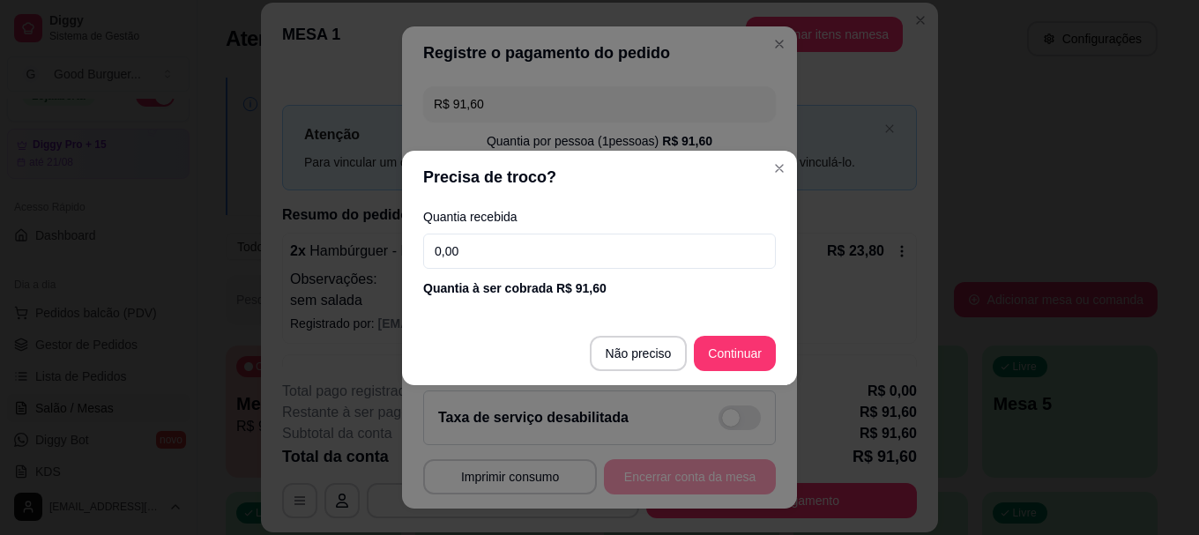
click at [478, 246] on input "0,00" at bounding box center [599, 251] width 353 height 35
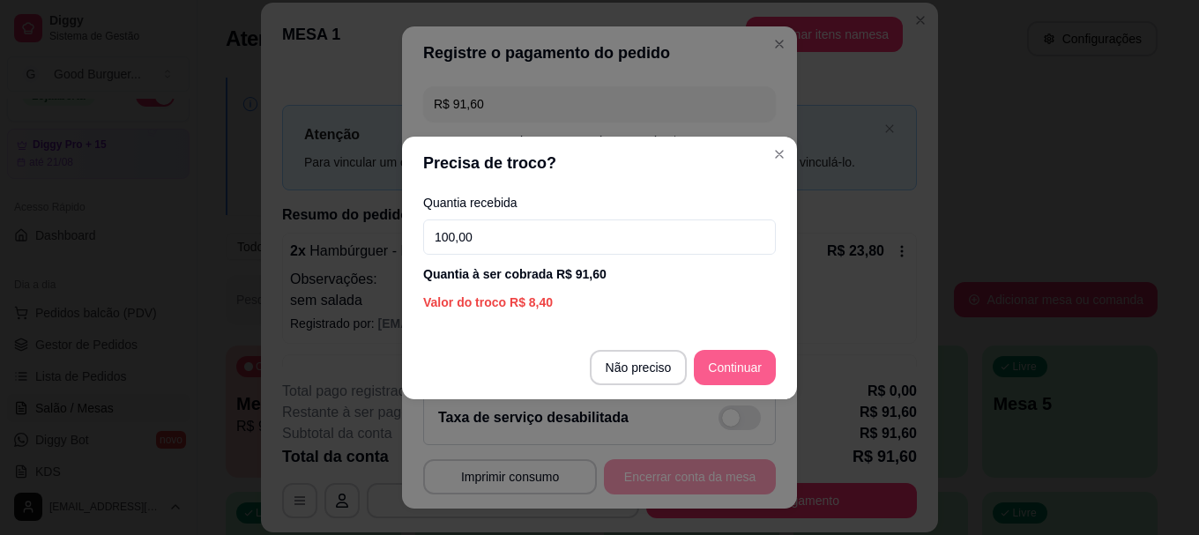
type input "100,00"
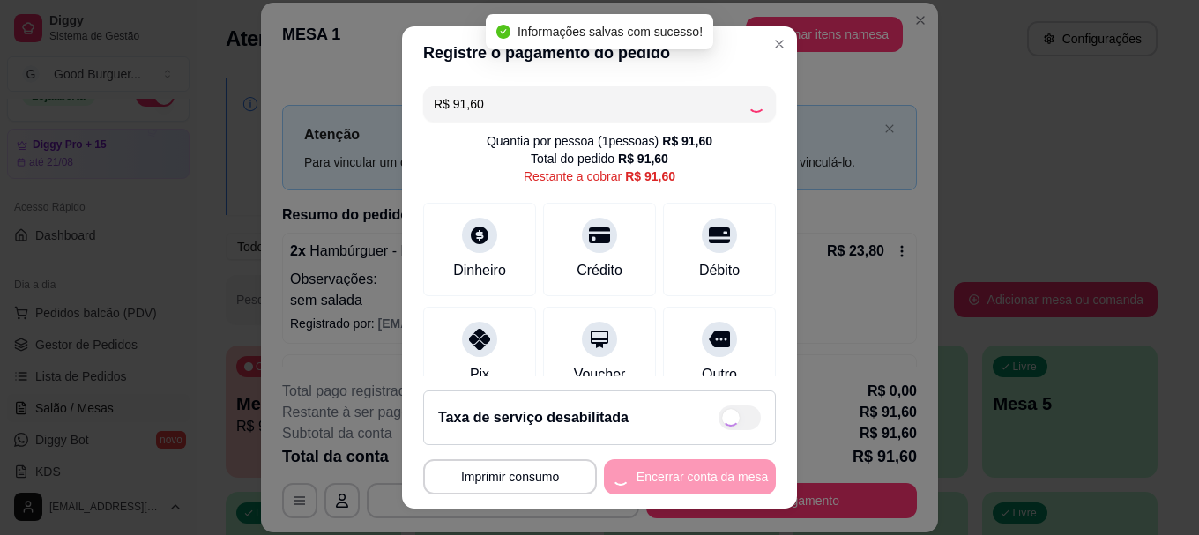
type input "R$ 0,00"
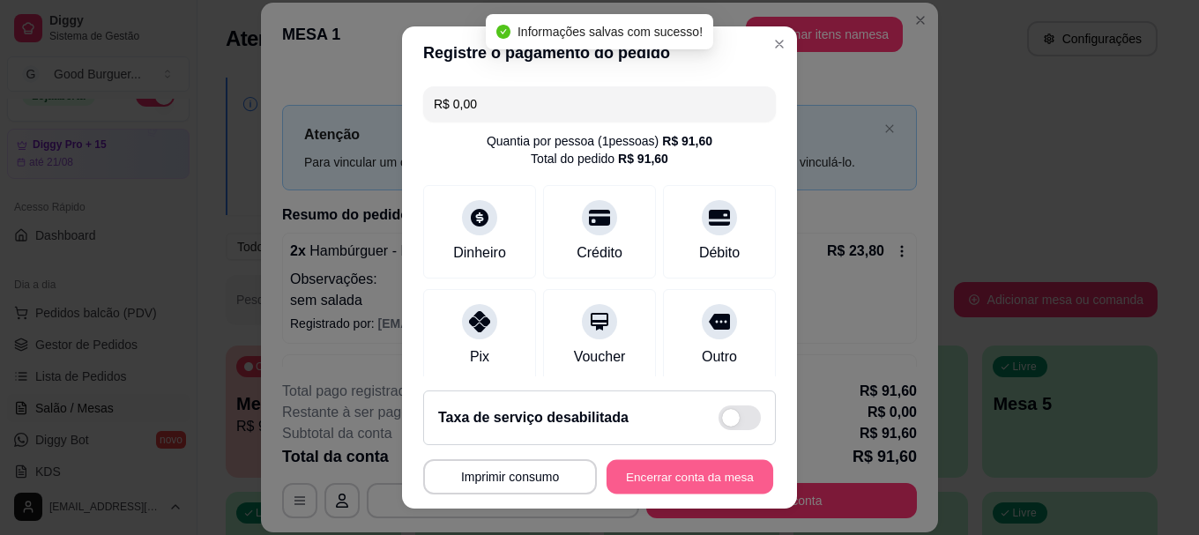
click at [695, 478] on button "Encerrar conta da mesa" at bounding box center [690, 476] width 167 height 34
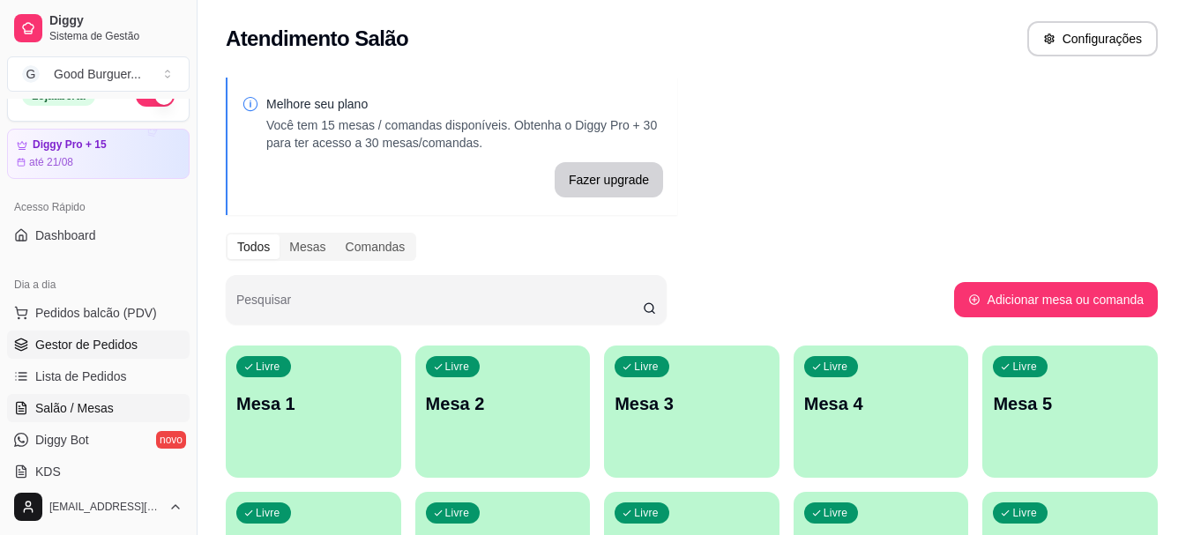
click at [106, 344] on span "Gestor de Pedidos" at bounding box center [86, 345] width 102 height 18
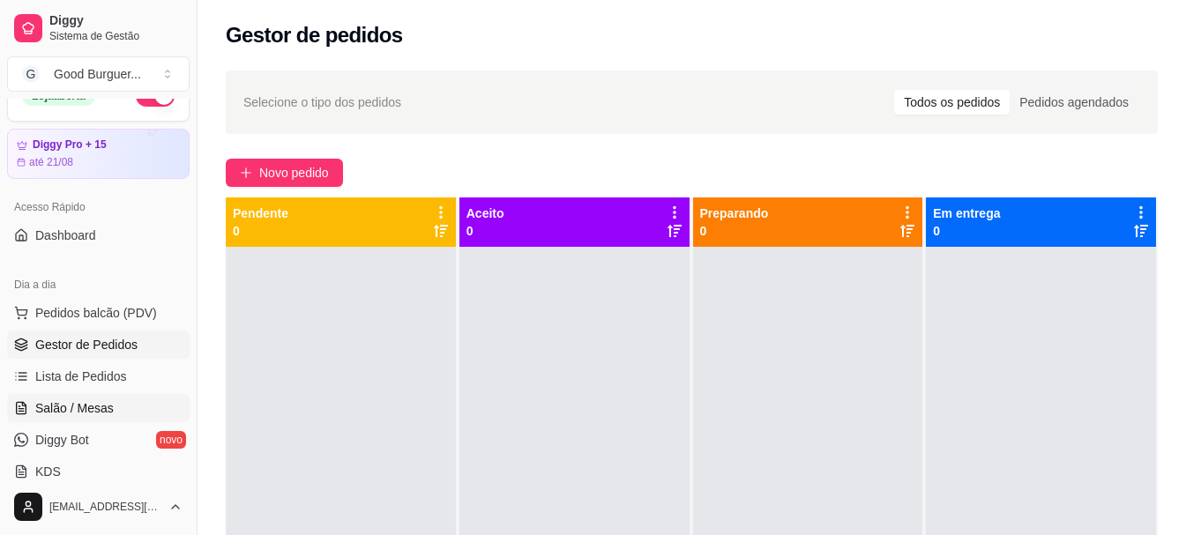
click at [101, 406] on span "Salão / Mesas" at bounding box center [74, 408] width 78 height 18
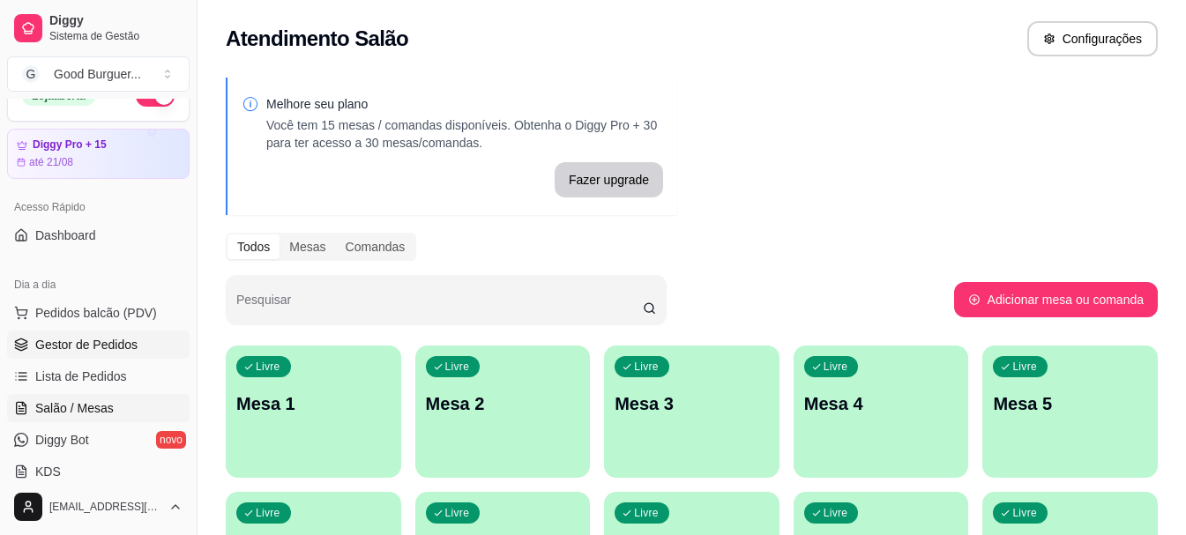
click at [80, 339] on span "Gestor de Pedidos" at bounding box center [86, 345] width 102 height 18
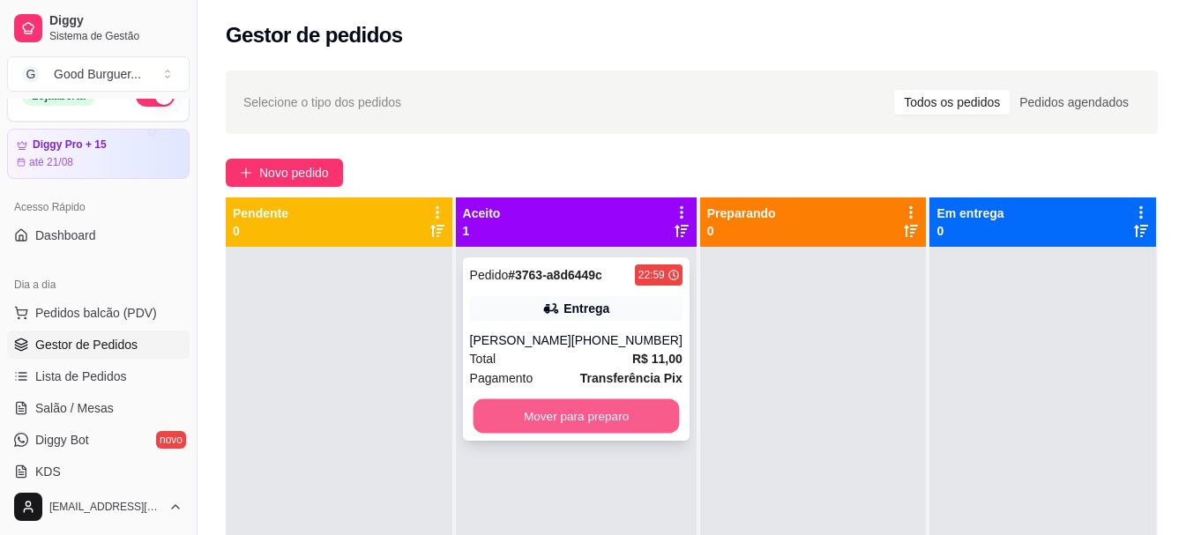
click at [579, 412] on button "Mover para preparo" at bounding box center [576, 416] width 206 height 34
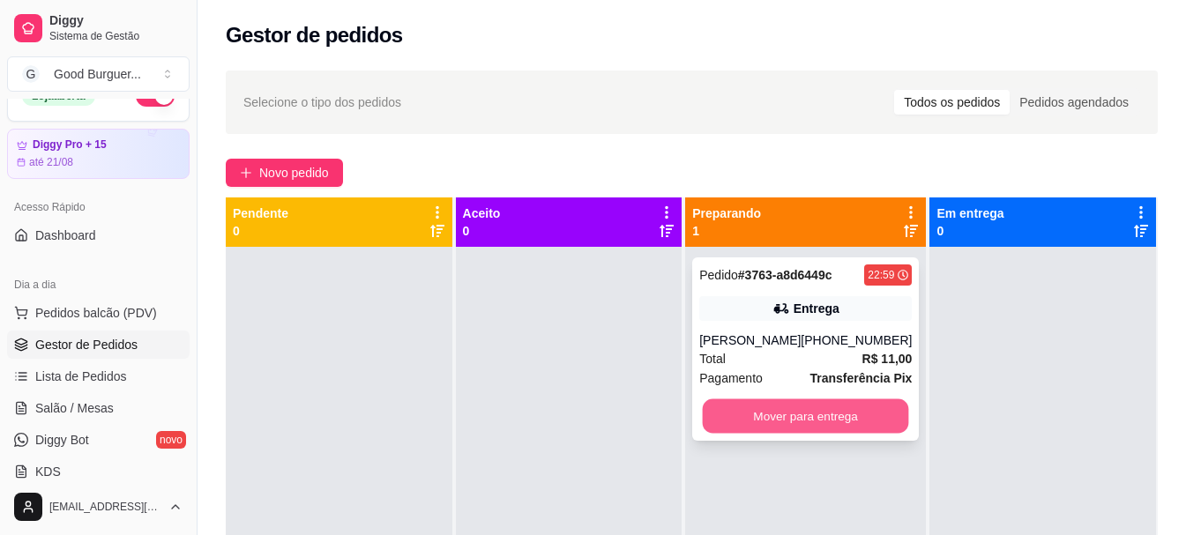
click at [822, 410] on button "Mover para entrega" at bounding box center [806, 416] width 206 height 34
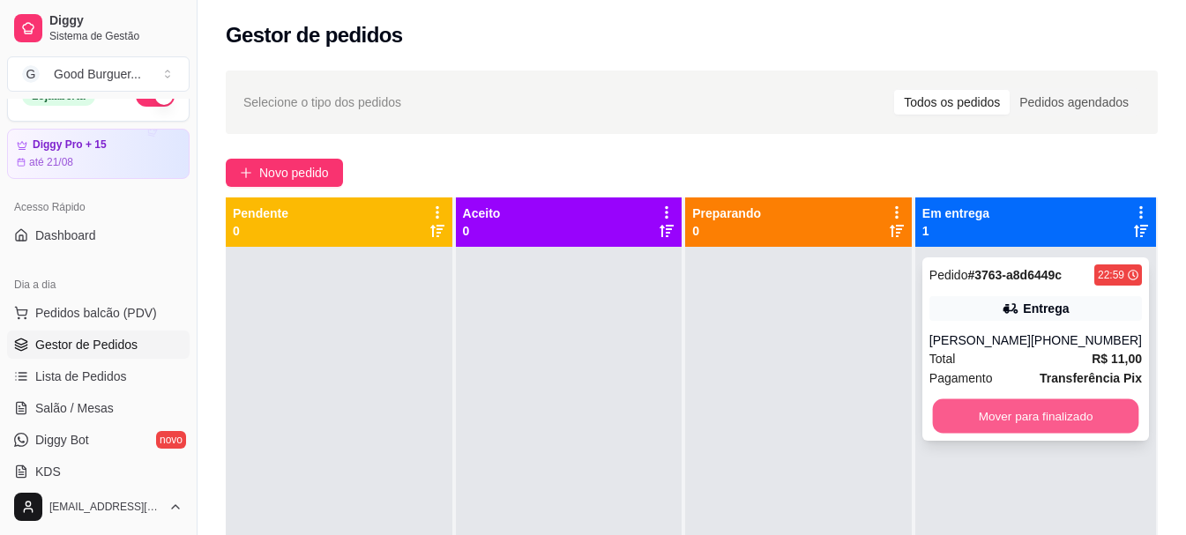
click at [1026, 420] on button "Mover para finalizado" at bounding box center [1035, 416] width 206 height 34
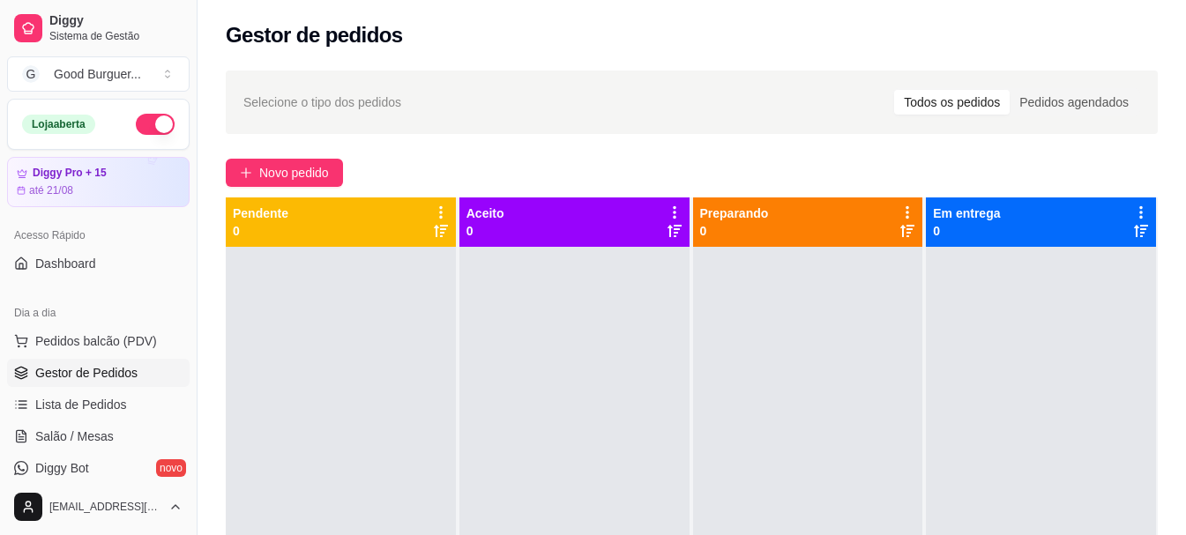
click at [138, 123] on button "button" at bounding box center [155, 124] width 39 height 21
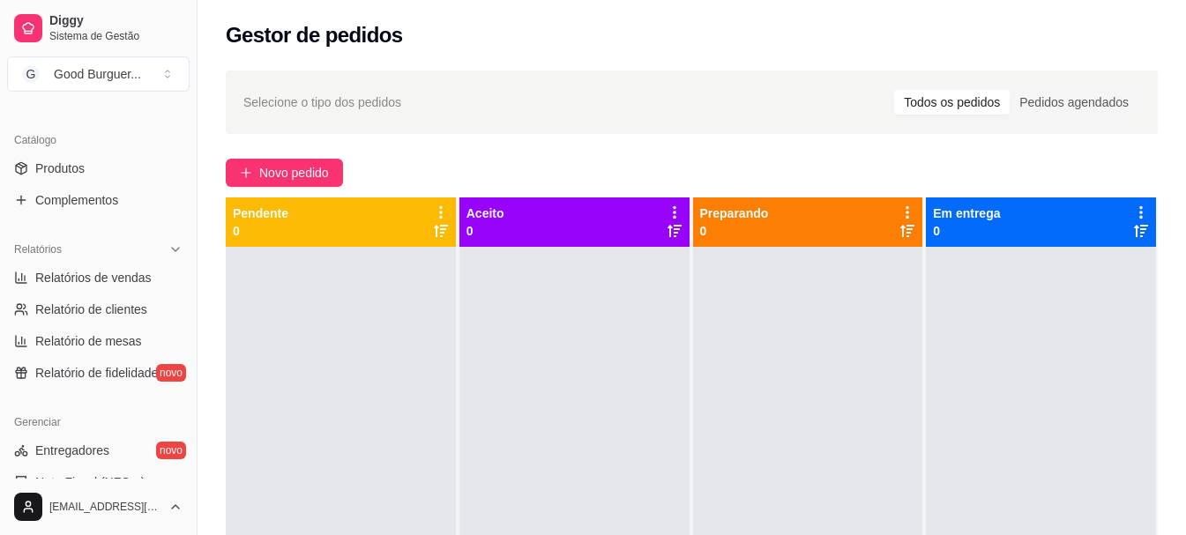
scroll to position [441, 0]
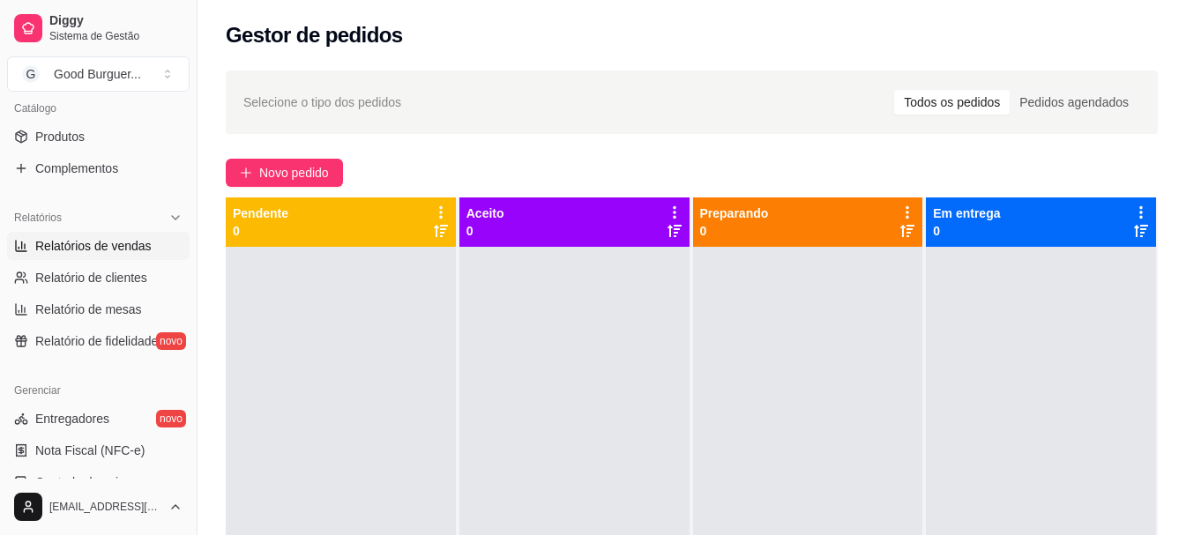
click at [121, 249] on span "Relatórios de vendas" at bounding box center [93, 246] width 116 height 18
select select "ALL"
select select "0"
